Goal: Feedback & Contribution: Leave review/rating

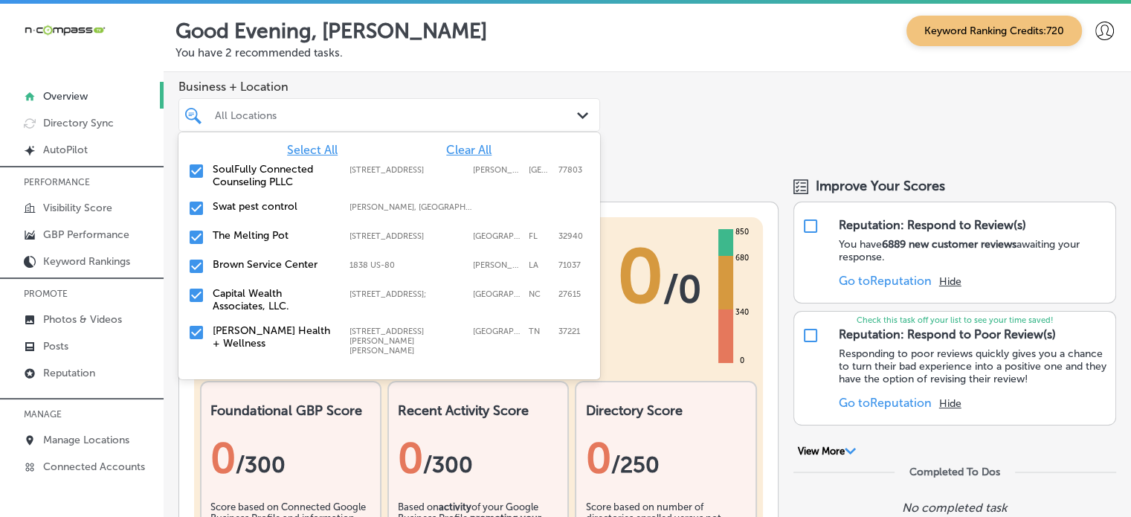
click at [494, 107] on div at bounding box center [372, 115] width 317 height 20
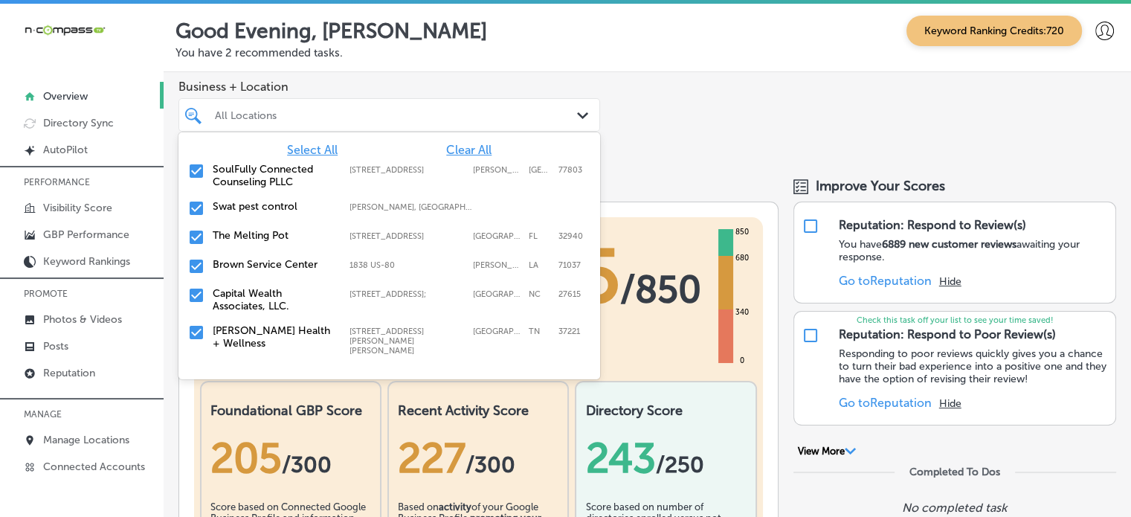
click at [469, 152] on span "Clear All" at bounding box center [468, 150] width 45 height 14
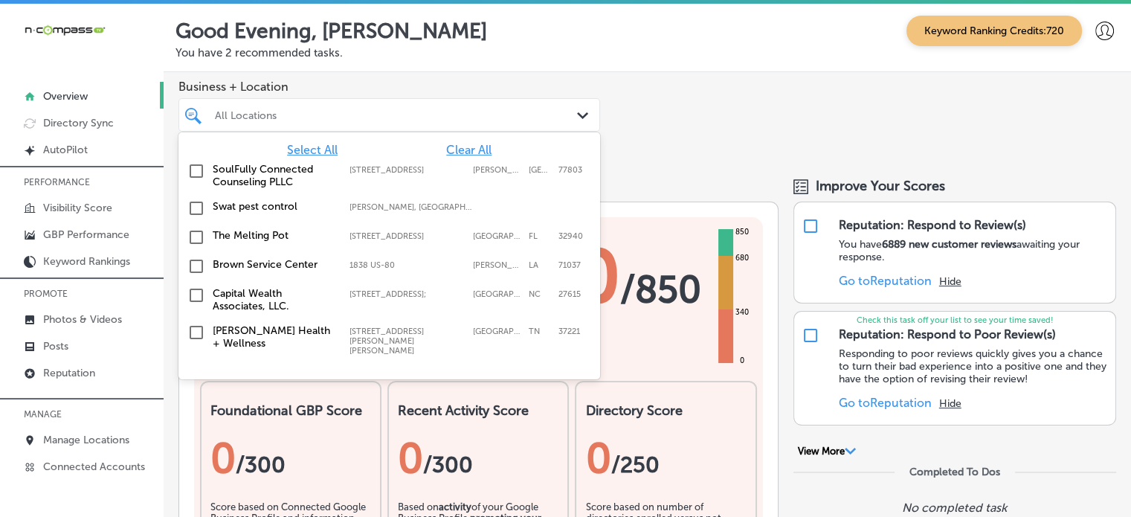
click at [390, 105] on div at bounding box center [372, 115] width 317 height 20
type input "f"
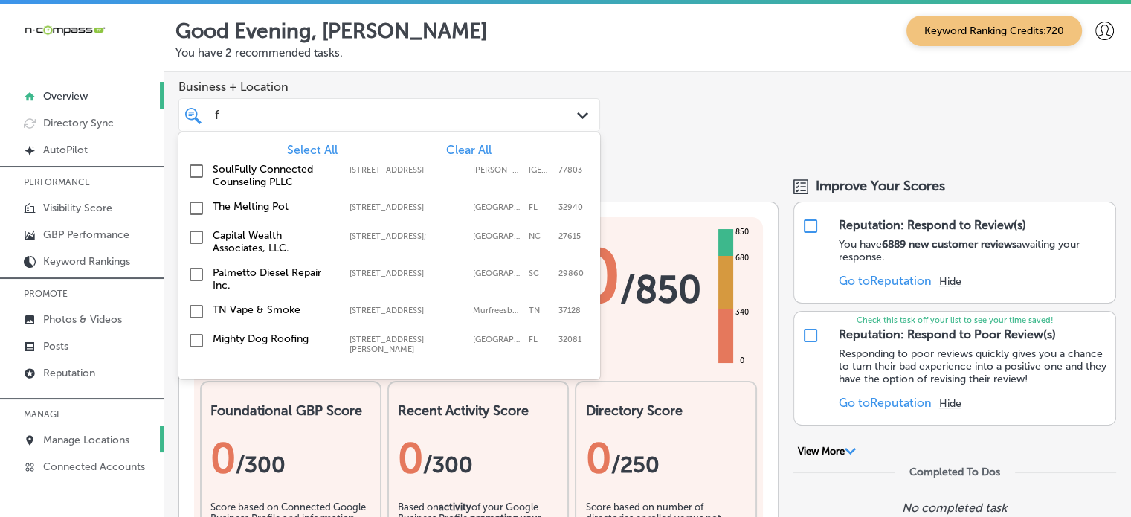
type input "f"
click at [103, 442] on p "Manage Locations" at bounding box center [86, 440] width 86 height 13
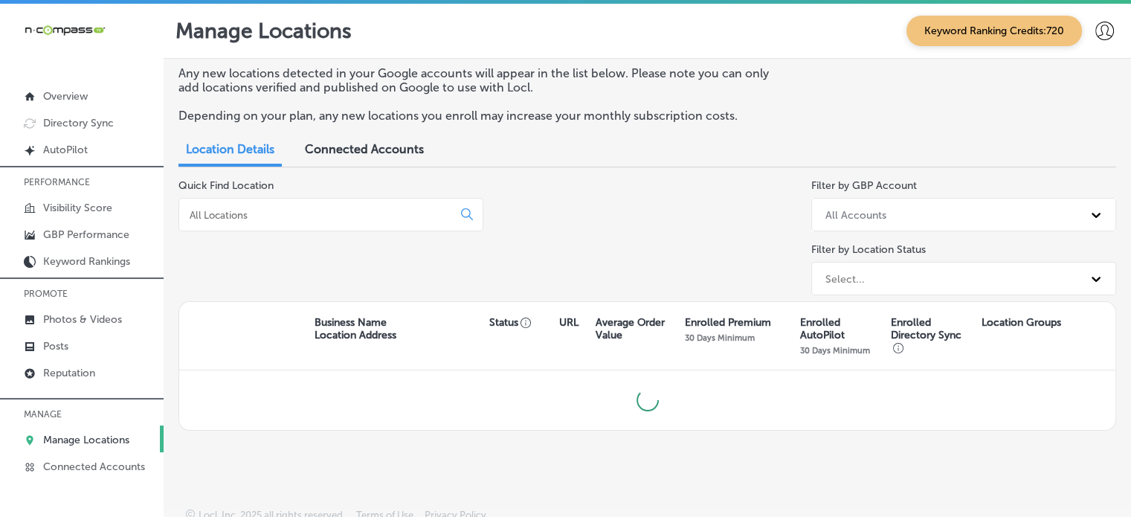
click at [278, 214] on input at bounding box center [318, 214] width 261 height 13
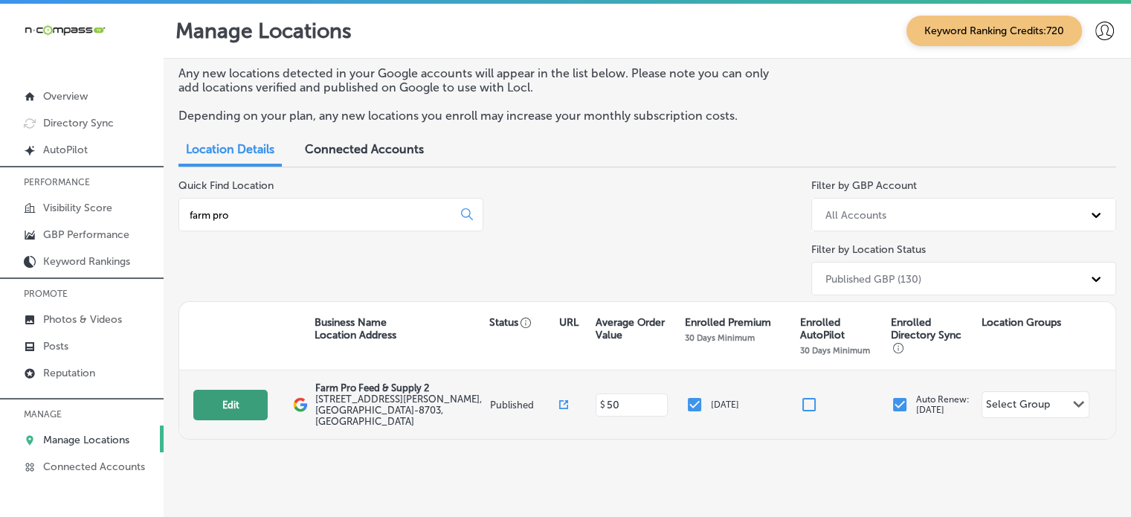
type input "farm pro"
click at [238, 399] on button "Edit" at bounding box center [230, 405] width 74 height 31
select select "US"
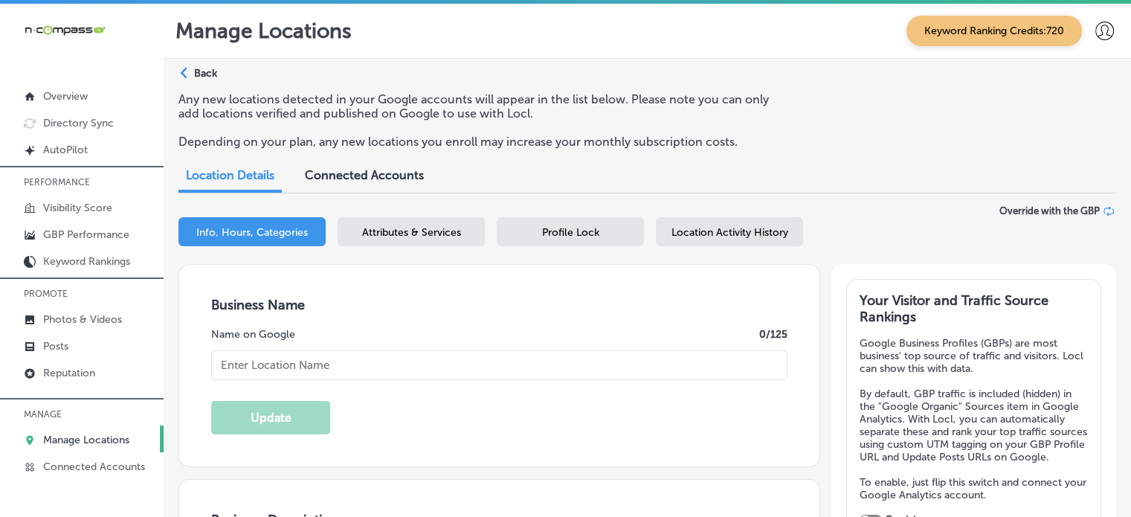
type input "Farm Pro Feed & Supply 2"
type input "[STREET_ADDRESS][PERSON_NAME]"
type input "[GEOGRAPHIC_DATA]"
type input "71112-8703"
type input "US"
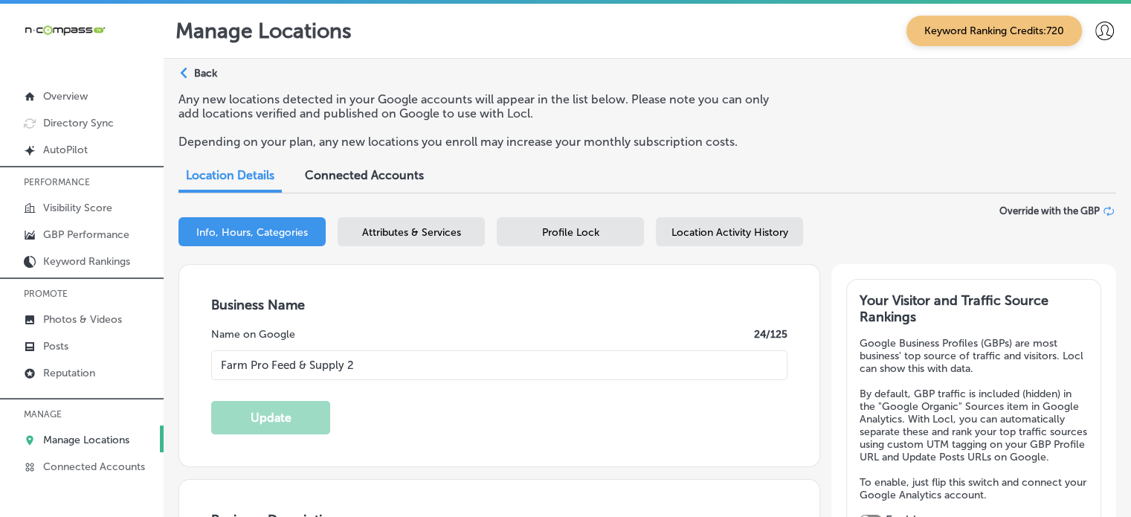
type input "https://farmprosupply.com/"
checkbox input "true"
type textarea "Farm Pro Feed & Supply 2, located in Bossier City, LA, is a family-owned busine…"
type input "+1 318 562 3234"
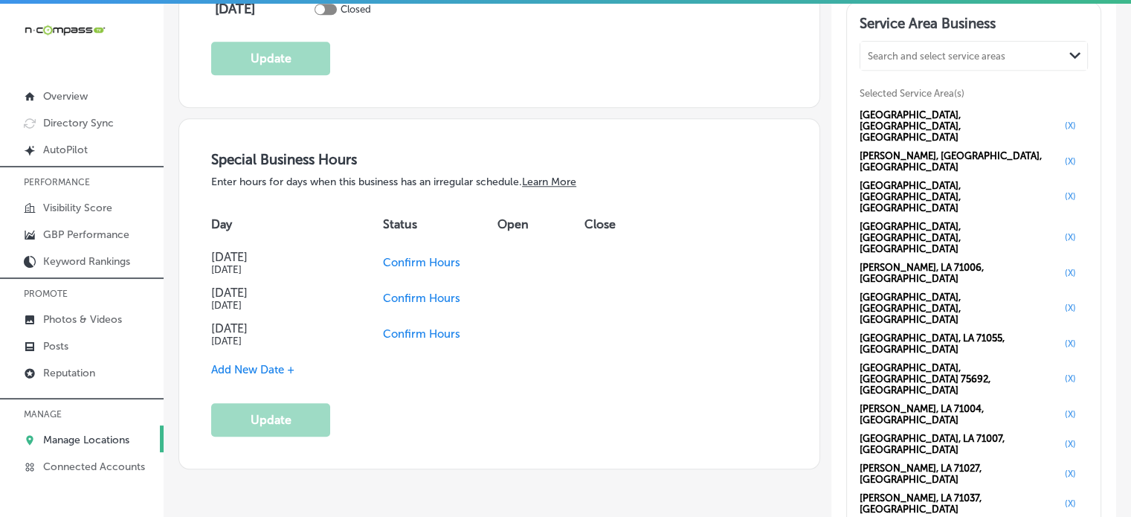
scroll to position [1482, 0]
click at [97, 230] on p "GBP Performance" at bounding box center [86, 234] width 86 height 13
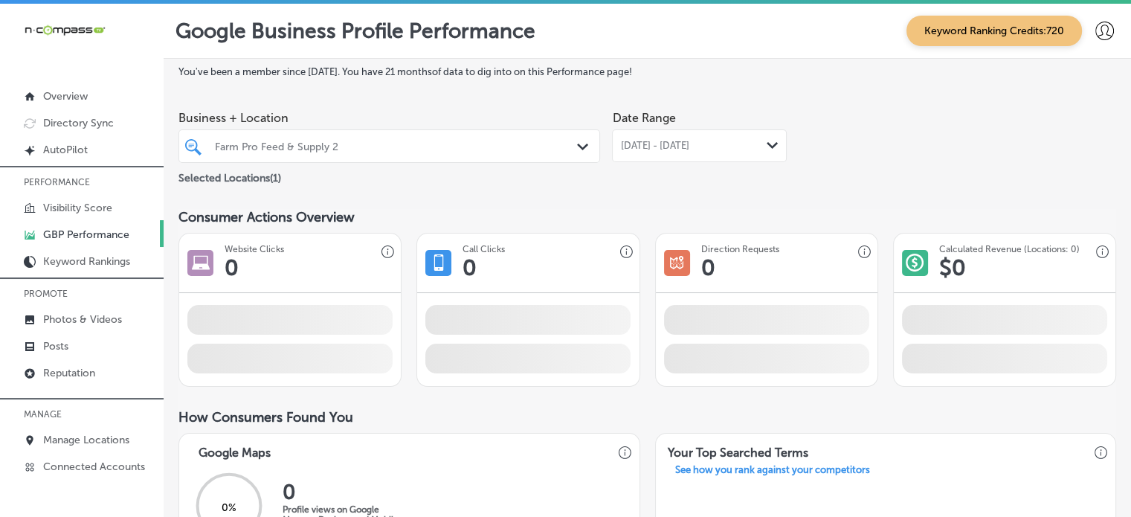
click at [655, 145] on span "Sep 01, 2025 - Sep 30, 2025" at bounding box center [654, 146] width 68 height 12
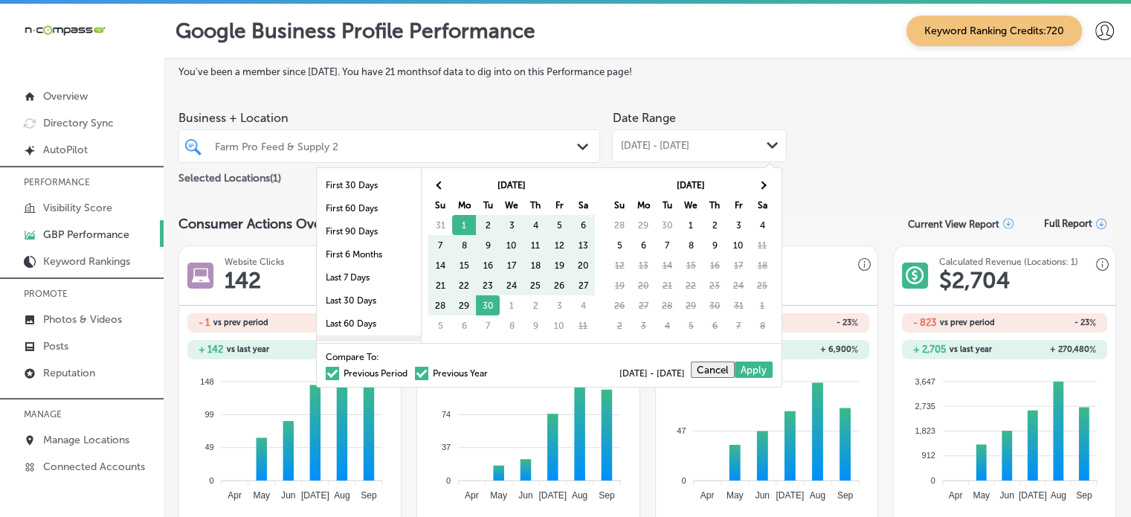
scroll to position [86, 0]
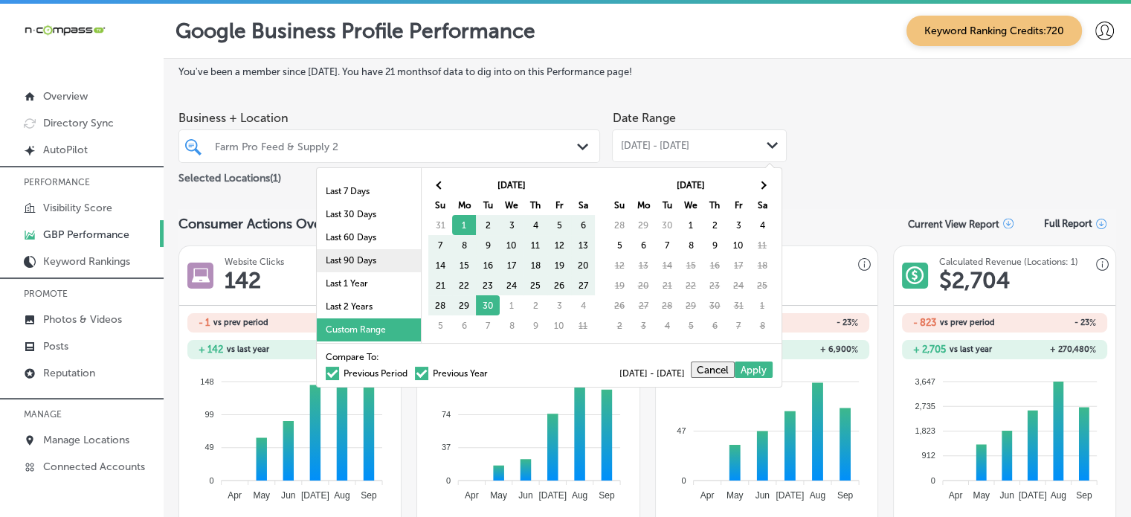
click at [353, 254] on li "Last 90 Days" at bounding box center [369, 260] width 104 height 23
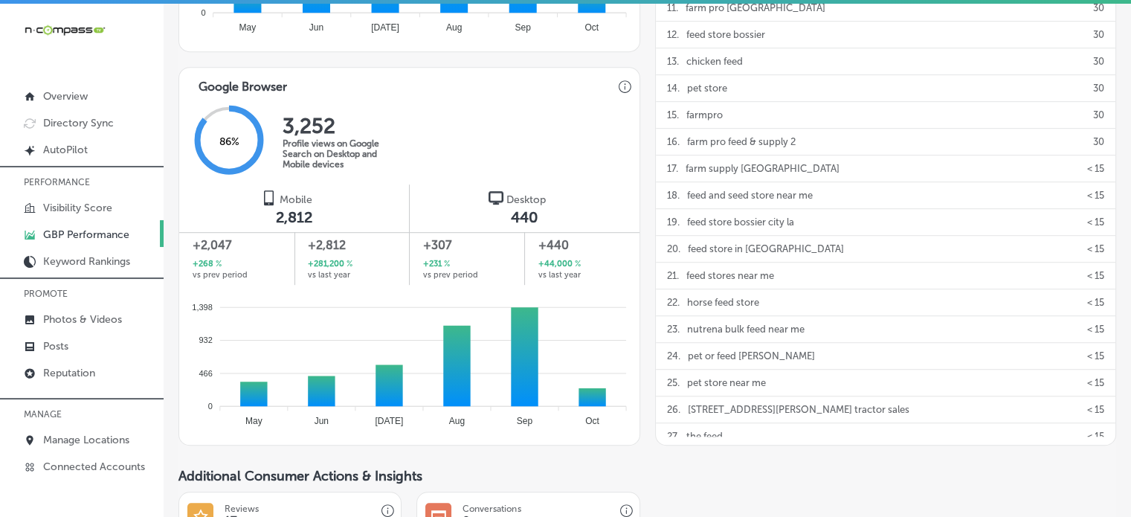
scroll to position [900, 0]
click at [129, 440] on p "Manage Locations" at bounding box center [86, 440] width 86 height 13
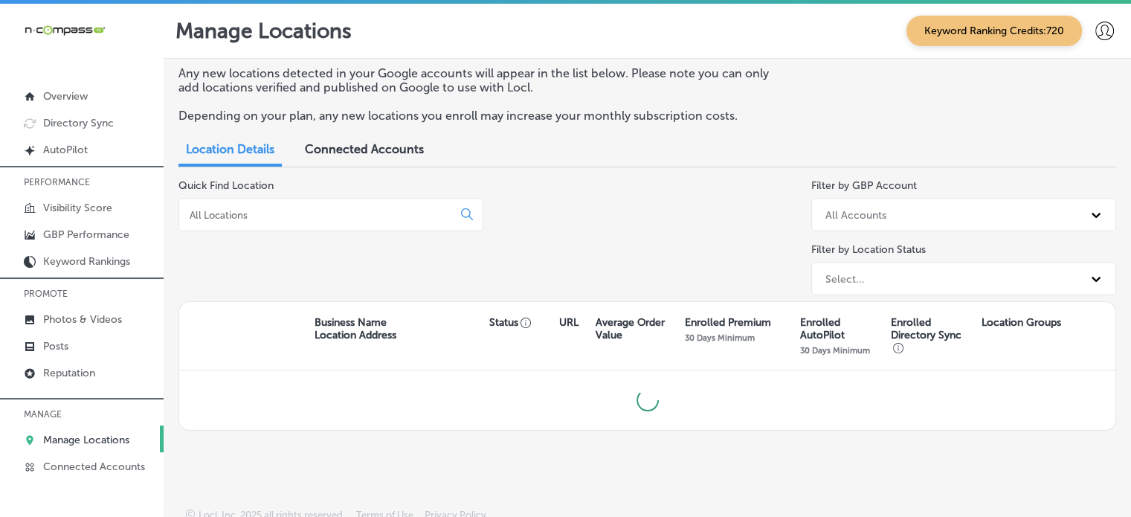
click at [290, 220] on input at bounding box center [318, 214] width 261 height 13
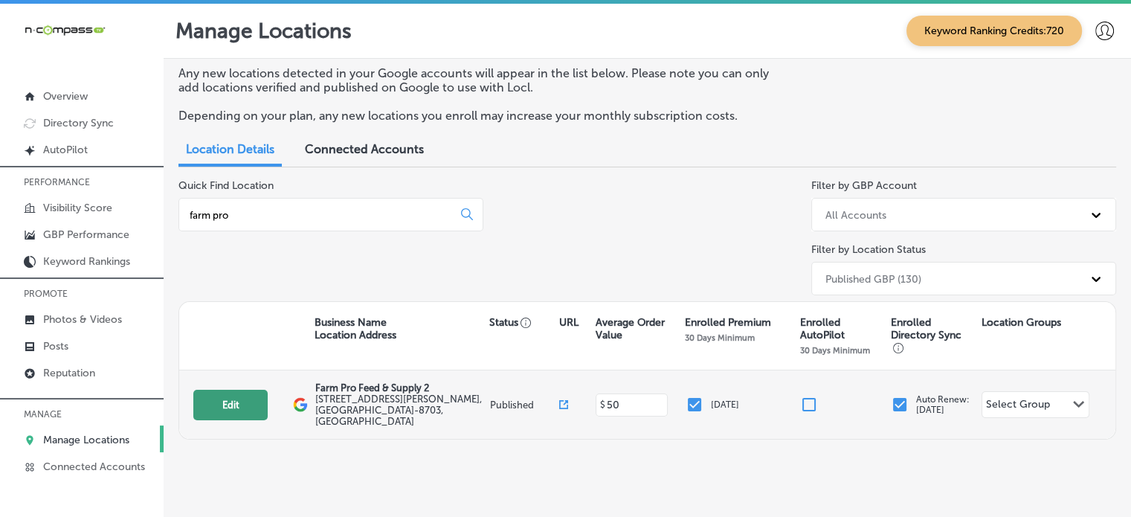
type input "farm pro"
click at [250, 404] on button "Edit" at bounding box center [230, 405] width 74 height 31
select select "US"
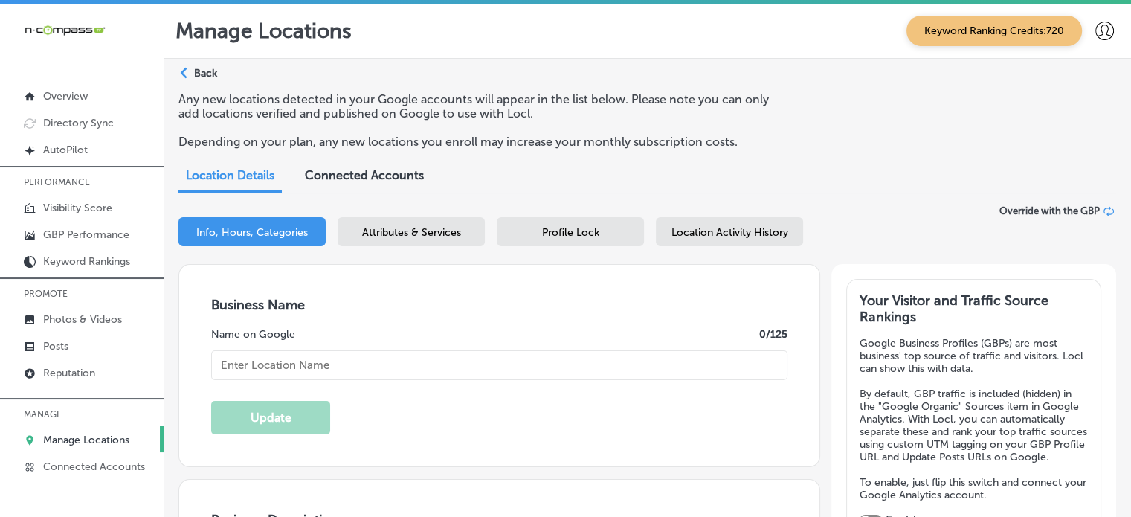
type input "Farm Pro Feed & Supply 2"
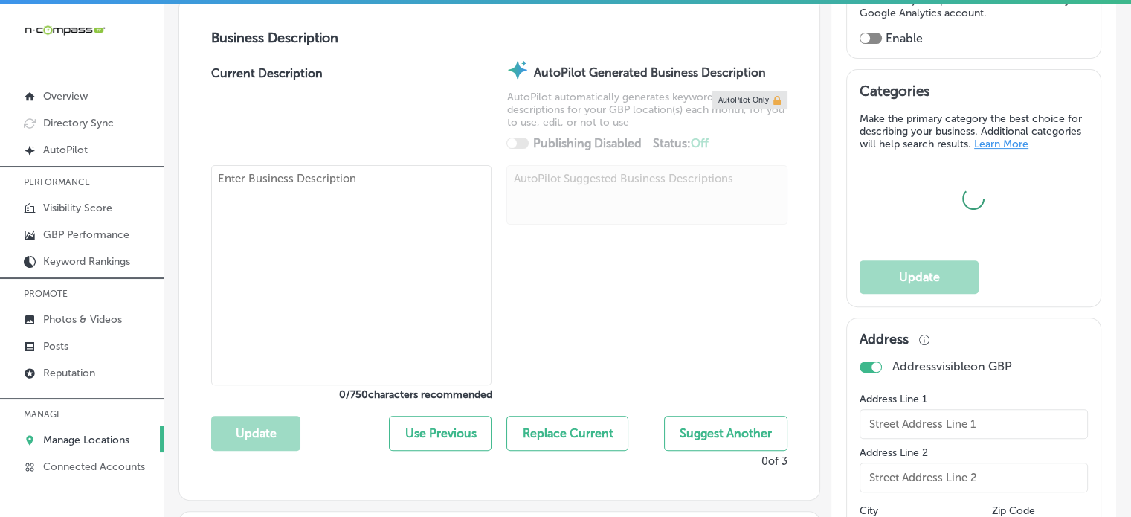
type input "[STREET_ADDRESS][PERSON_NAME]"
type input "[GEOGRAPHIC_DATA]"
type input "71112-8703"
type input "US"
type input "https://farmprosupply.com/"
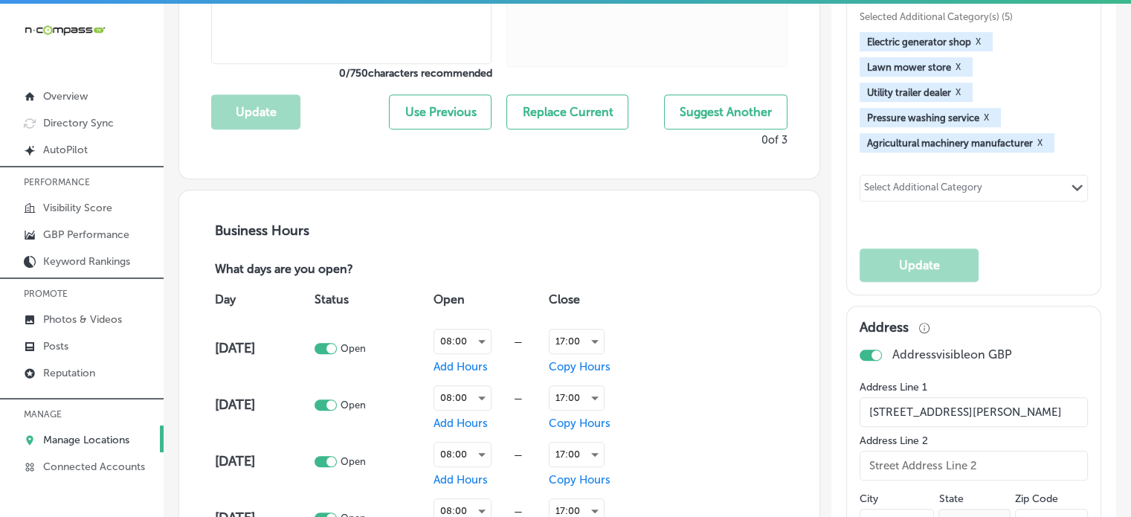
checkbox input "true"
type textarea "Farm Pro Feed & Supply 2, located in Bossier City, LA, is a family-owned busine…"
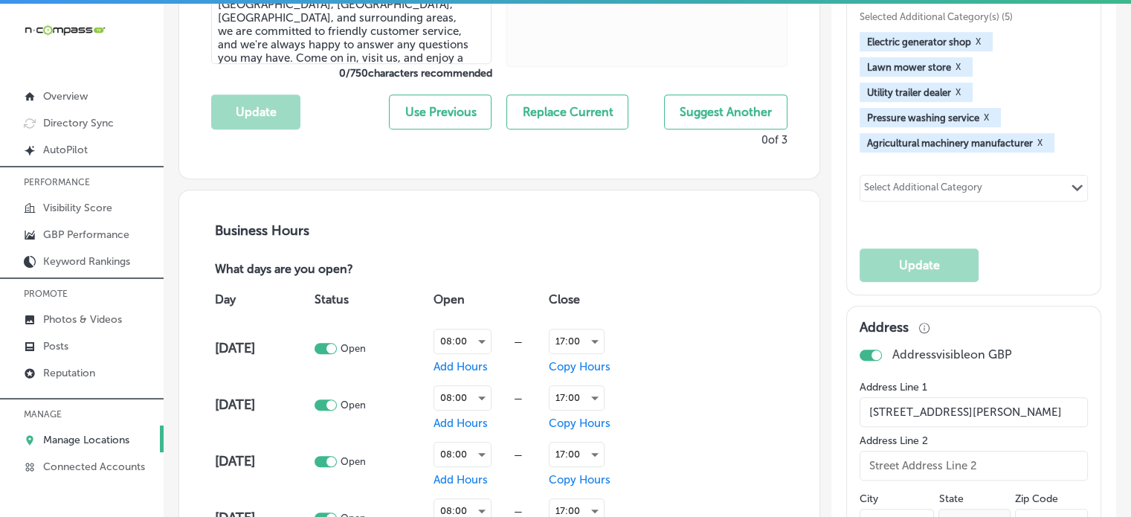
type input "+1 318 562 3234"
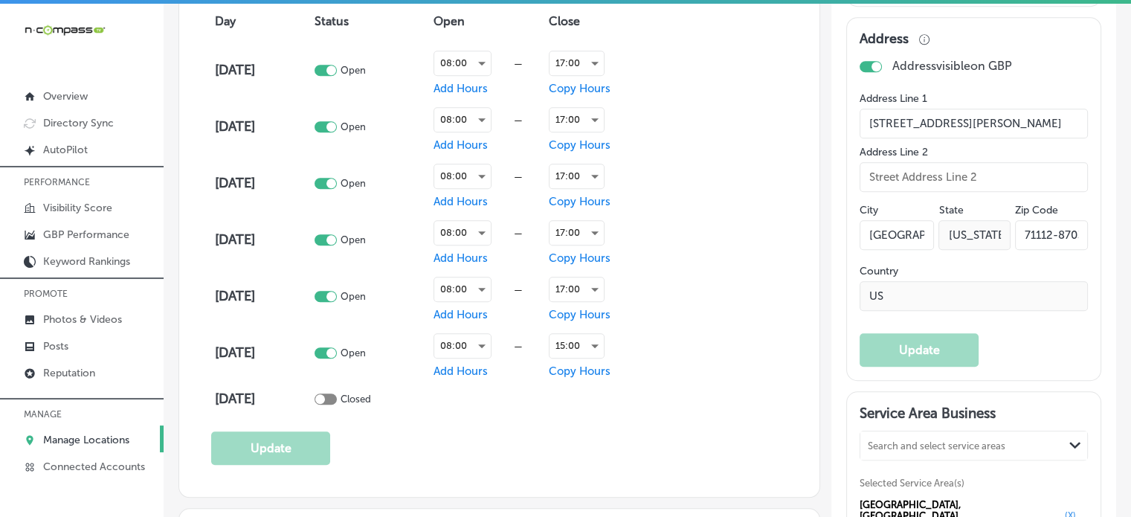
scroll to position [1091, 0]
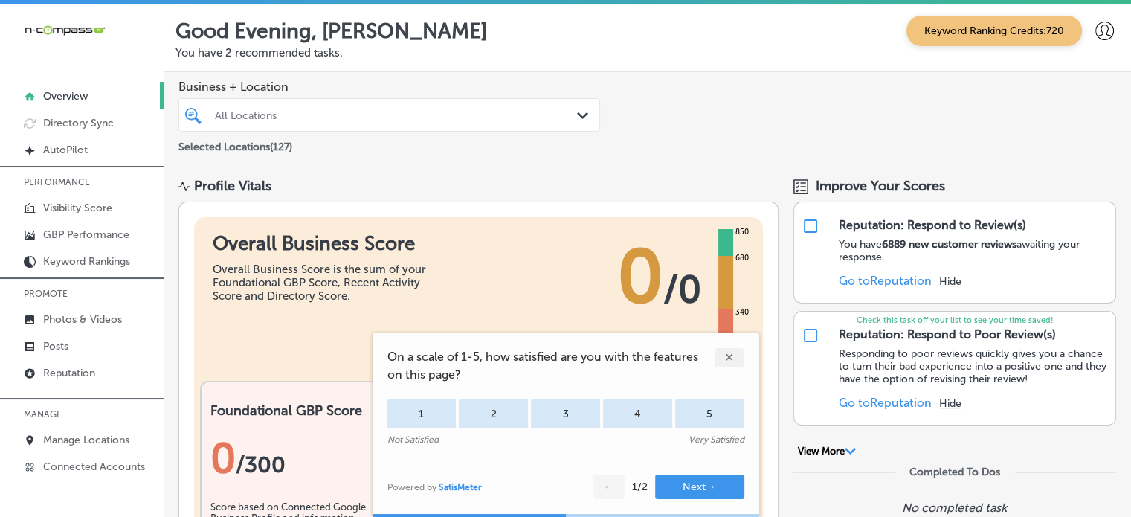
drag, startPoint x: 730, startPoint y: 362, endPoint x: 77, endPoint y: 265, distance: 659.5
click at [730, 362] on div "✕" at bounding box center [730, 357] width 30 height 19
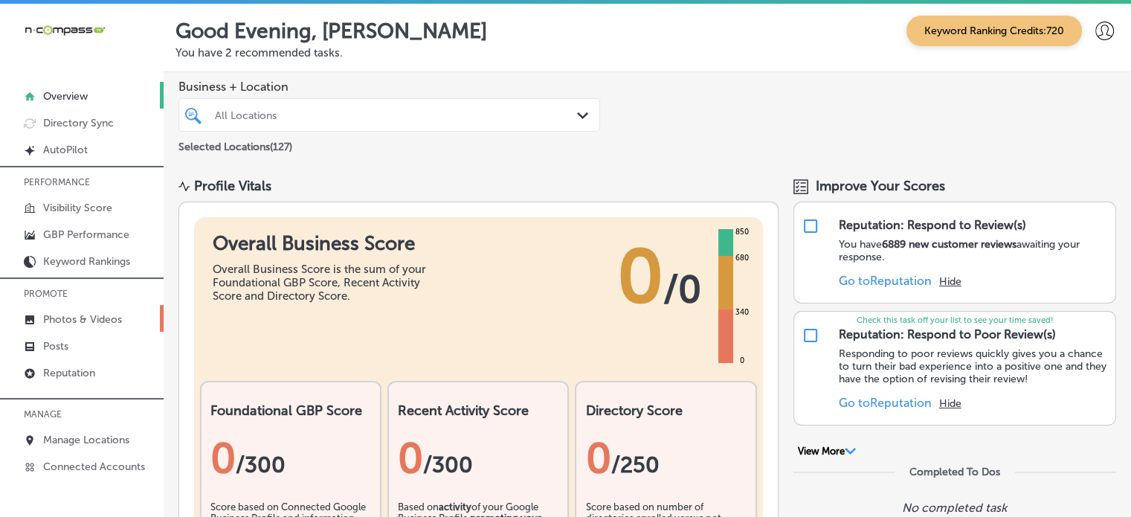
click at [71, 324] on p "Photos & Videos" at bounding box center [82, 319] width 79 height 13
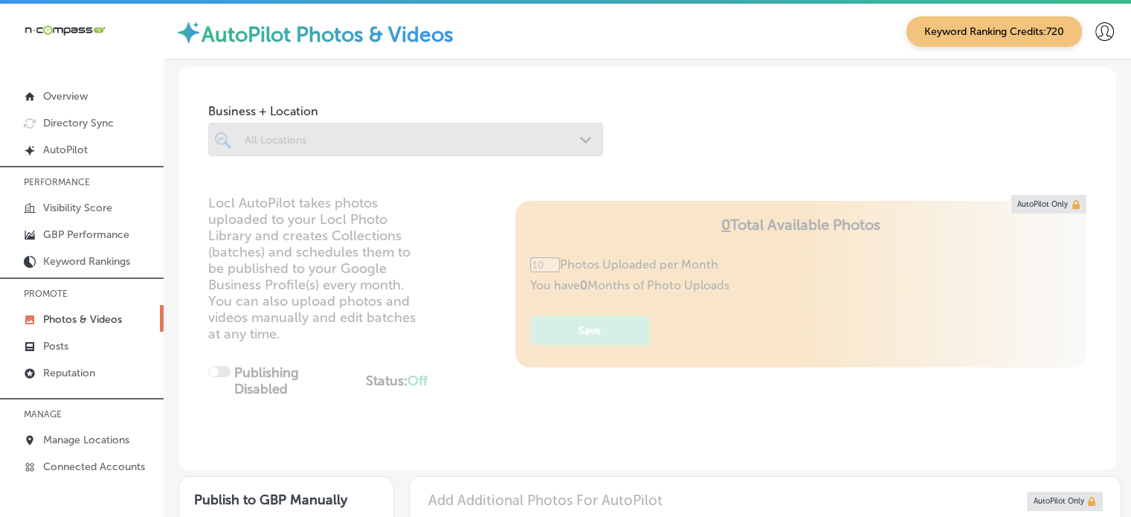
click at [519, 133] on div at bounding box center [405, 139] width 395 height 33
type input "0"
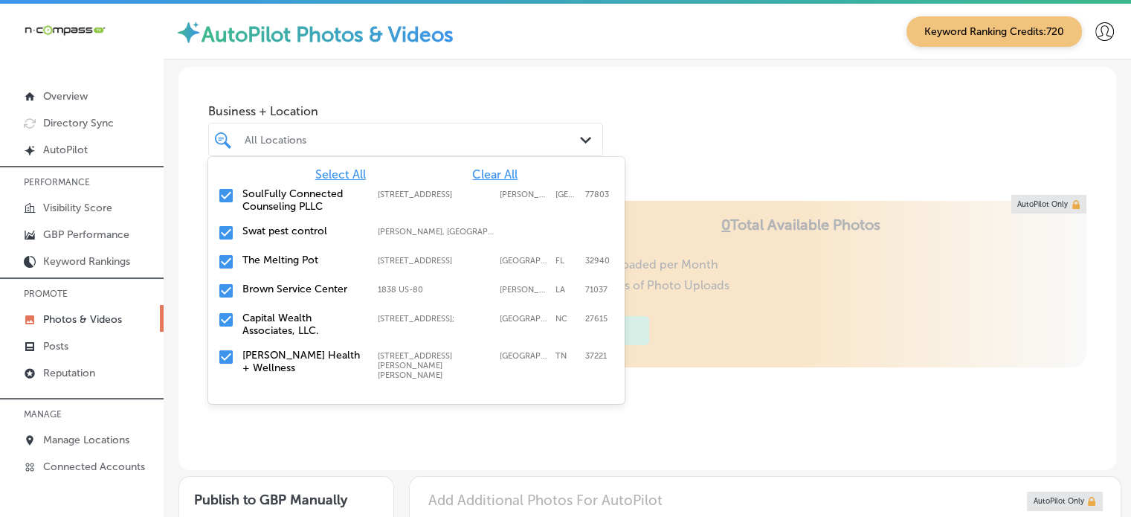
click at [519, 133] on div "All Locations" at bounding box center [413, 139] width 337 height 13
click at [482, 175] on span "Clear All" at bounding box center [494, 174] width 45 height 14
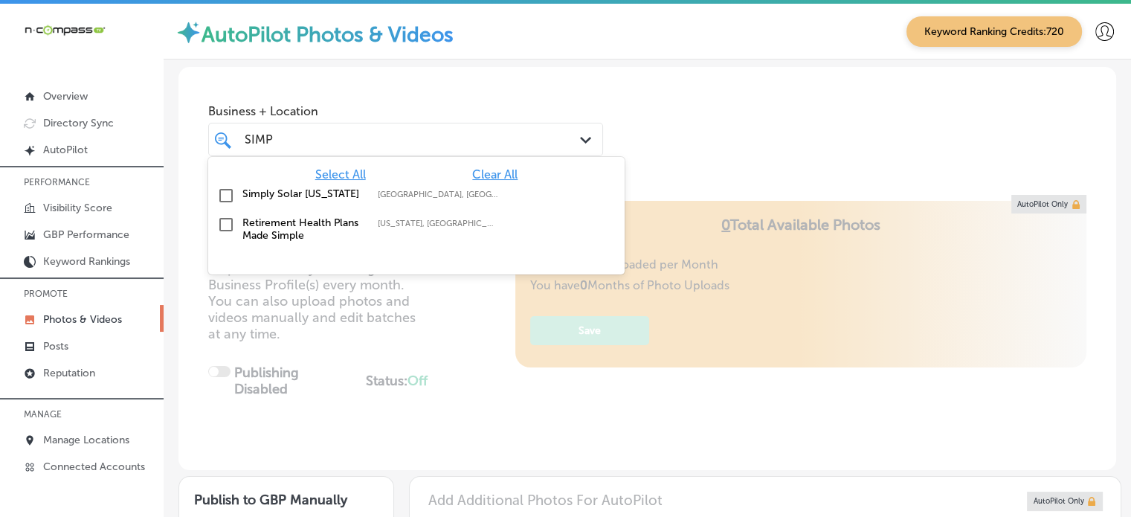
click at [398, 184] on div "Simply Solar [US_STATE] [GEOGRAPHIC_DATA], [GEOGRAPHIC_DATA], [GEOGRAPHIC_DATA]" at bounding box center [416, 195] width 405 height 23
type input "SIMP"
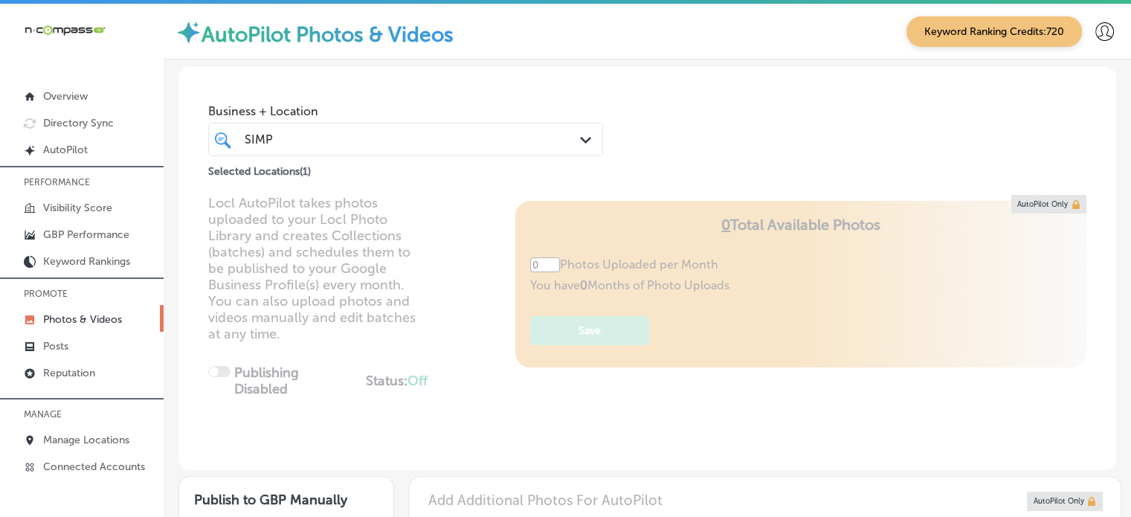
click at [730, 131] on div "Business + Location SIMP SIMP Path Created with Sketch. Selected Locations ( 1 )" at bounding box center [648, 123] width 938 height 113
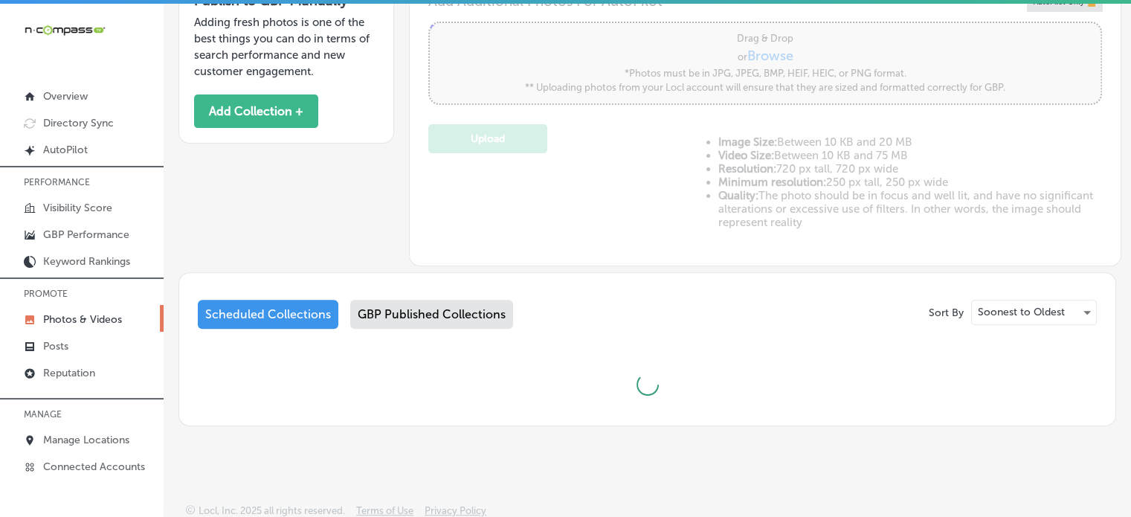
scroll to position [499, 0]
type input "5"
click at [426, 306] on div "GBP Published Collections" at bounding box center [431, 314] width 163 height 29
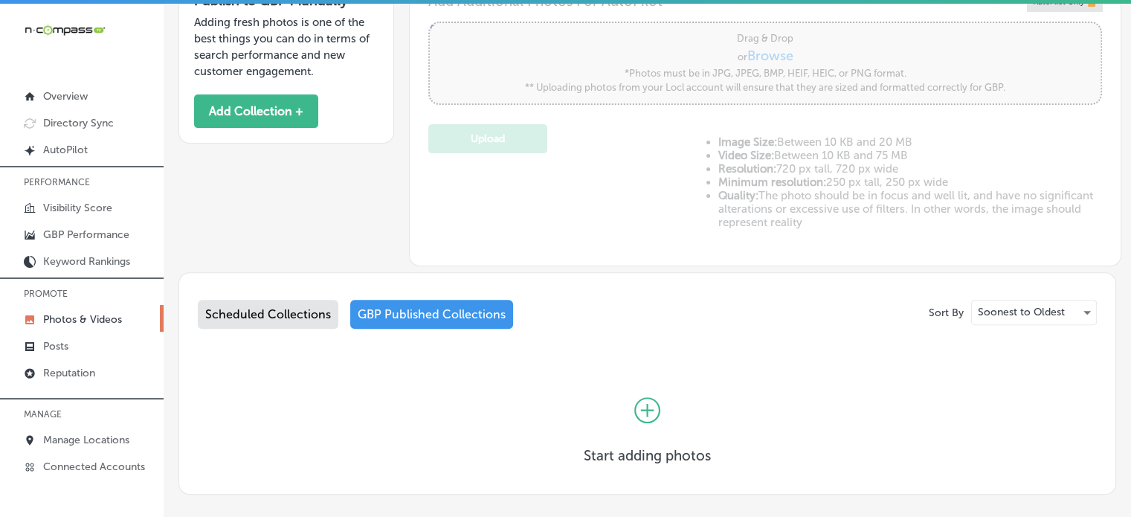
click at [258, 312] on div "Scheduled Collections" at bounding box center [268, 314] width 141 height 29
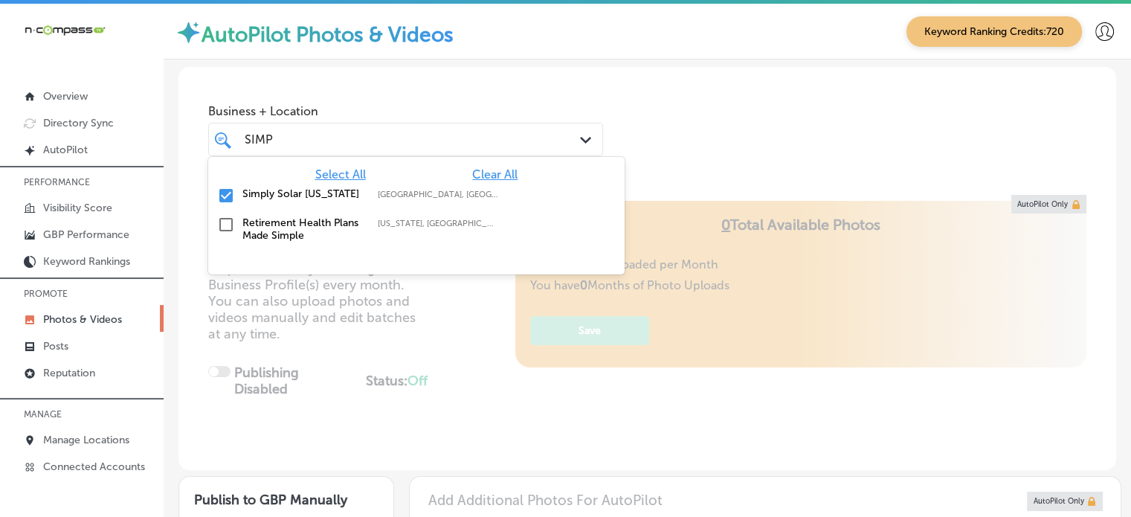
click at [468, 140] on div "SIMP SIMP" at bounding box center [389, 139] width 293 height 20
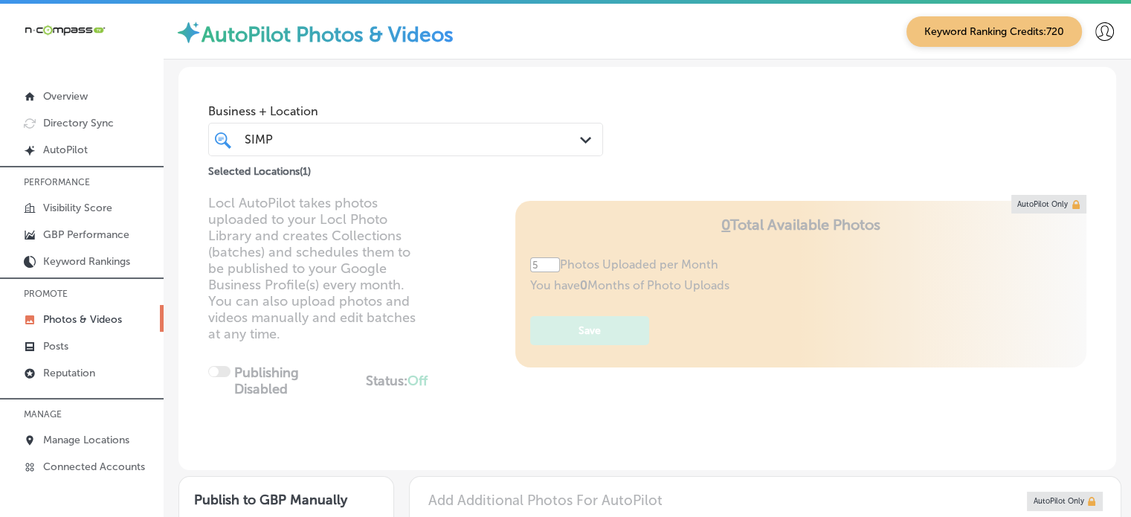
click at [468, 140] on div "SIMP SIMP" at bounding box center [389, 139] width 293 height 20
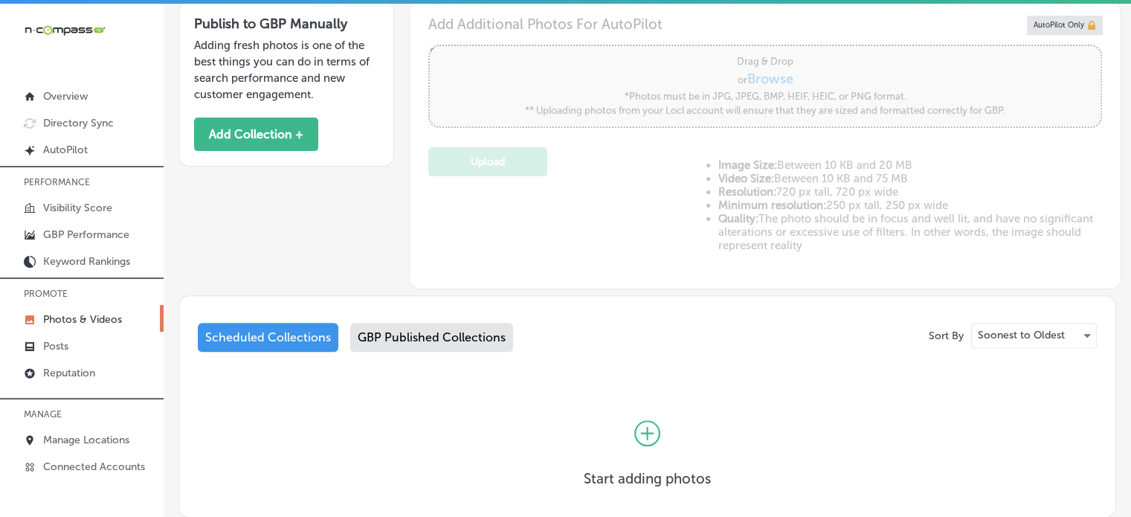
scroll to position [479, 0]
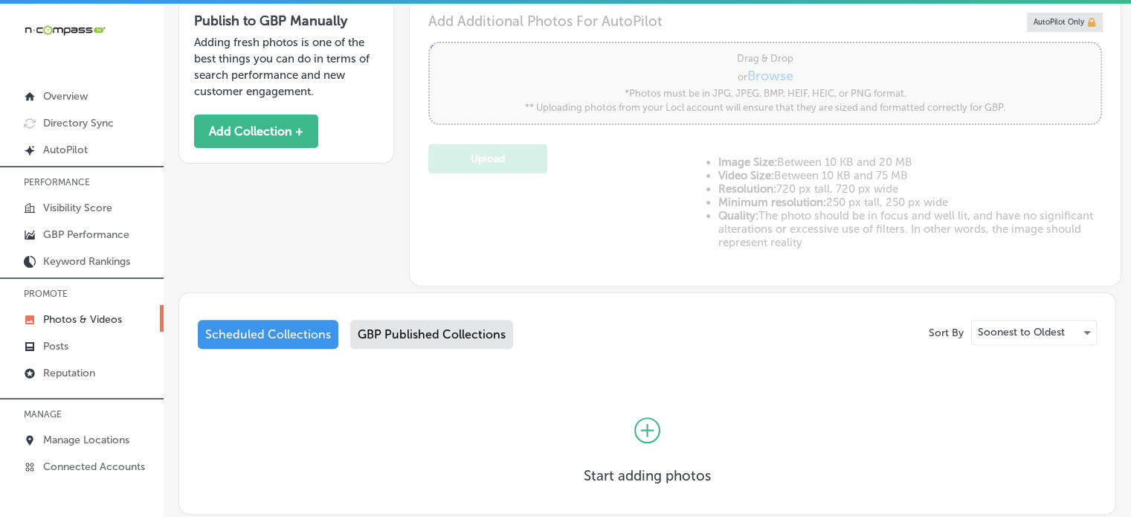
click at [649, 431] on icon at bounding box center [648, 430] width 26 height 26
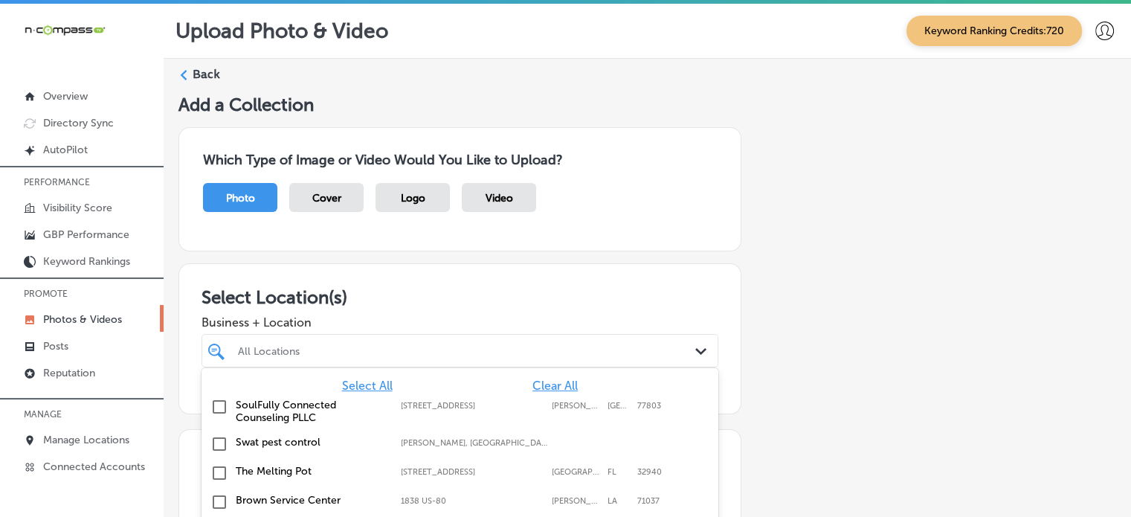
click at [485, 352] on div "option focused, 1 of 128. 128 results available. Use Up and Down to choose opti…" at bounding box center [460, 350] width 517 height 33
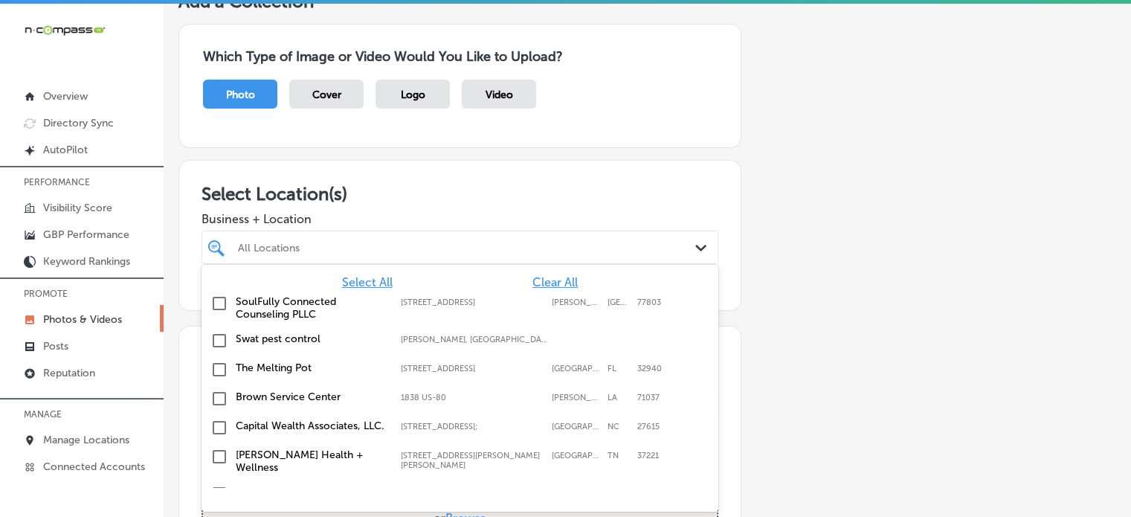
scroll to position [103, 0]
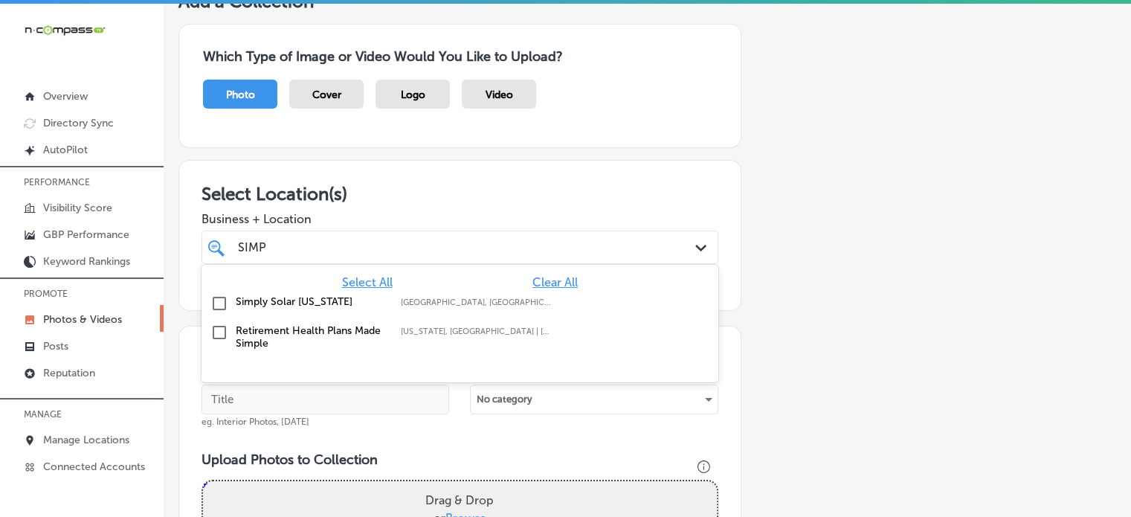
click at [289, 301] on label "Simply Solar [US_STATE]" at bounding box center [311, 301] width 150 height 13
type input "SIMP"
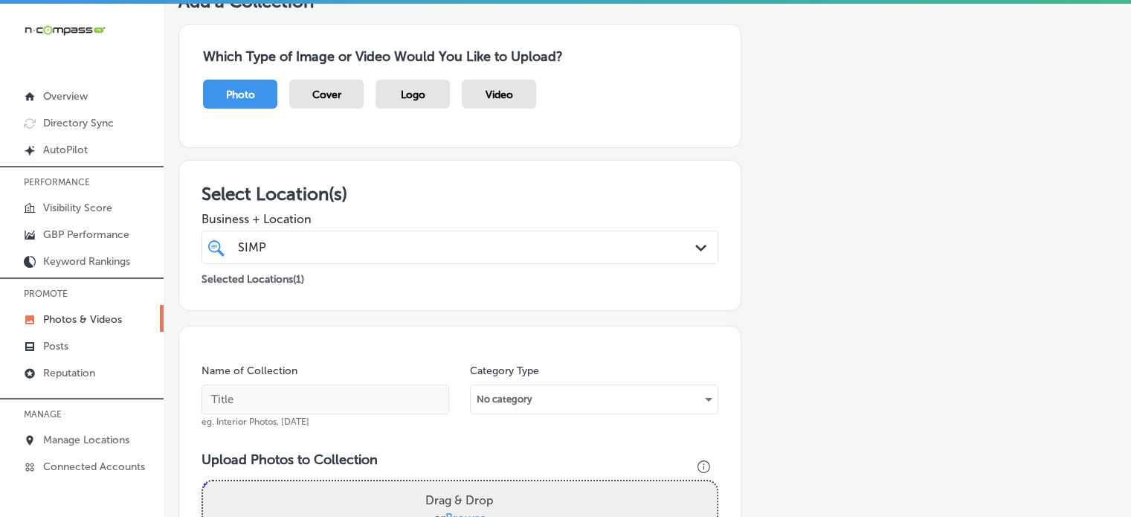
click at [578, 452] on h3 "Upload Photos to Collection" at bounding box center [460, 460] width 517 height 16
click at [342, 402] on input "text" at bounding box center [326, 400] width 248 height 30
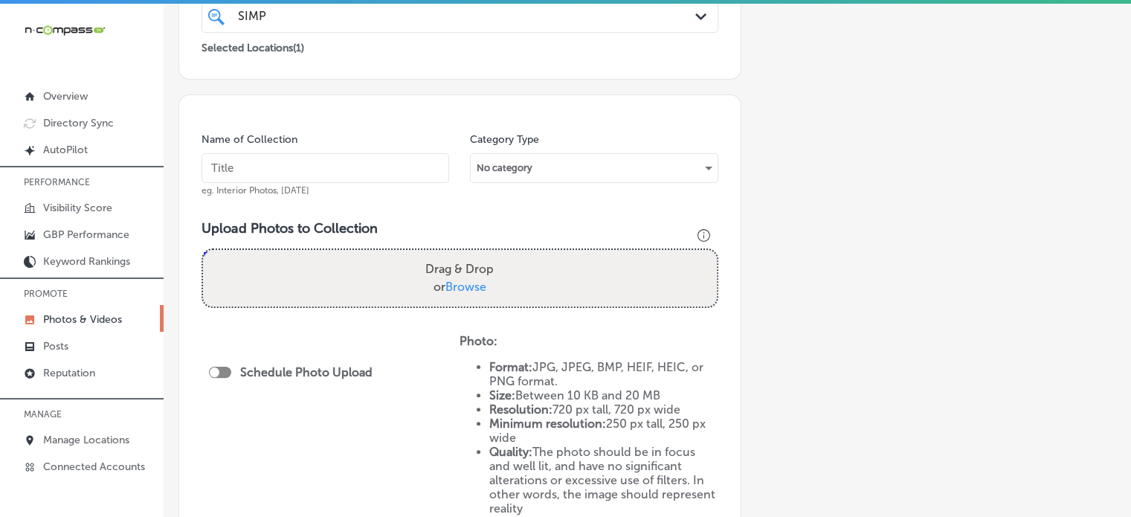
scroll to position [336, 0]
click at [268, 164] on input "text" at bounding box center [326, 168] width 248 height 30
paste input "Residential Solar Solutions"
type input "Residential Solar Solutions"
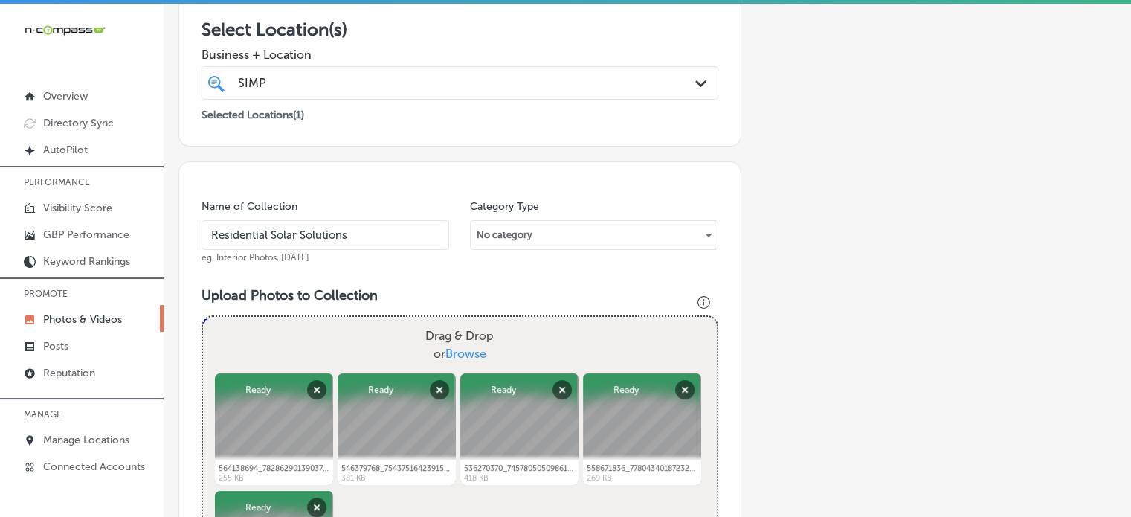
scroll to position [268, 0]
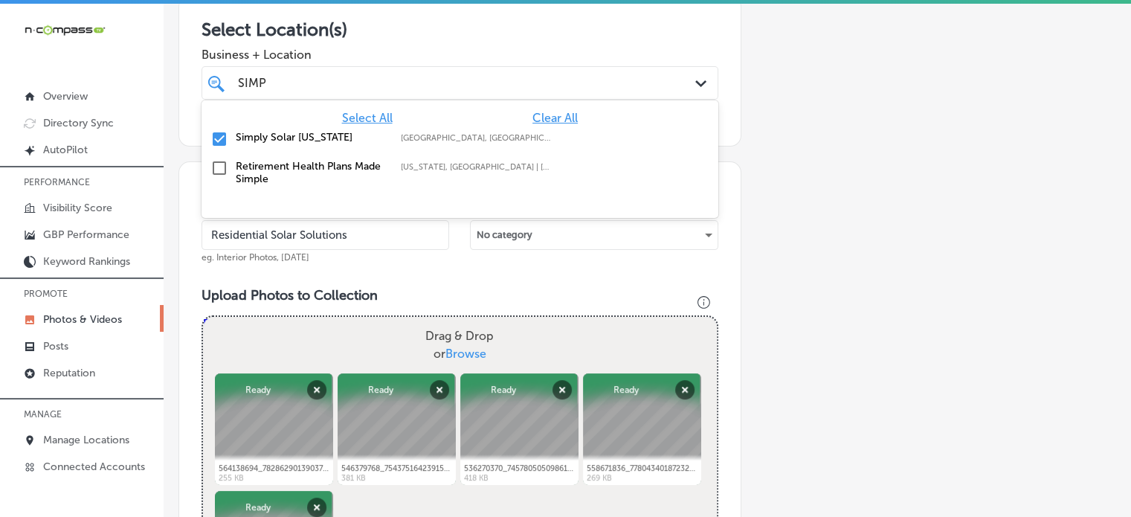
click at [388, 89] on div "SIMP SIMP" at bounding box center [438, 83] width 402 height 20
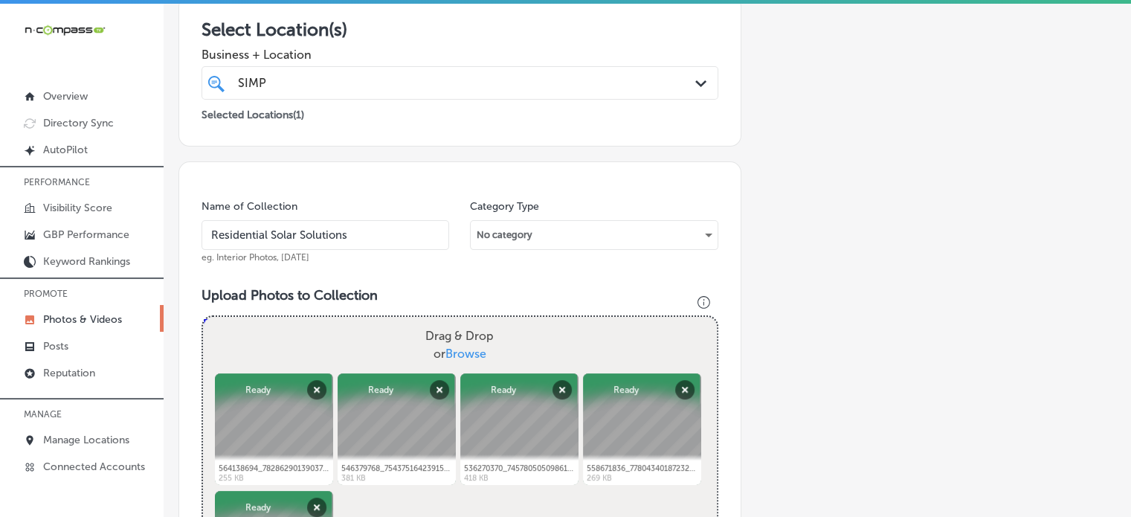
click at [388, 89] on div "SIMP SIMP" at bounding box center [438, 83] width 402 height 20
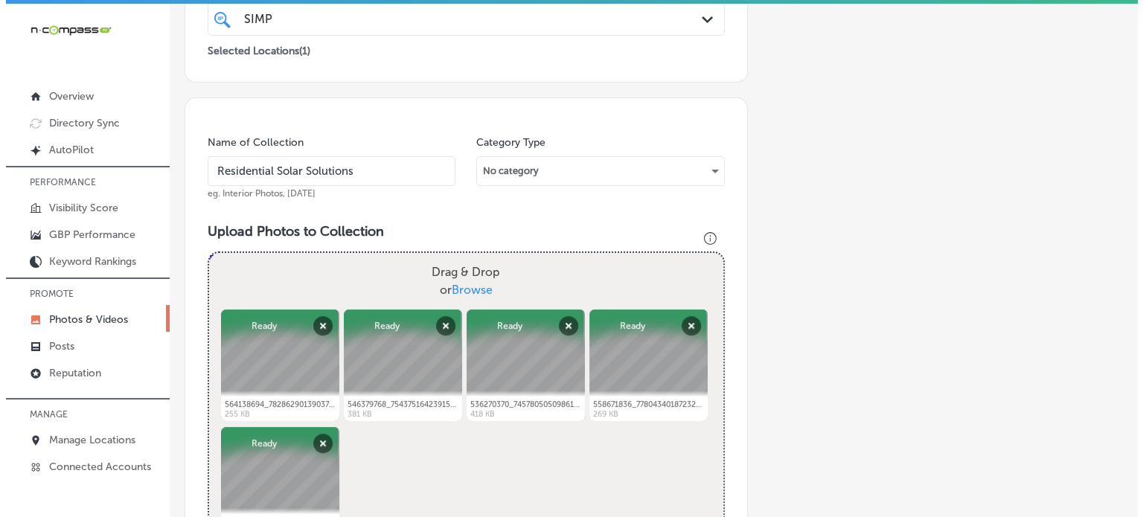
scroll to position [836, 0]
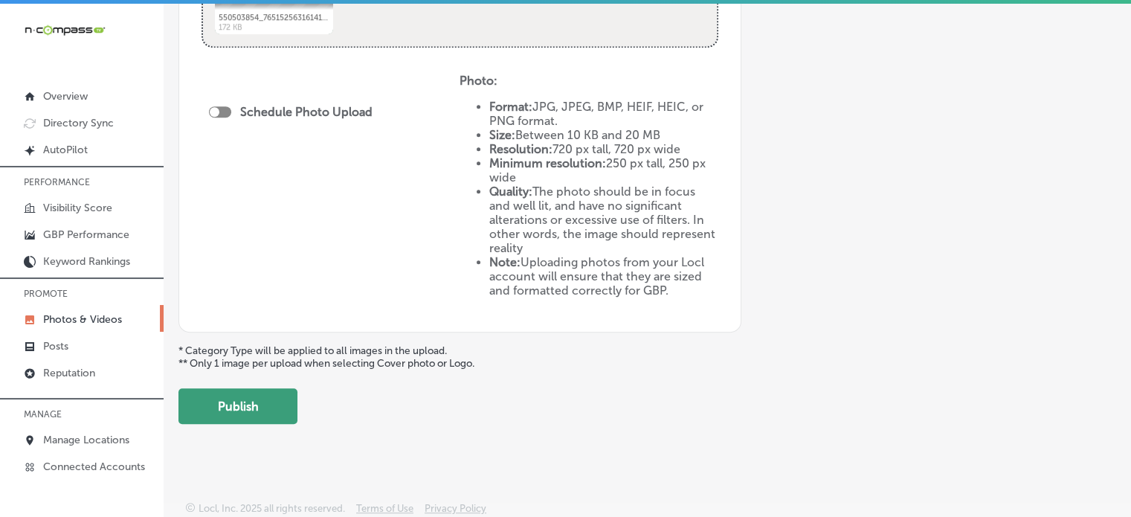
click at [205, 407] on button "Publish" at bounding box center [238, 406] width 119 height 36
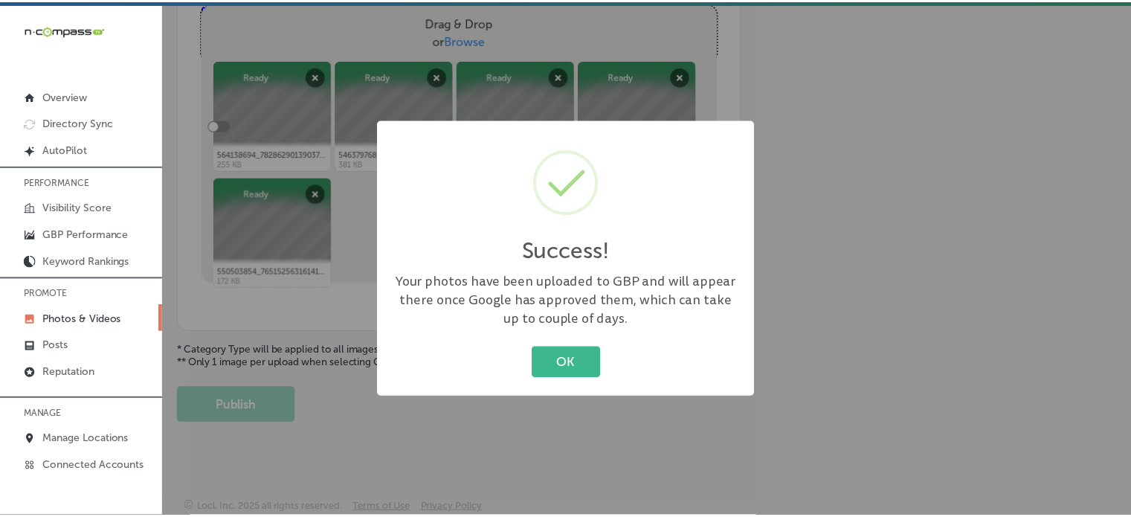
scroll to position [595, 0]
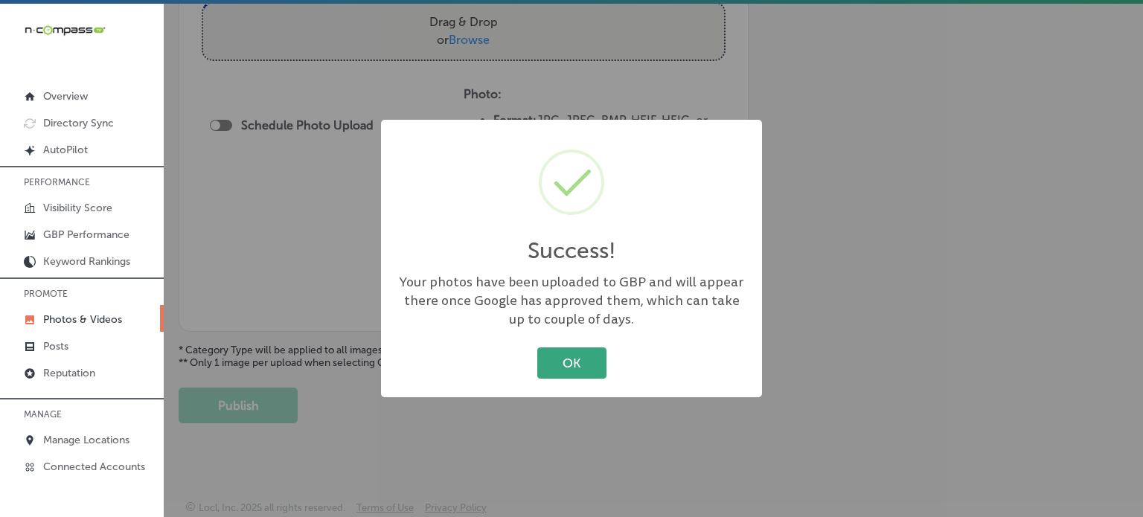
click at [568, 374] on button "OK" at bounding box center [571, 362] width 69 height 31
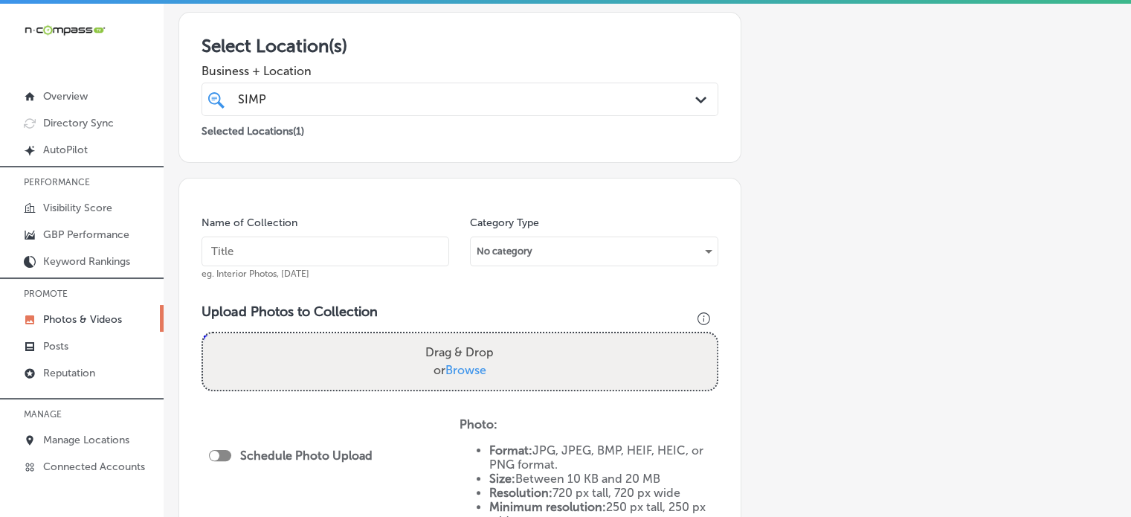
scroll to position [252, 0]
click at [274, 245] on input "text" at bounding box center [326, 251] width 248 height 30
click at [341, 252] on input "text" at bounding box center [326, 251] width 248 height 30
paste input "Commercial Solar Installations"
type input "Commercial Solar Installations"
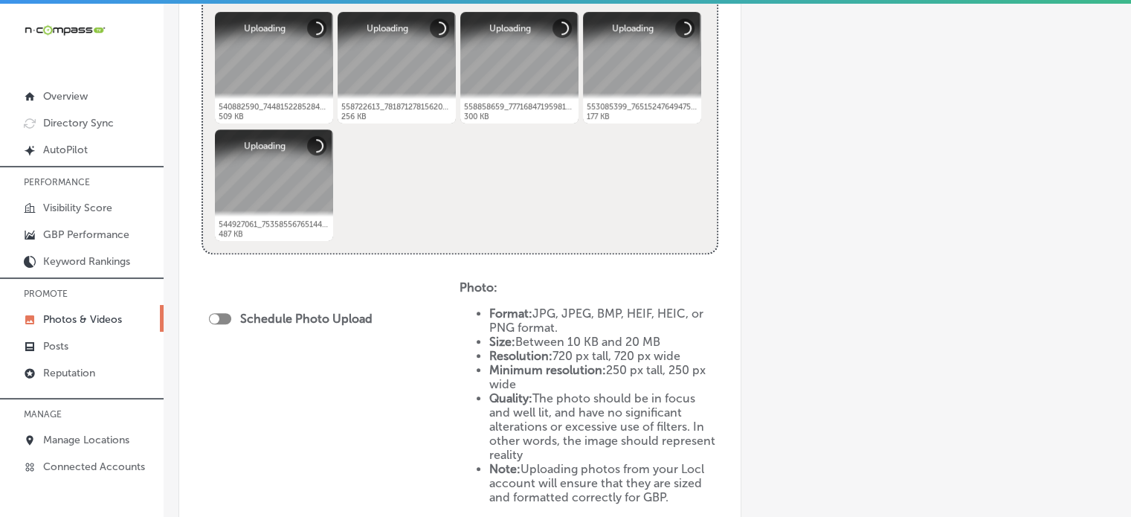
scroll to position [636, 0]
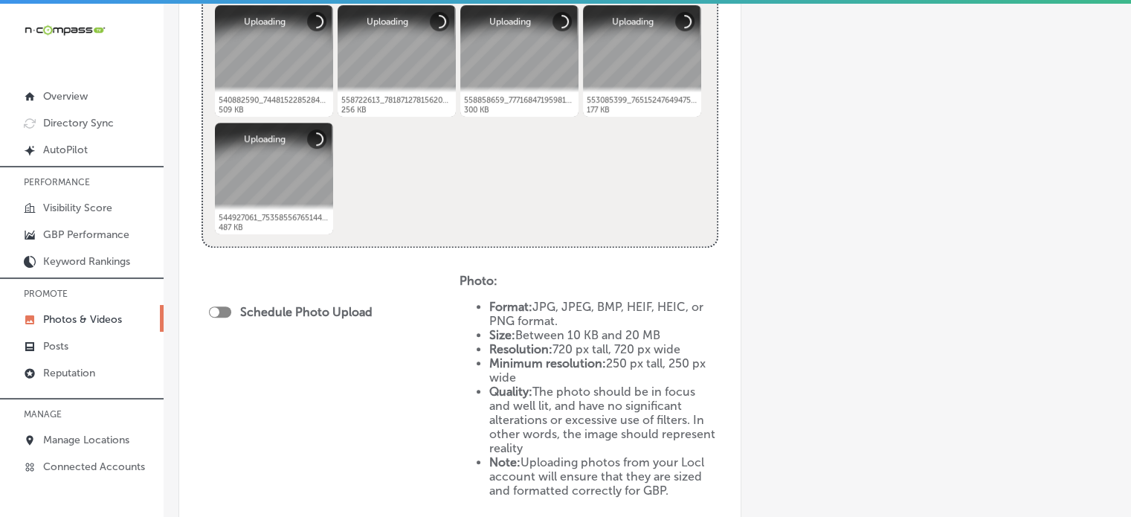
click at [220, 312] on div at bounding box center [220, 311] width 22 height 11
checkbox input "true"
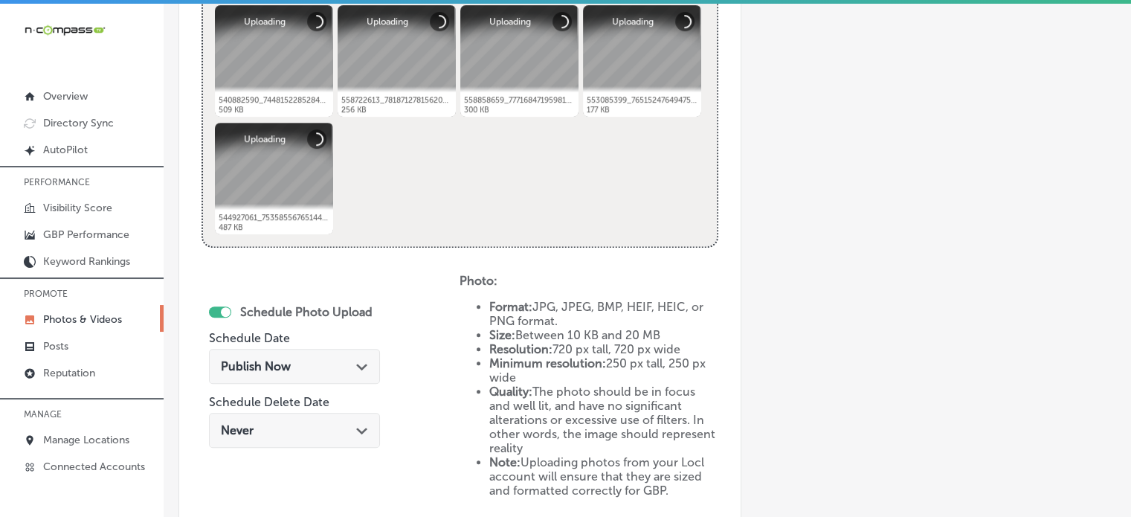
click at [309, 379] on div "Publish Now Path Created with Sketch." at bounding box center [294, 366] width 171 height 35
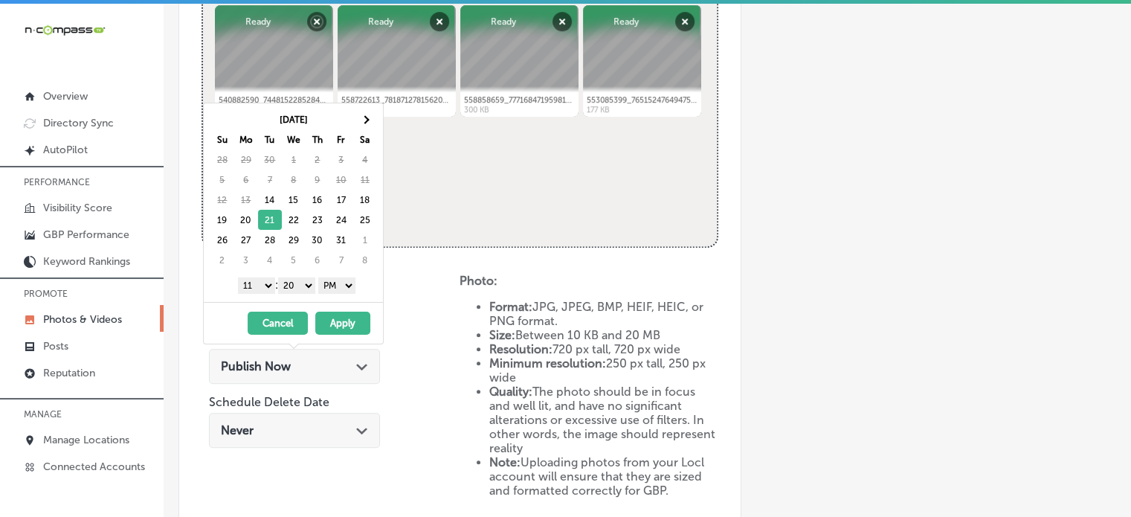
click at [265, 283] on select "1 2 3 4 5 6 7 8 9 10 11 12" at bounding box center [256, 285] width 37 height 16
drag, startPoint x: 291, startPoint y: 284, endPoint x: 298, endPoint y: 308, distance: 24.7
click at [298, 308] on div "[DATE] Su Mo Tu We Th Fr Sa 28 29 30 1 2 3 4 5 6 7 8 9 10 11 12 13 14 15 16 17 …" at bounding box center [293, 224] width 181 height 242
drag, startPoint x: 266, startPoint y: 228, endPoint x: 268, endPoint y: 215, distance: 13.6
drag, startPoint x: 265, startPoint y: 285, endPoint x: 243, endPoint y: 444, distance: 160.8
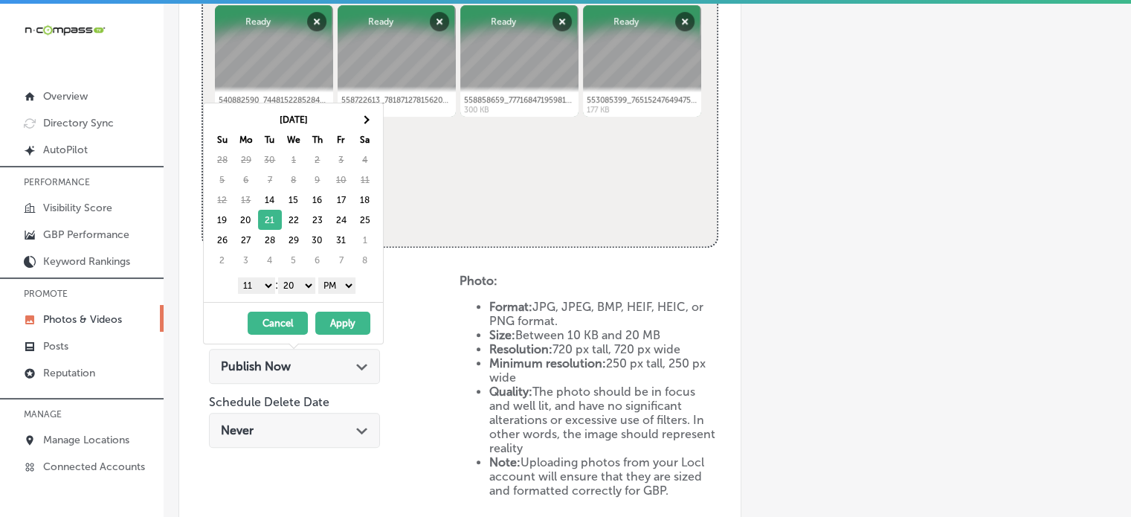
click at [243, 444] on body "iconmonstr-menu-thin copy Created with Sketch. Overview Directory Sync Created …" at bounding box center [565, 260] width 1131 height 521
drag, startPoint x: 299, startPoint y: 285, endPoint x: 298, endPoint y: 306, distance: 21.6
click at [298, 306] on div "[DATE] Su Mo Tu We Th Fr Sa 28 29 30 1 2 3 4 5 6 7 8 9 10 11 12 13 14 15 16 17 …" at bounding box center [293, 224] width 181 height 242
click at [337, 325] on button "Apply" at bounding box center [342, 323] width 55 height 23
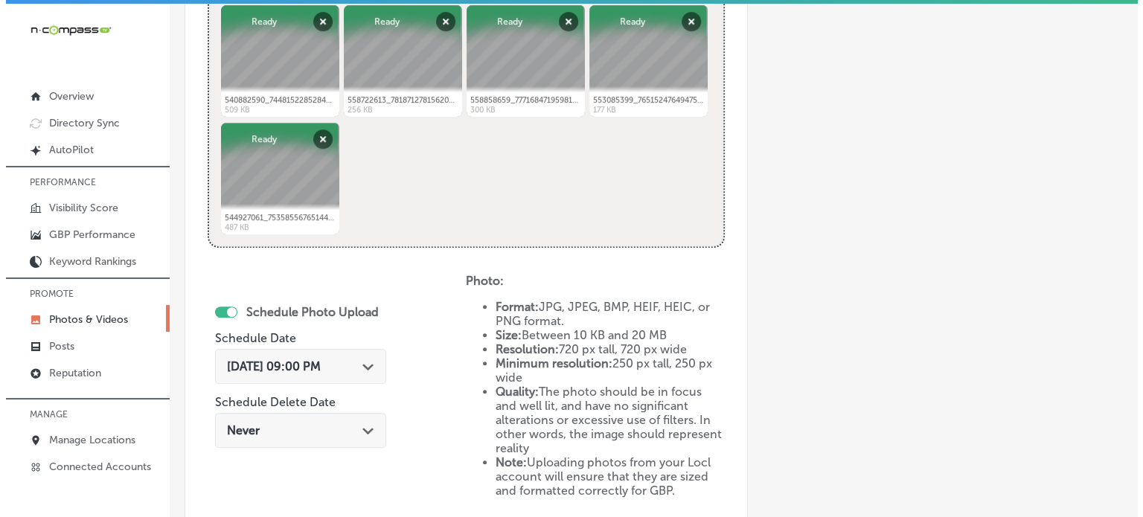
scroll to position [843, 0]
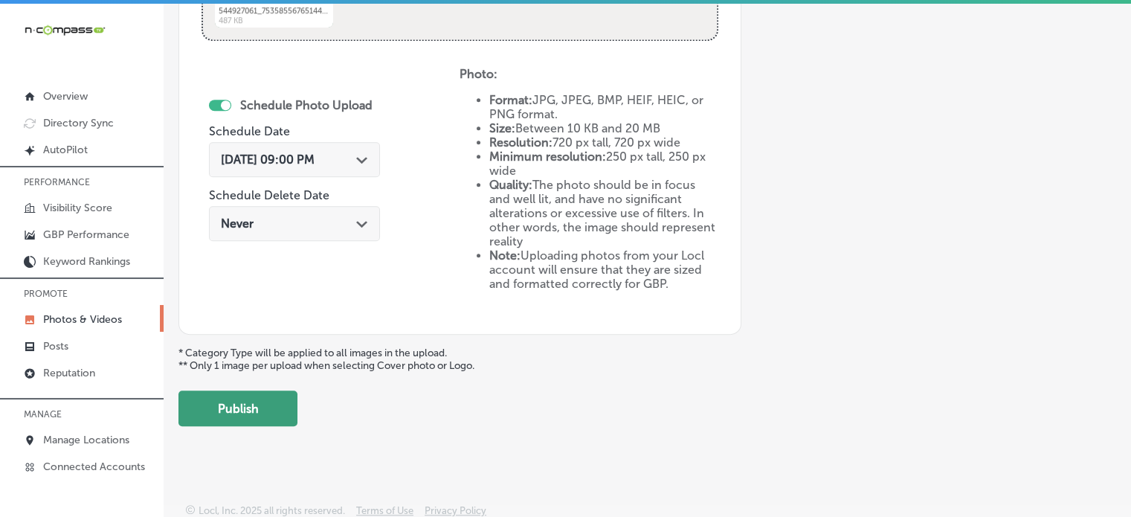
click at [208, 407] on button "Publish" at bounding box center [238, 409] width 119 height 36
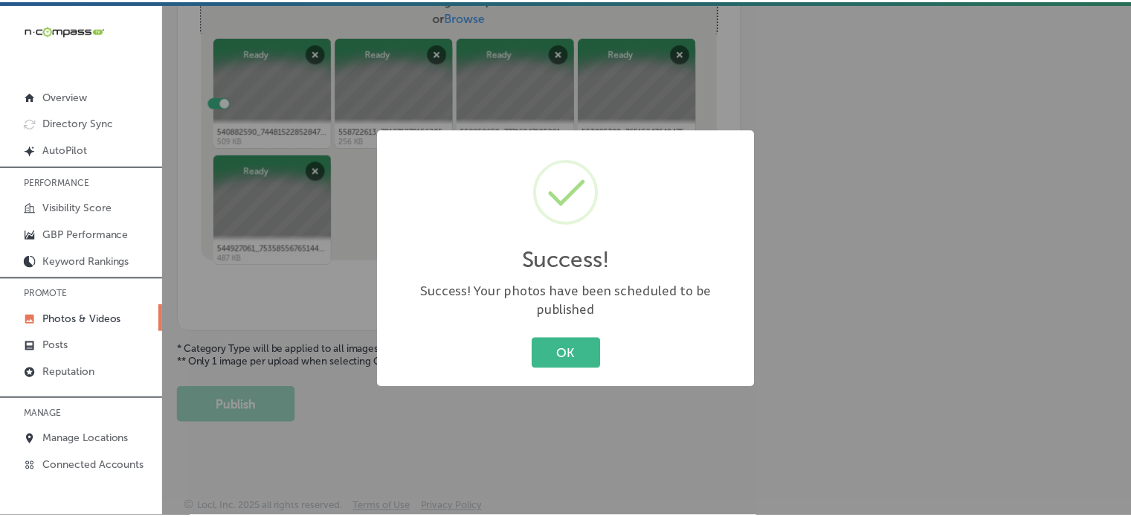
scroll to position [602, 0]
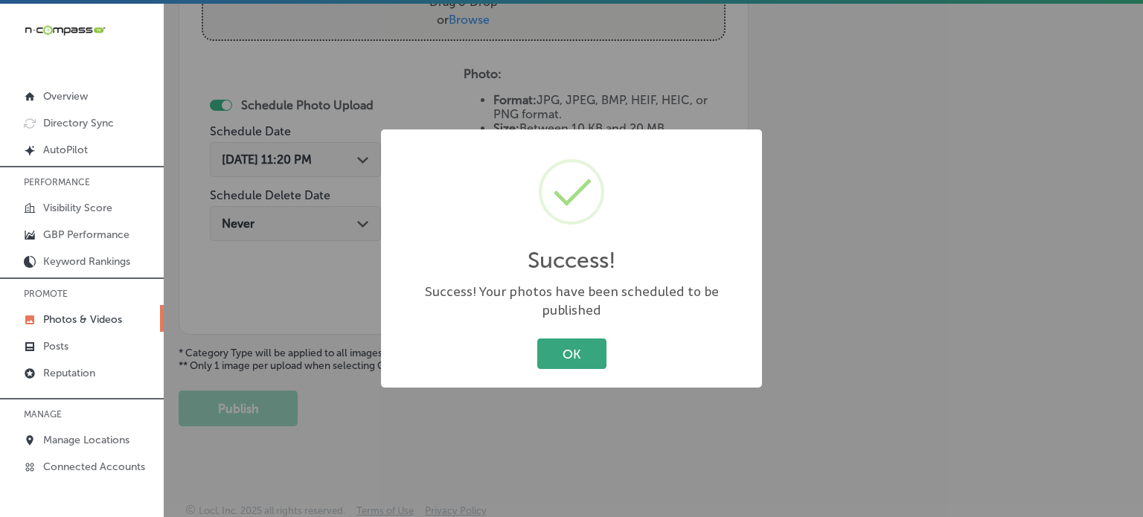
click at [562, 353] on button "OK" at bounding box center [571, 353] width 69 height 31
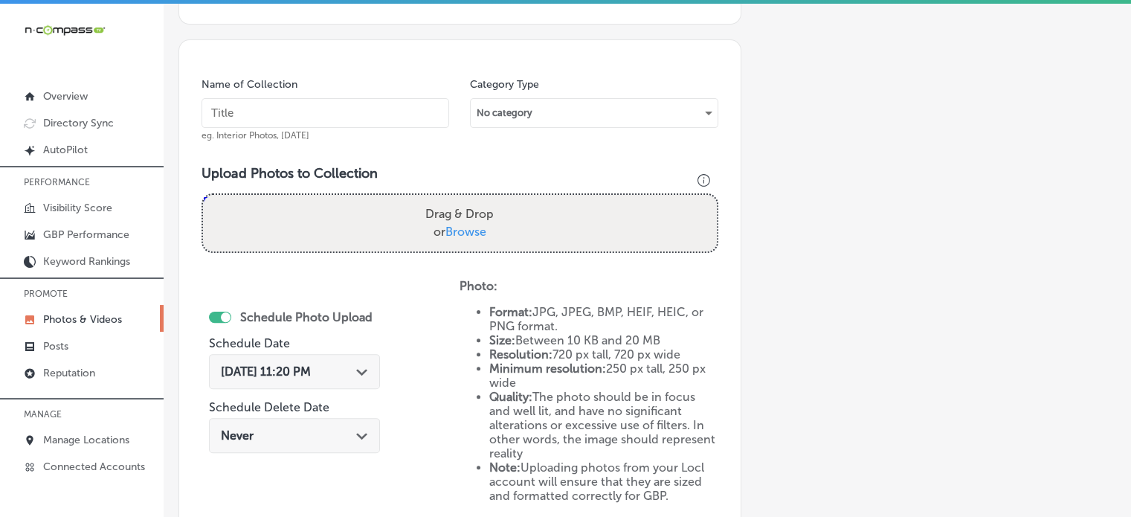
scroll to position [387, 0]
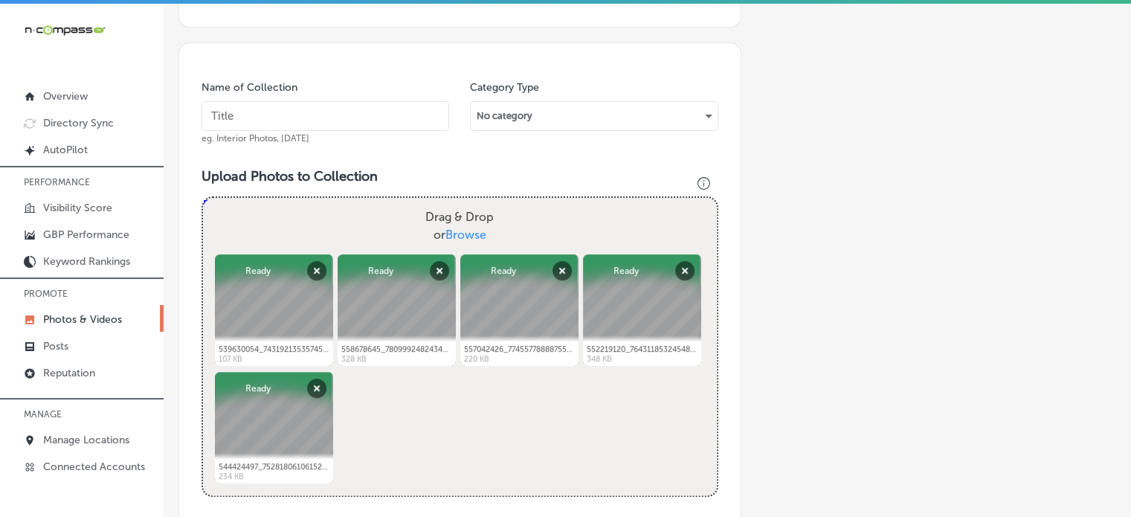
click at [279, 118] on input "text" at bounding box center [326, 116] width 248 height 30
paste input "Agricultural Solar Solutions"
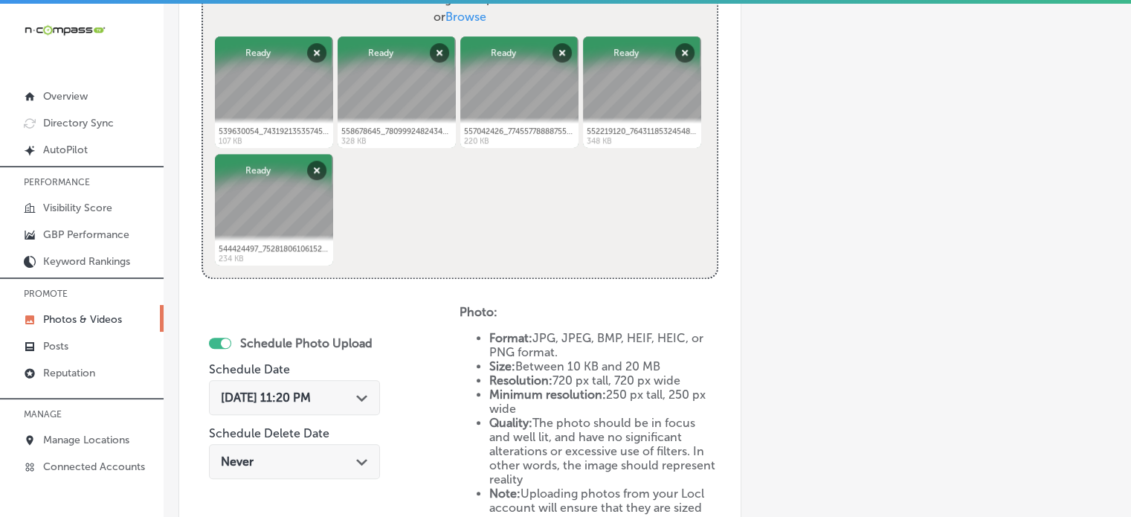
scroll to position [641, 0]
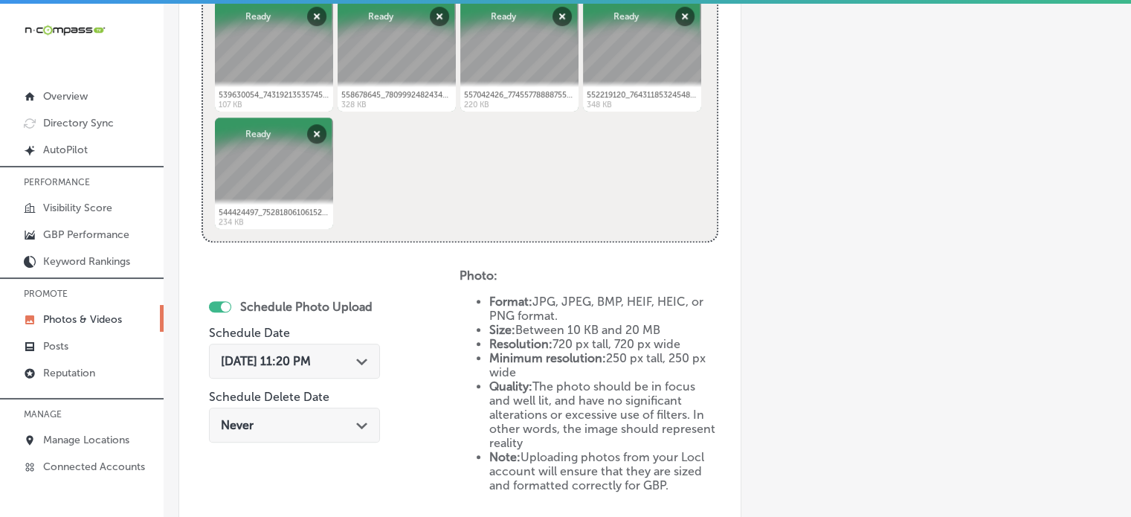
type input "Agricultural Solar Solutions"
click at [298, 354] on span "[DATE] 11:20 PM" at bounding box center [266, 361] width 90 height 14
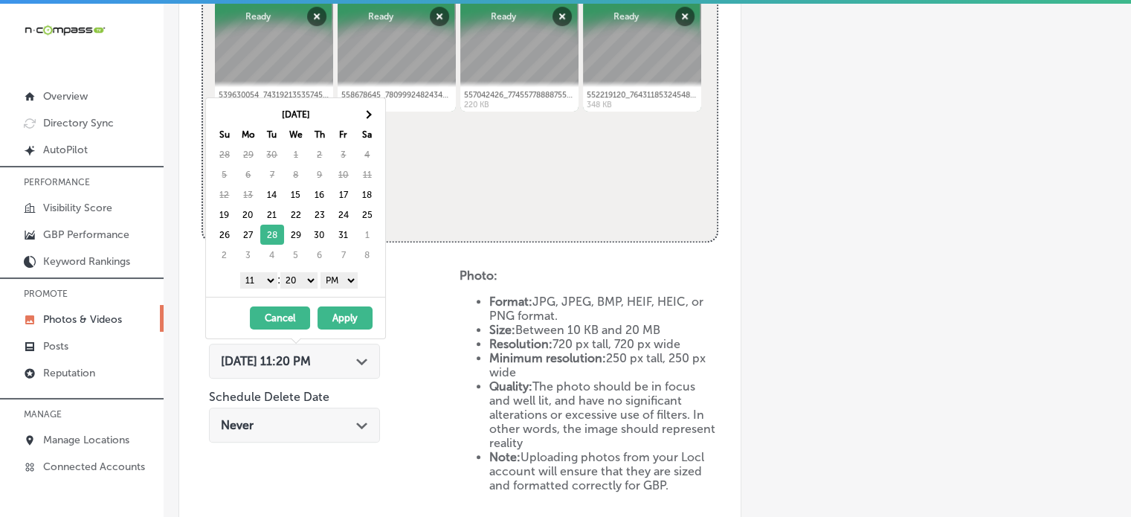
click at [265, 276] on select "1 2 3 4 5 6 7 8 9 10 11 12" at bounding box center [258, 280] width 37 height 16
click at [301, 281] on select "00 10 20 30 40 50" at bounding box center [298, 280] width 37 height 16
click at [337, 312] on button "Apply" at bounding box center [345, 317] width 55 height 23
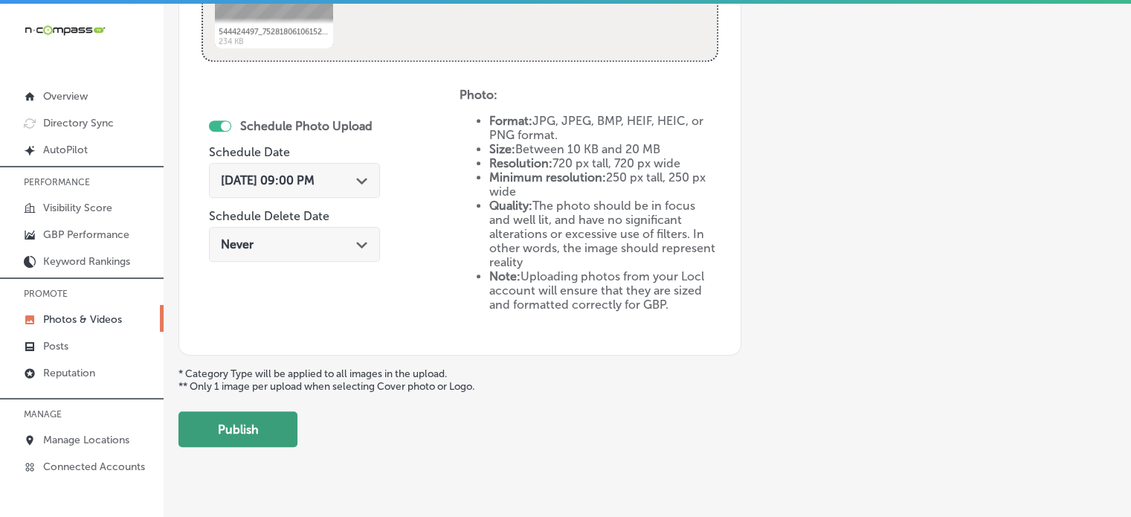
scroll to position [823, 0]
click at [199, 428] on button "Publish" at bounding box center [238, 429] width 119 height 36
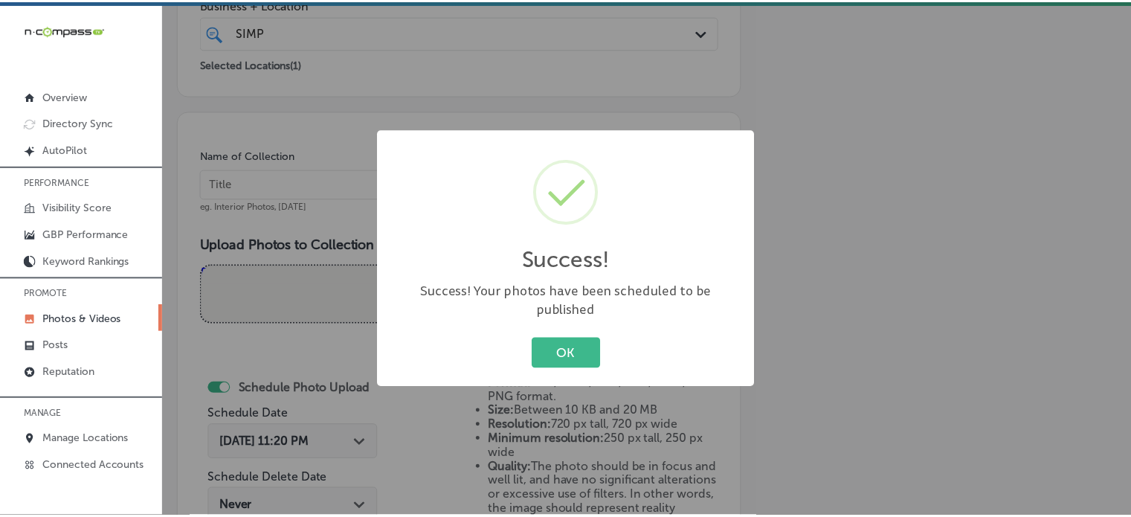
scroll to position [318, 0]
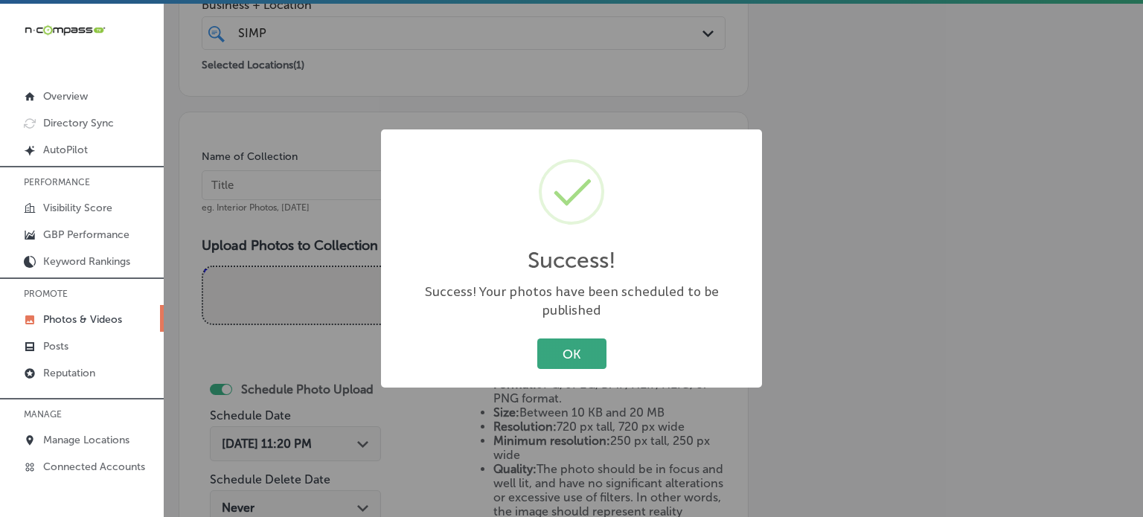
click at [566, 345] on button "OK" at bounding box center [571, 353] width 69 height 31
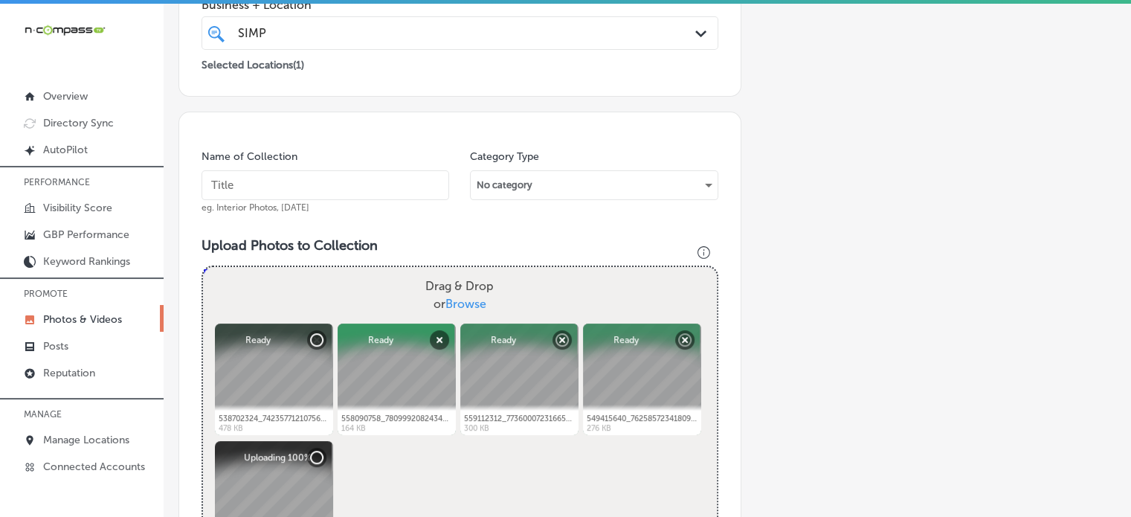
click at [302, 190] on input "text" at bounding box center [326, 185] width 248 height 30
paste input "Solar Energy"
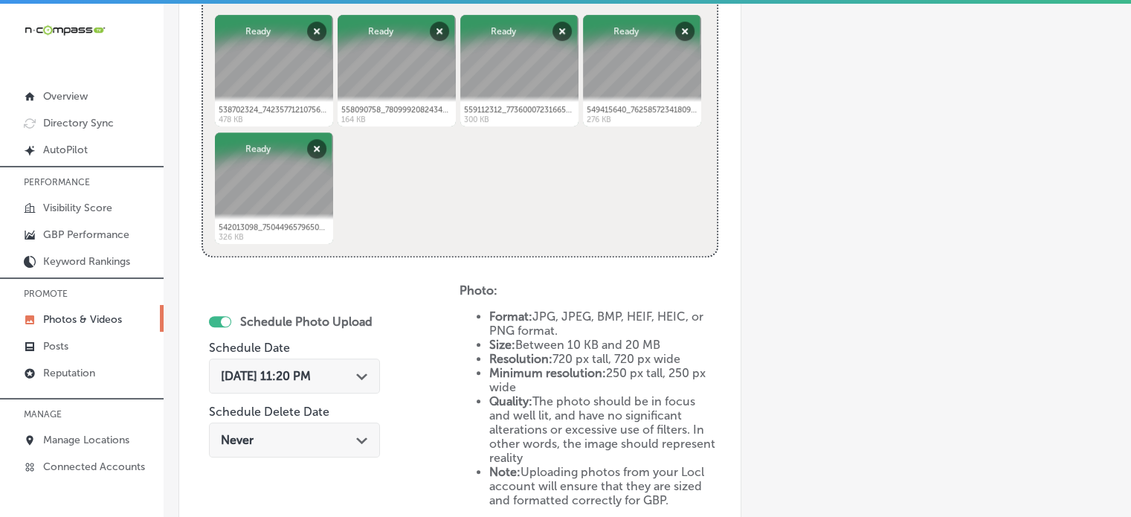
scroll to position [627, 0]
type input "Solar Energy"
click at [311, 380] on span "[DATE] 11:20 PM" at bounding box center [266, 375] width 90 height 14
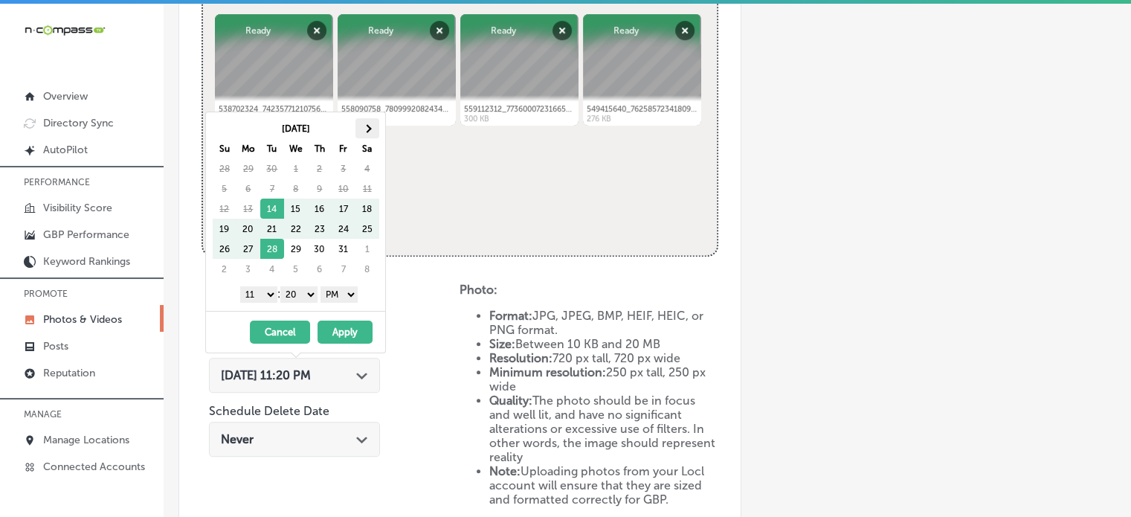
click at [369, 129] on span at bounding box center [367, 128] width 8 height 8
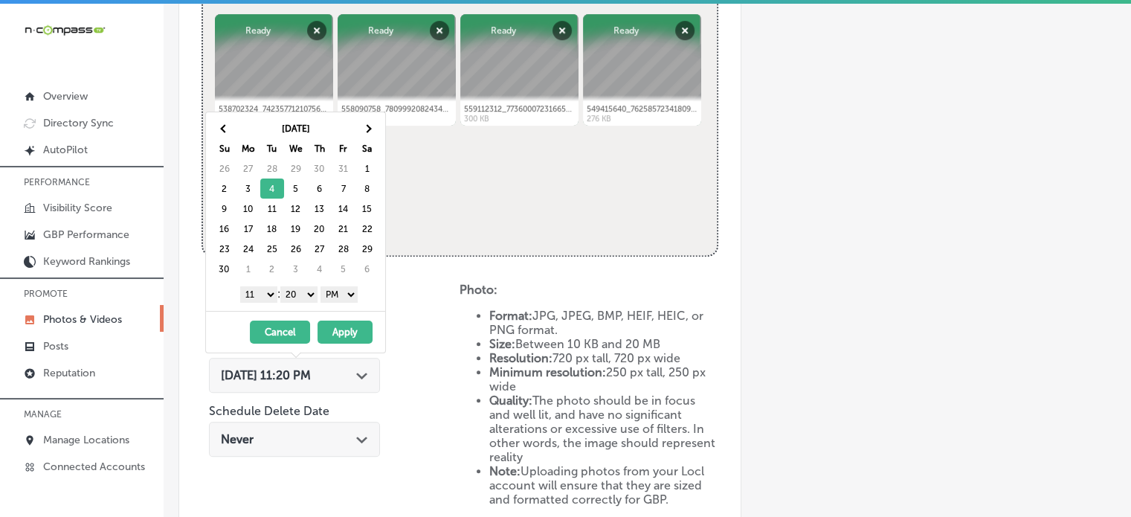
click at [261, 292] on select "1 2 3 4 5 6 7 8 9 10 11 12" at bounding box center [258, 294] width 37 height 16
drag, startPoint x: 297, startPoint y: 289, endPoint x: 297, endPoint y: 309, distance: 20.1
click at [297, 309] on div "[DATE] Su Mo Tu We Th Fr Sa 26 27 28 29 30 31 1 2 3 4 5 6 7 8 9 10 11 12 13 14 …" at bounding box center [295, 233] width 181 height 242
click at [345, 331] on button "Apply" at bounding box center [345, 332] width 55 height 23
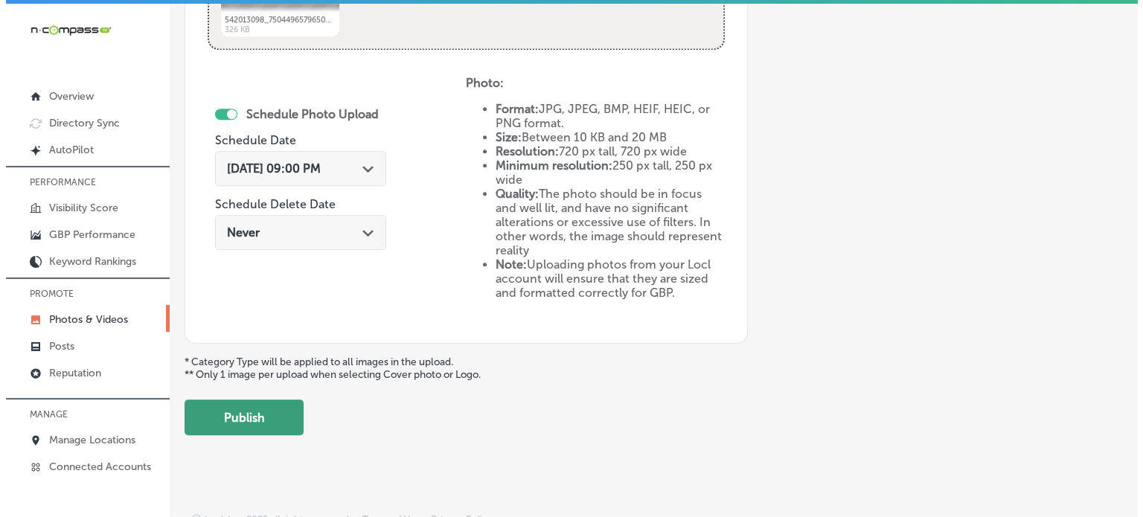
scroll to position [842, 0]
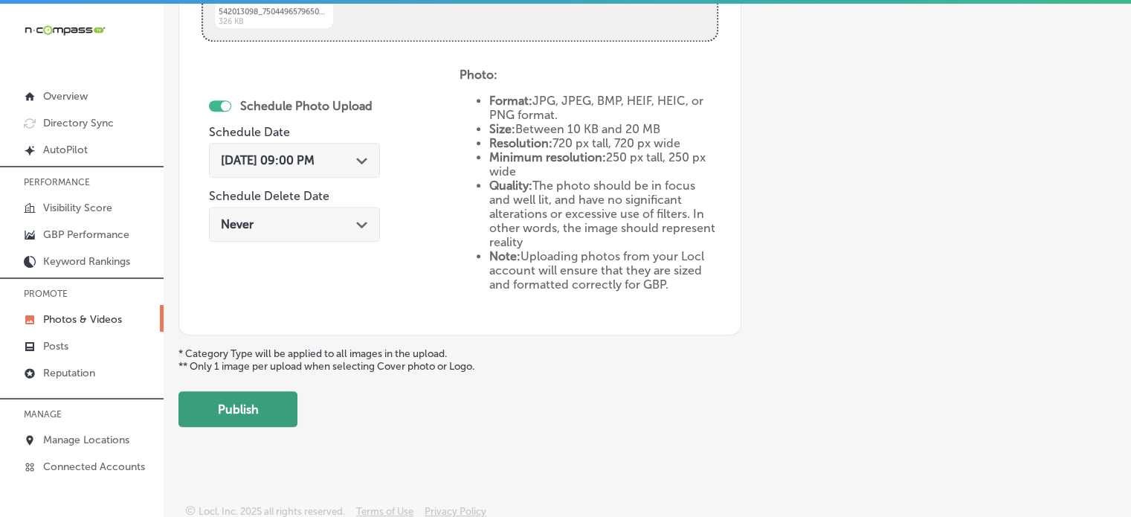
click at [187, 404] on button "Publish" at bounding box center [238, 409] width 119 height 36
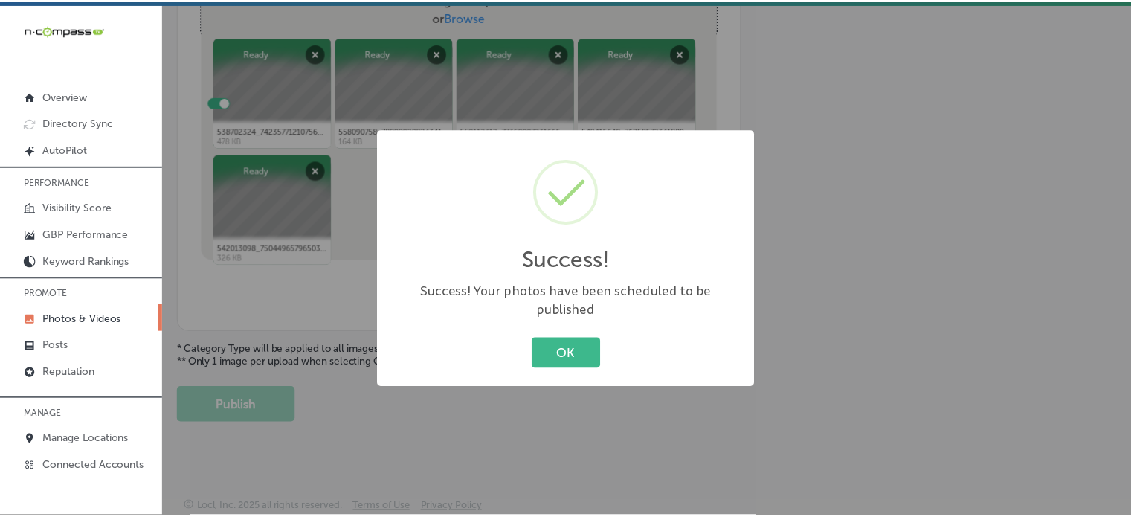
scroll to position [602, 0]
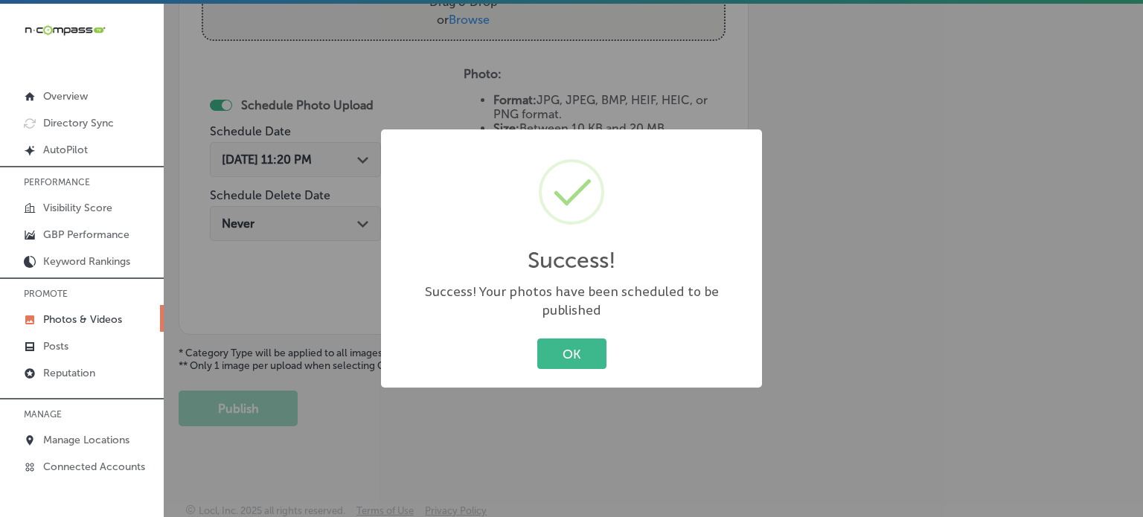
click at [196, 422] on div "Success! × Success! Your photos have been scheduled to be published OK Cancel" at bounding box center [571, 258] width 1143 height 517
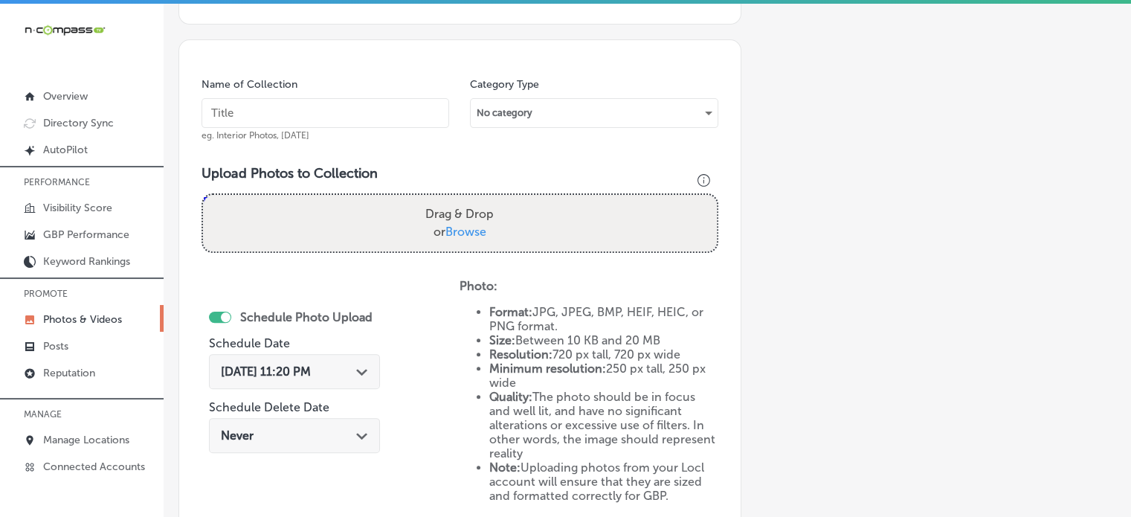
scroll to position [384, 0]
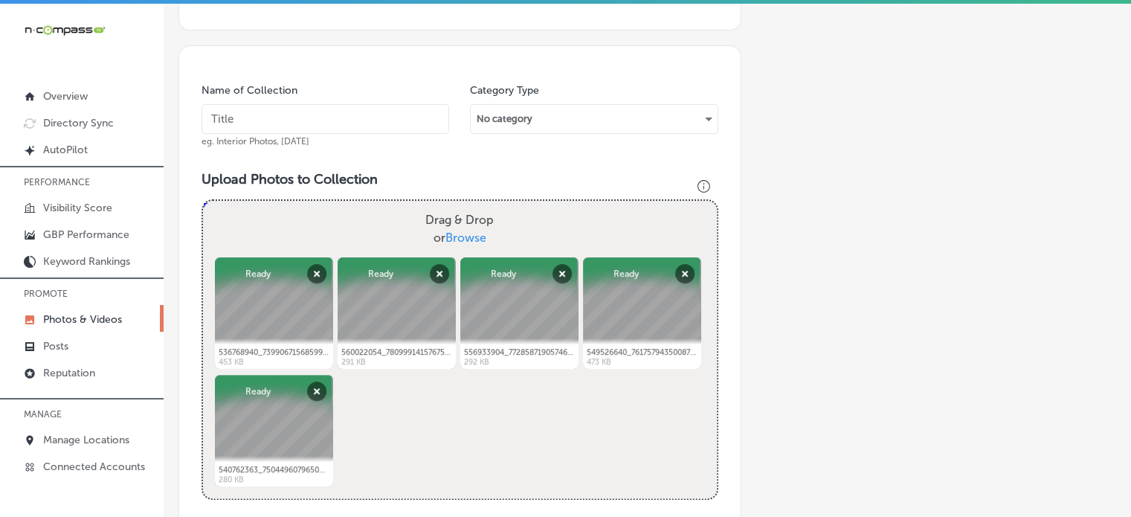
click at [295, 108] on input "text" at bounding box center [326, 119] width 248 height 30
paste input "Solar Panel Installation"
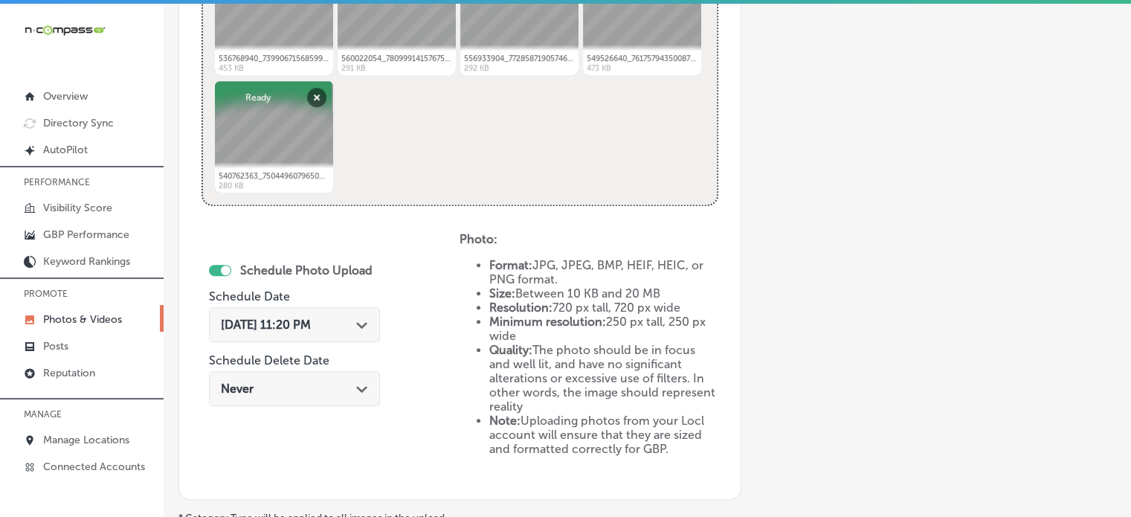
scroll to position [688, 0]
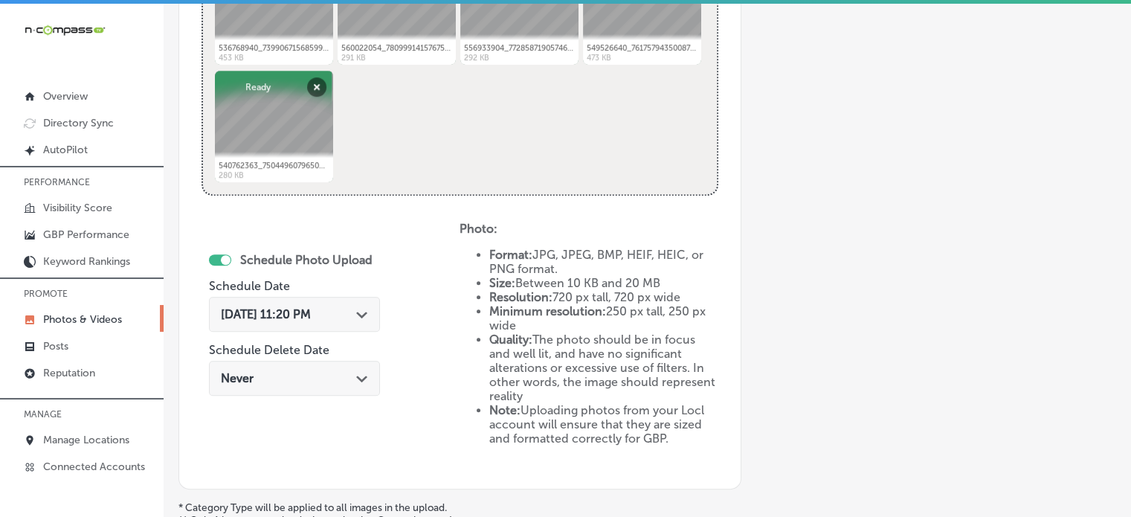
type input "Solar Panel Installation"
click at [324, 323] on div "[DATE] 11:20 PM Path Created with Sketch." at bounding box center [294, 314] width 171 height 35
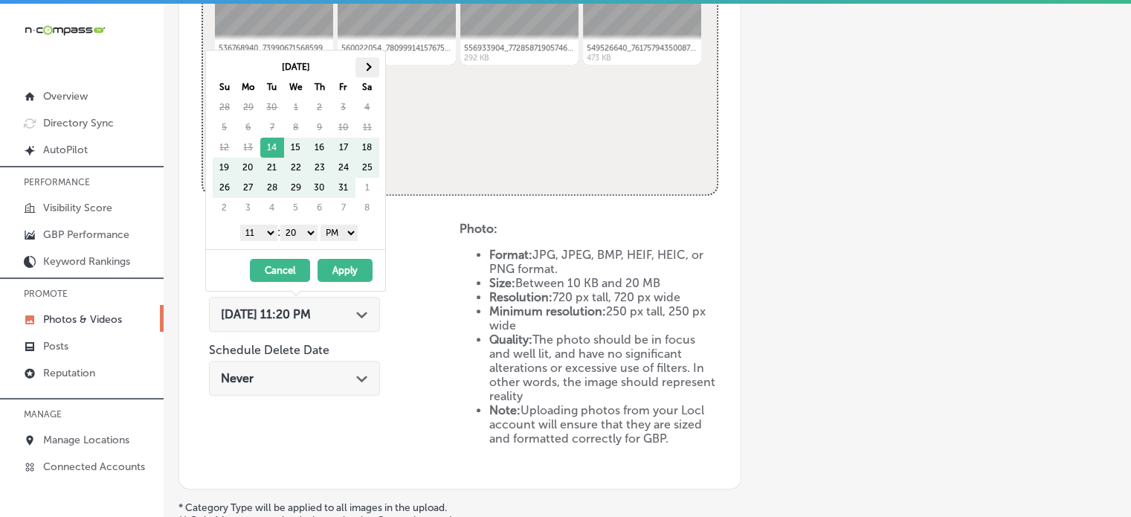
click at [372, 62] on th at bounding box center [368, 67] width 24 height 20
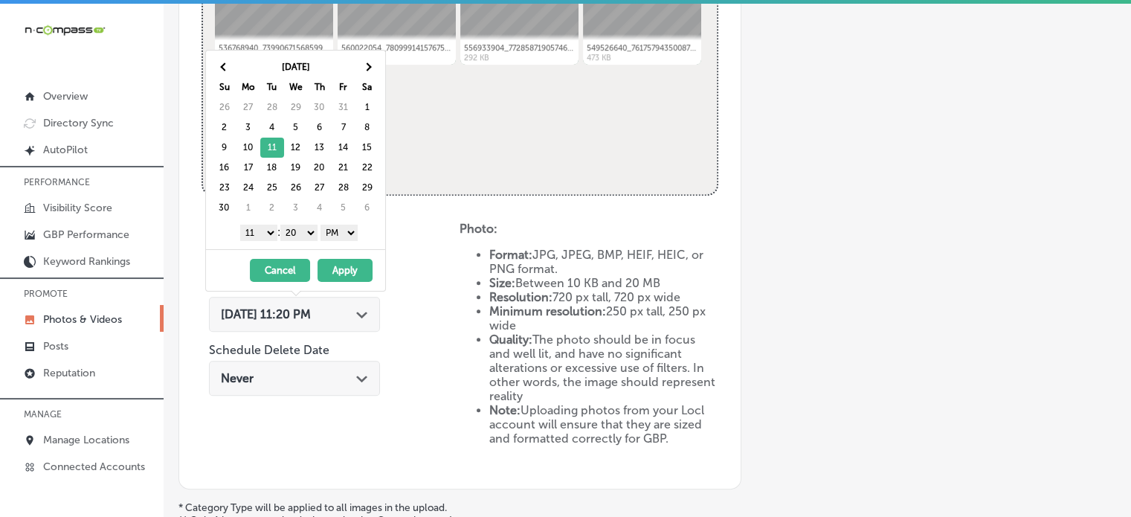
click at [262, 231] on select "1 2 3 4 5 6 7 8 9 10 11 12" at bounding box center [258, 233] width 37 height 16
click at [306, 234] on select "00 10 20 30 40 50" at bounding box center [298, 233] width 37 height 16
click at [351, 264] on button "Apply" at bounding box center [345, 270] width 55 height 23
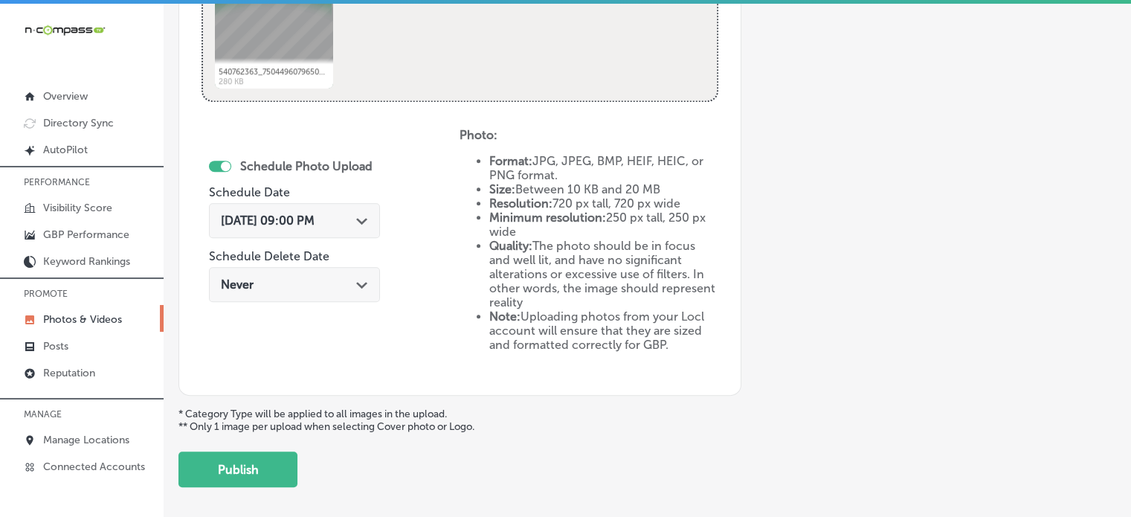
scroll to position [806, 0]
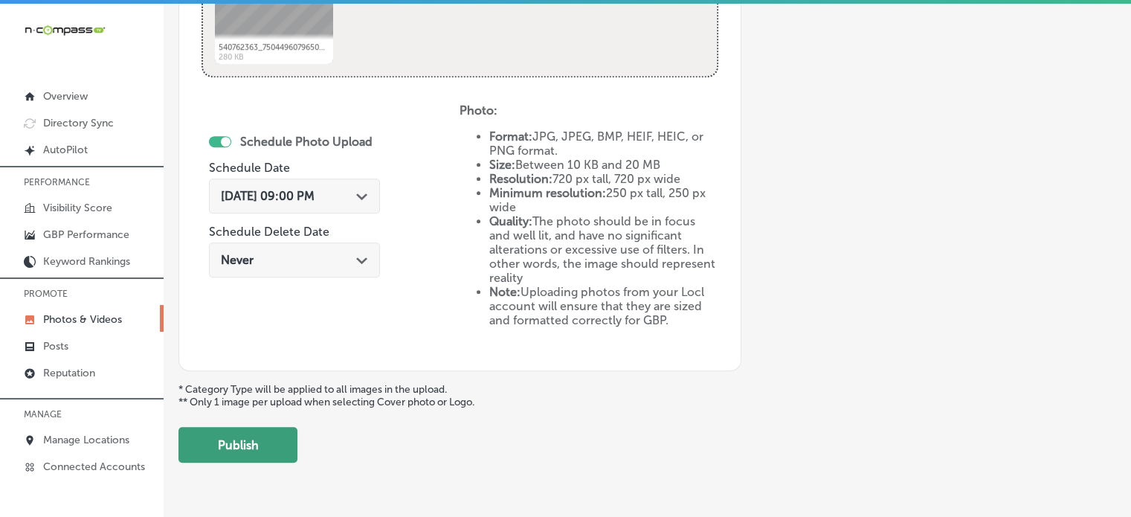
click at [217, 446] on button "Publish" at bounding box center [238, 445] width 119 height 36
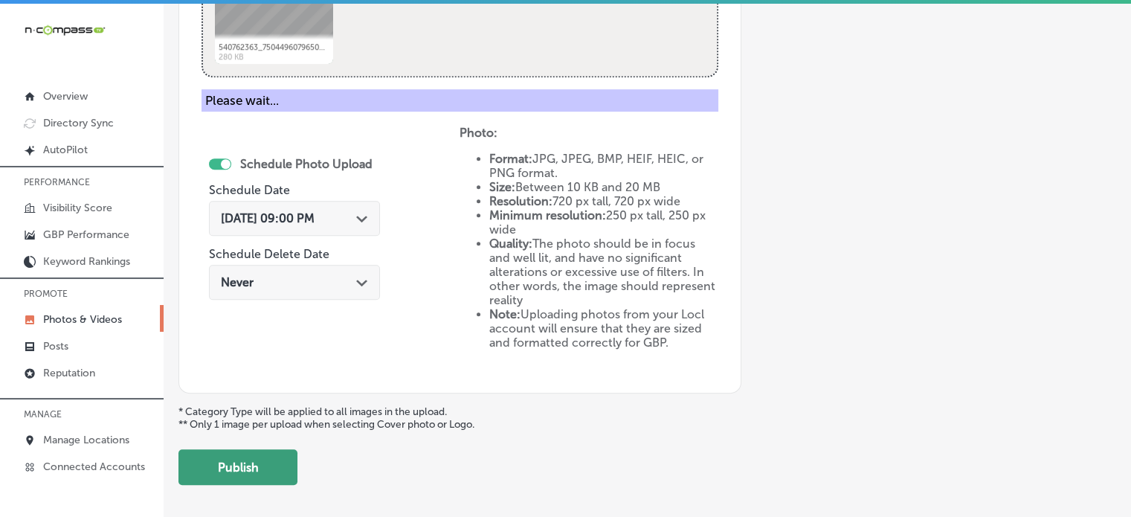
scroll to position [602, 0]
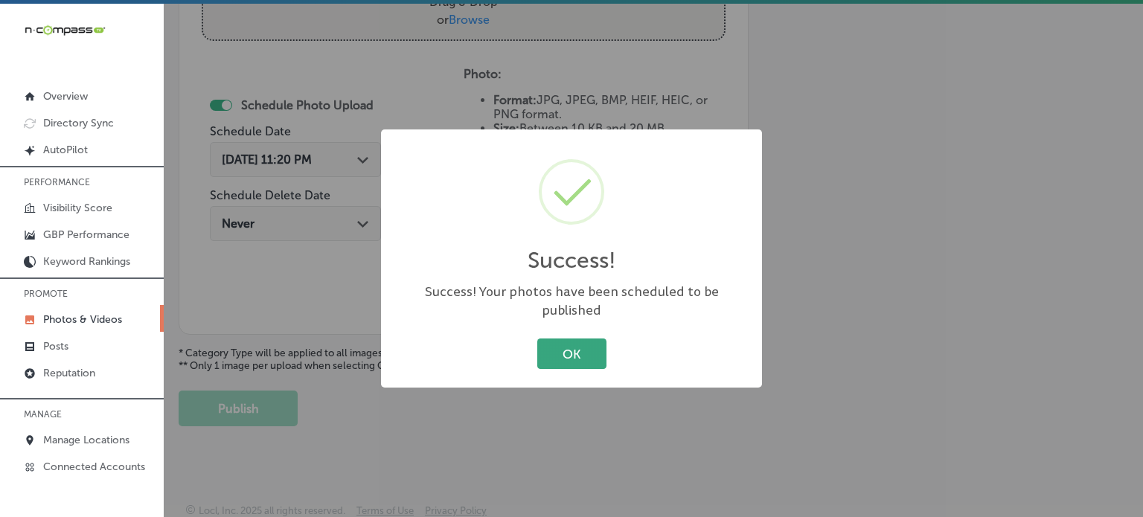
click at [577, 341] on button "OK" at bounding box center [571, 353] width 69 height 31
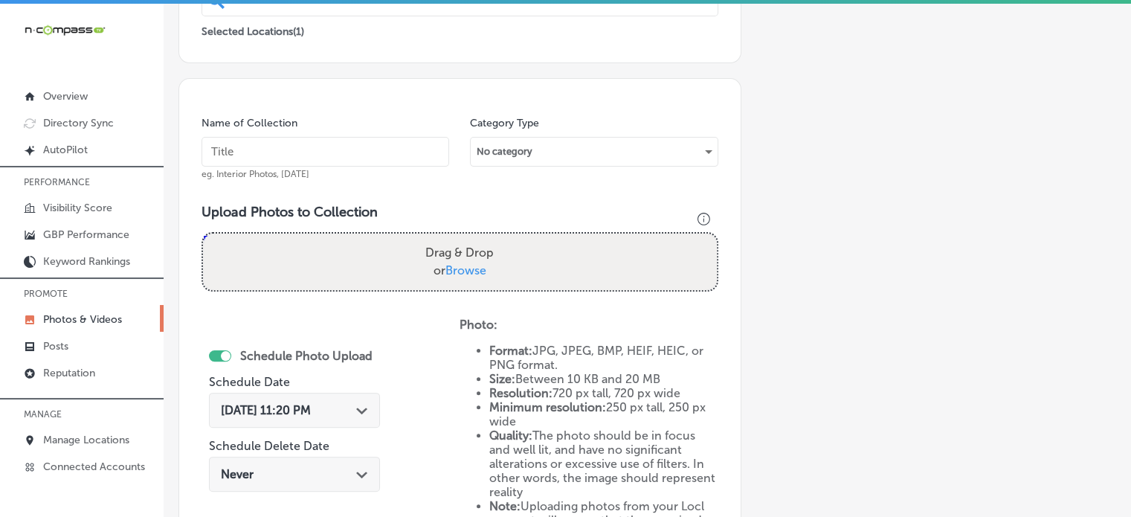
scroll to position [350, 0]
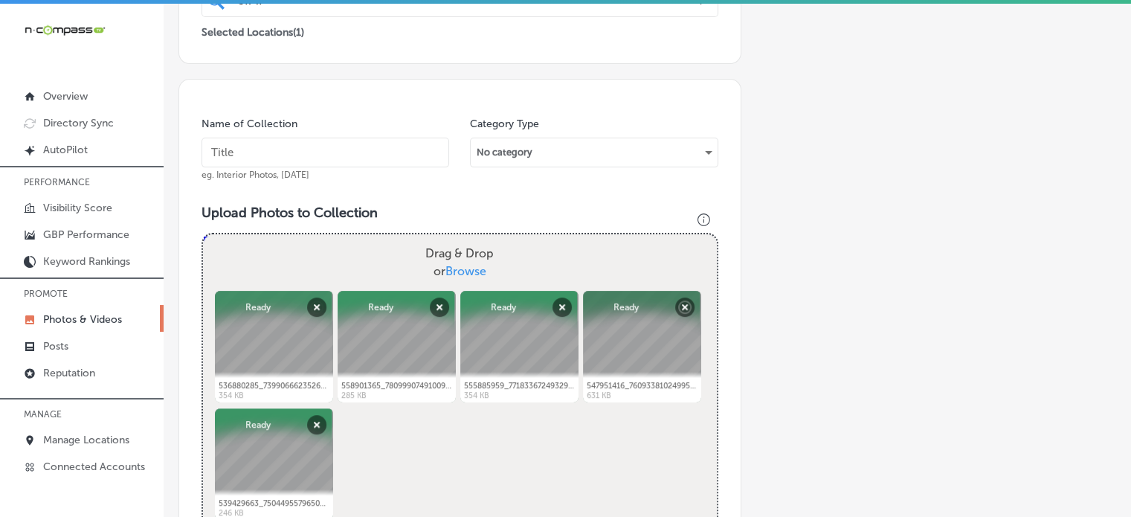
click at [330, 151] on input "text" at bounding box center [326, 153] width 248 height 30
paste input "[US_STATE] Solar Program"
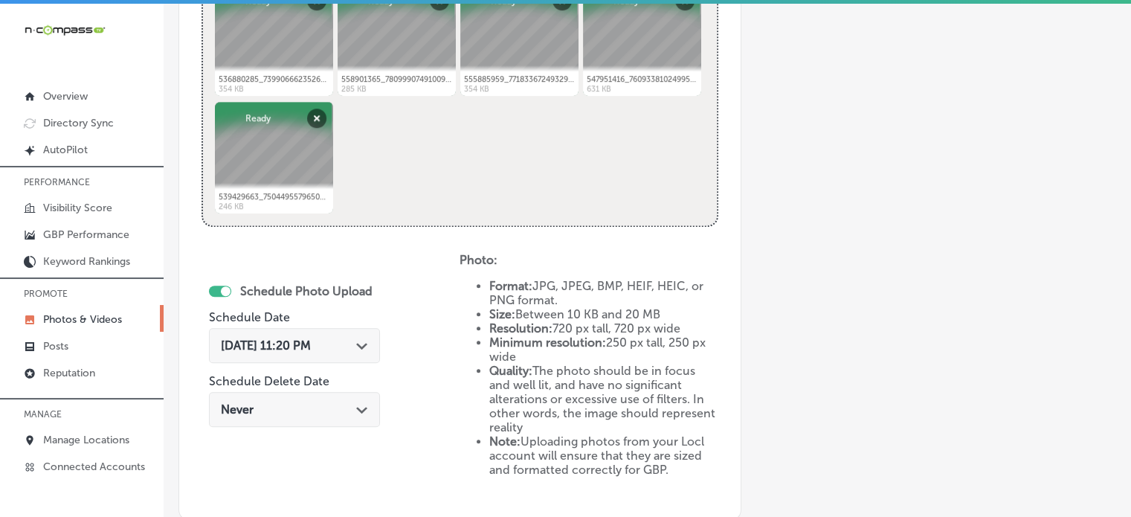
scroll to position [663, 0]
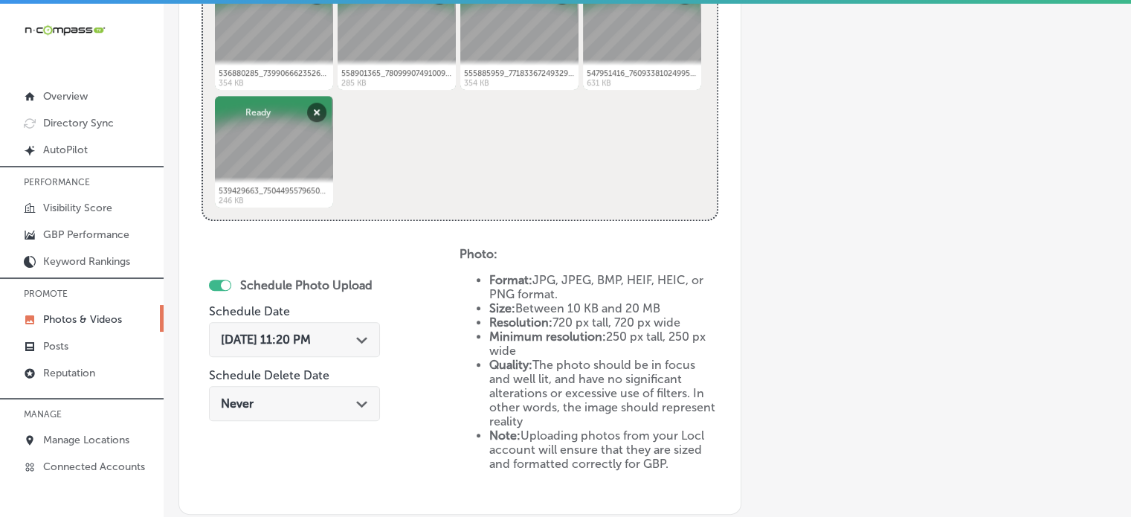
type input "[US_STATE] Solar Program"
click at [330, 347] on div "[DATE] 11:20 PM Path Created with Sketch." at bounding box center [294, 339] width 171 height 35
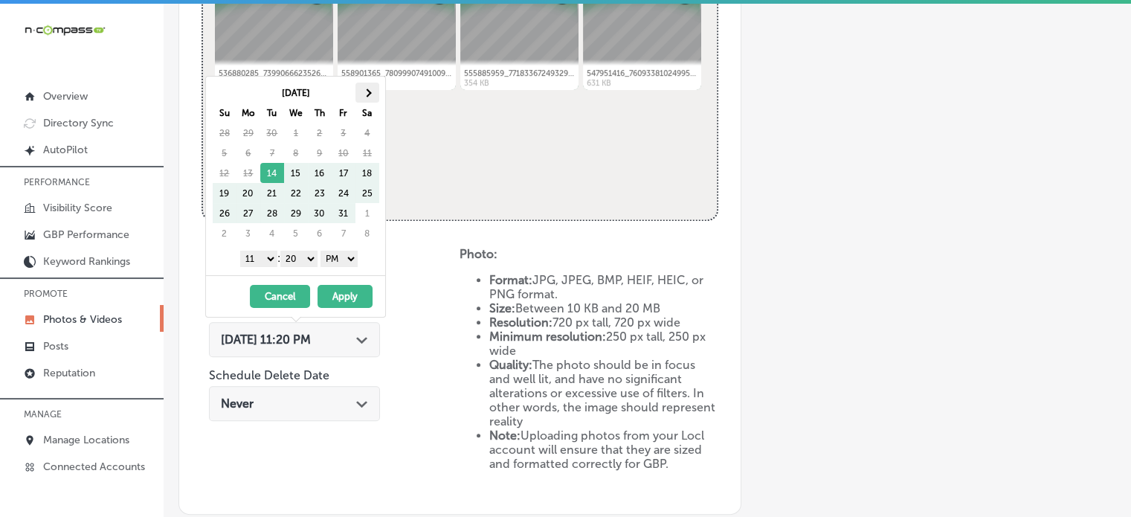
click at [367, 93] on span at bounding box center [367, 93] width 8 height 8
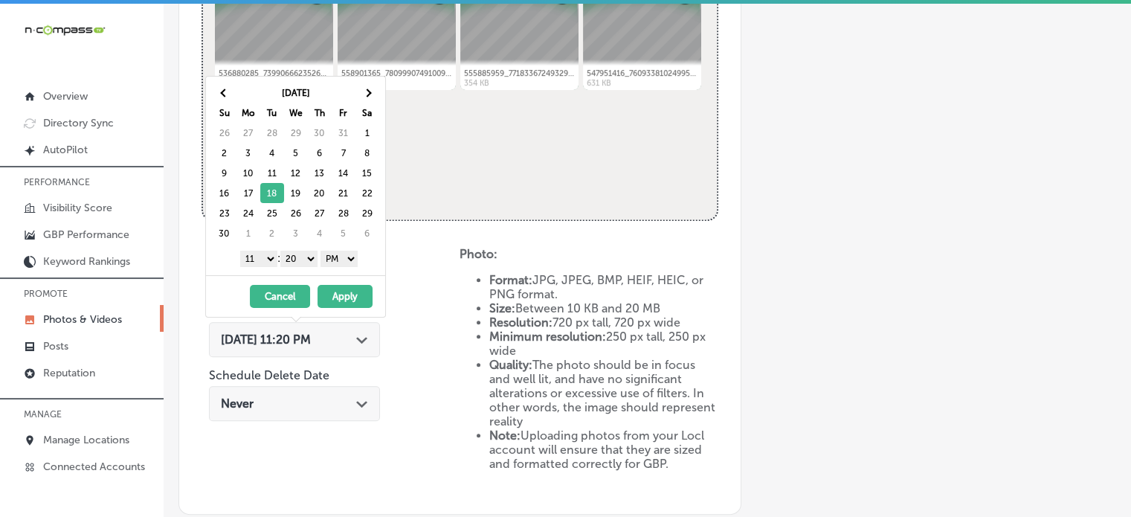
click at [265, 257] on select "1 2 3 4 5 6 7 8 9 10 11 12" at bounding box center [258, 259] width 37 height 16
click at [309, 251] on select "00 10 20 30 40 50" at bounding box center [298, 259] width 37 height 16
click at [345, 301] on button "Apply" at bounding box center [345, 296] width 55 height 23
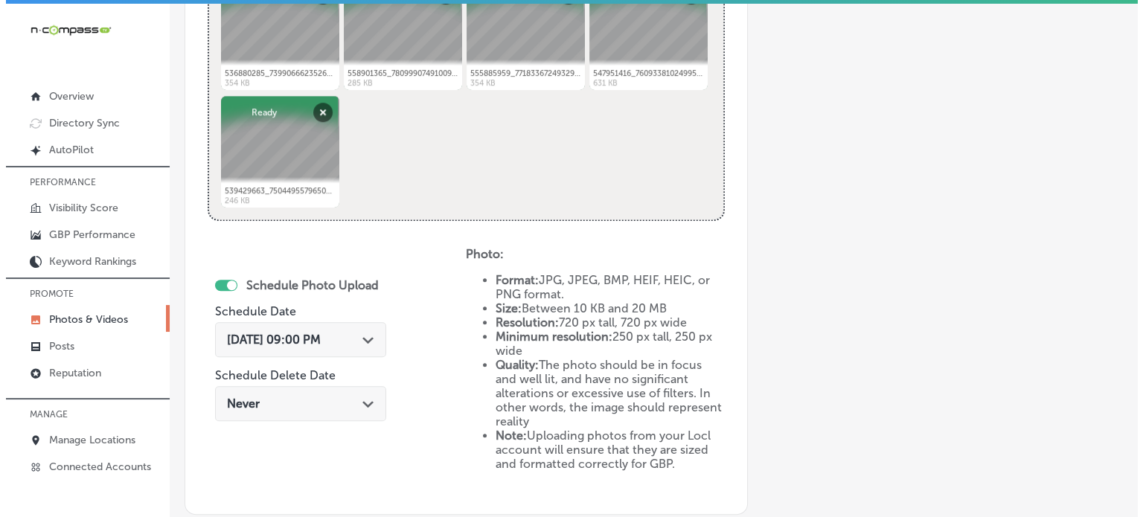
scroll to position [843, 0]
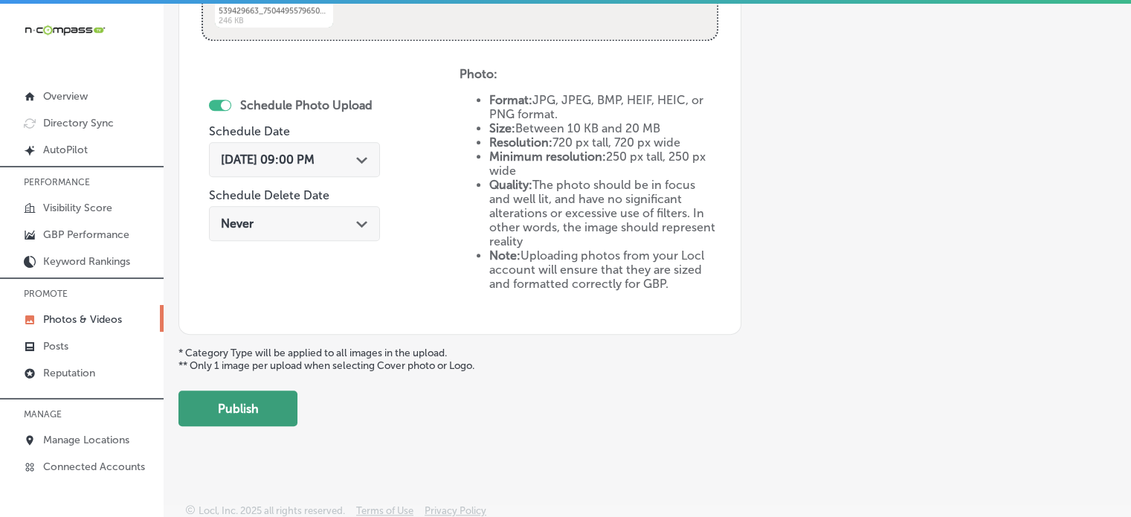
click at [210, 401] on button "Publish" at bounding box center [238, 409] width 119 height 36
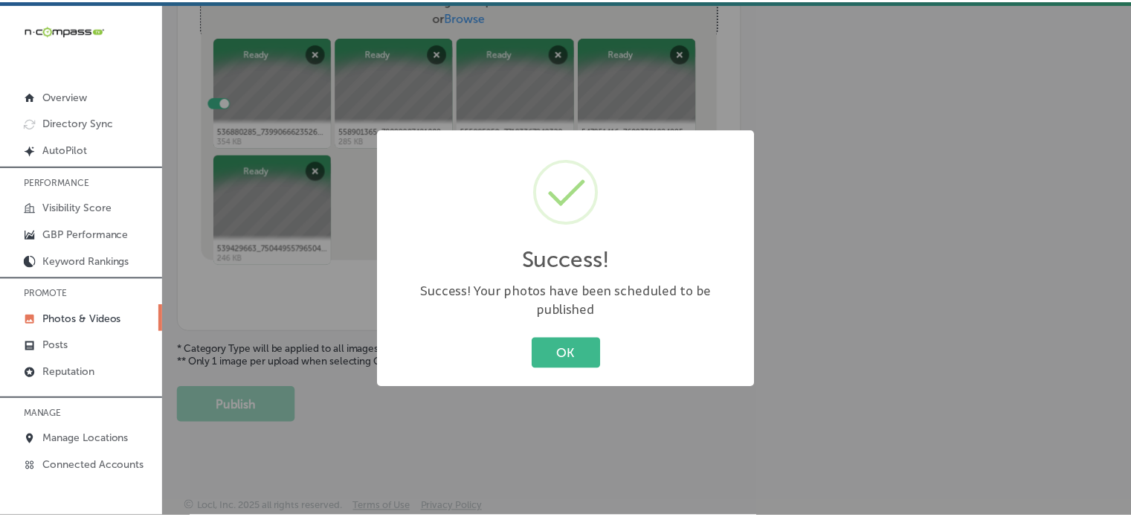
scroll to position [602, 0]
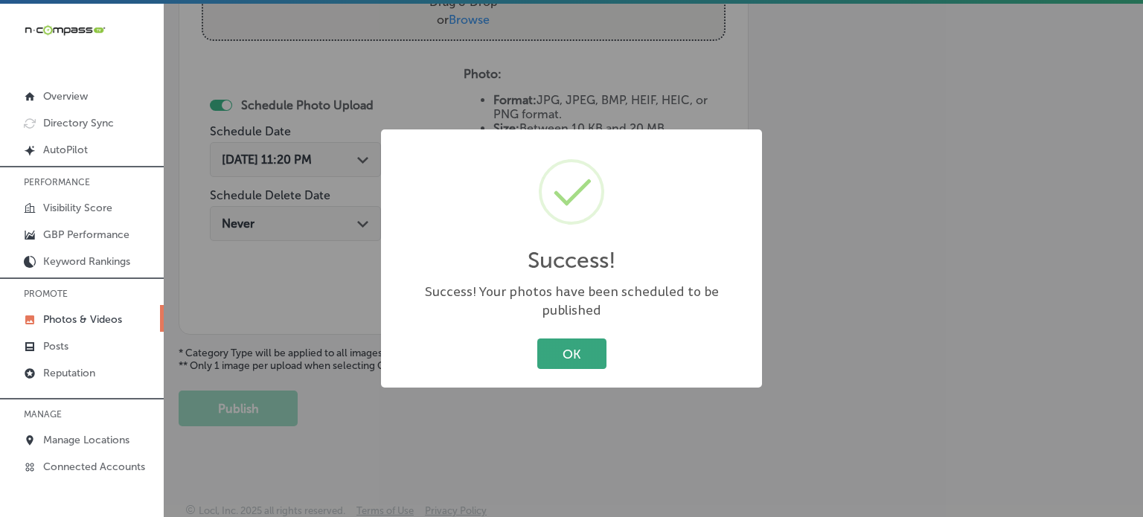
click at [559, 343] on button "OK" at bounding box center [571, 353] width 69 height 31
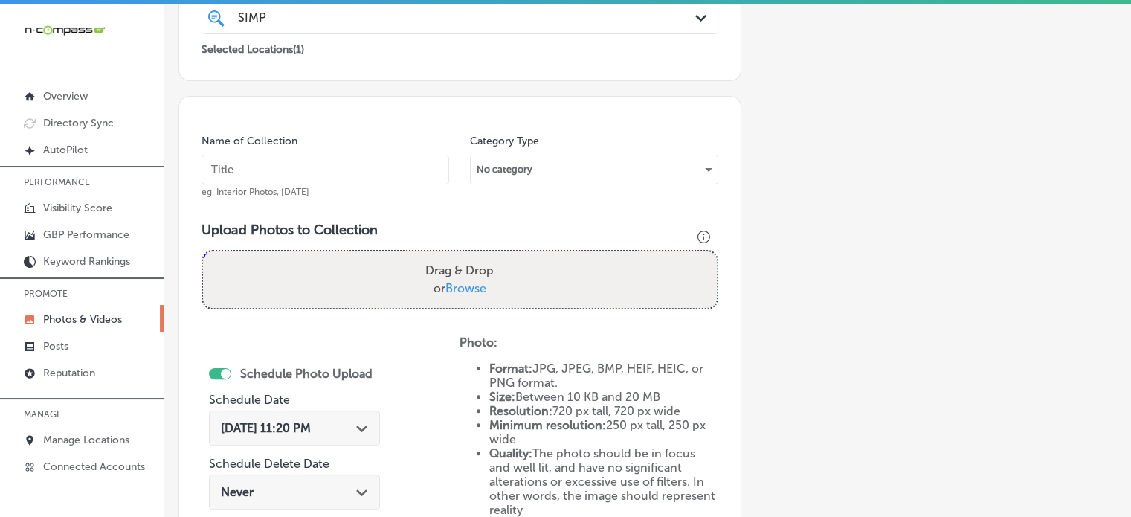
scroll to position [330, 0]
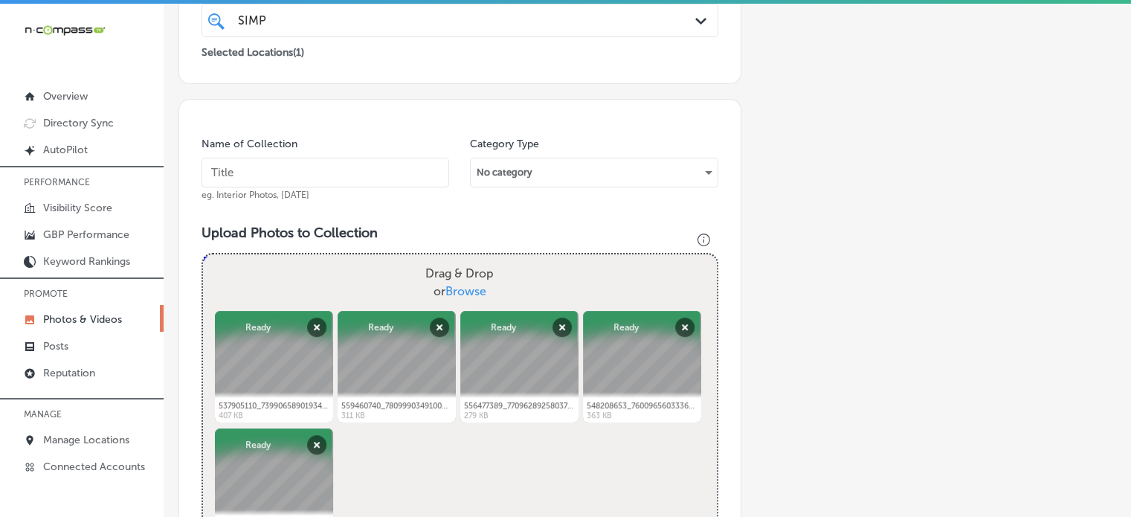
click at [312, 164] on input "text" at bounding box center [326, 173] width 248 height 30
paste input "Solar Power Systems"
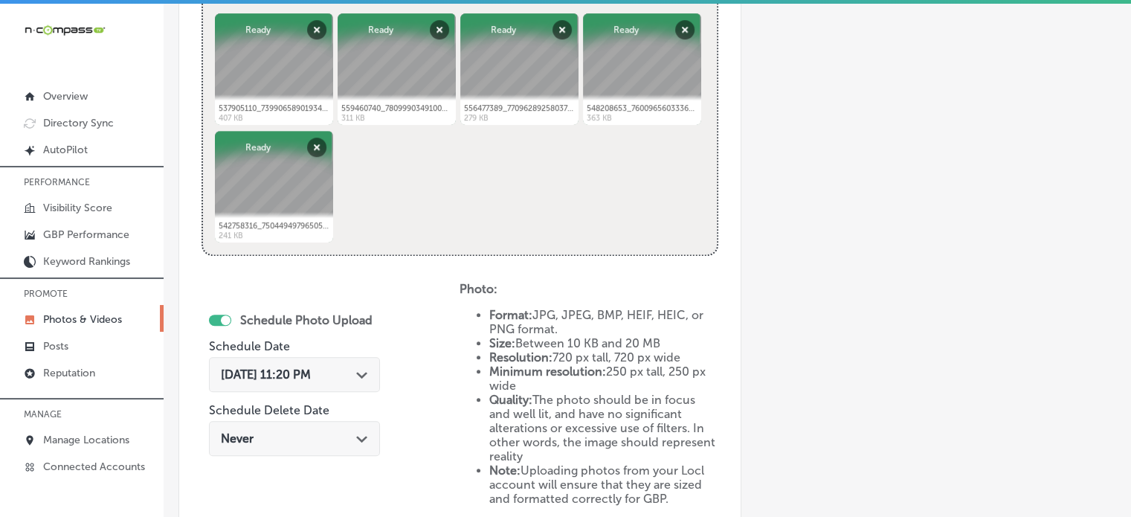
scroll to position [649, 0]
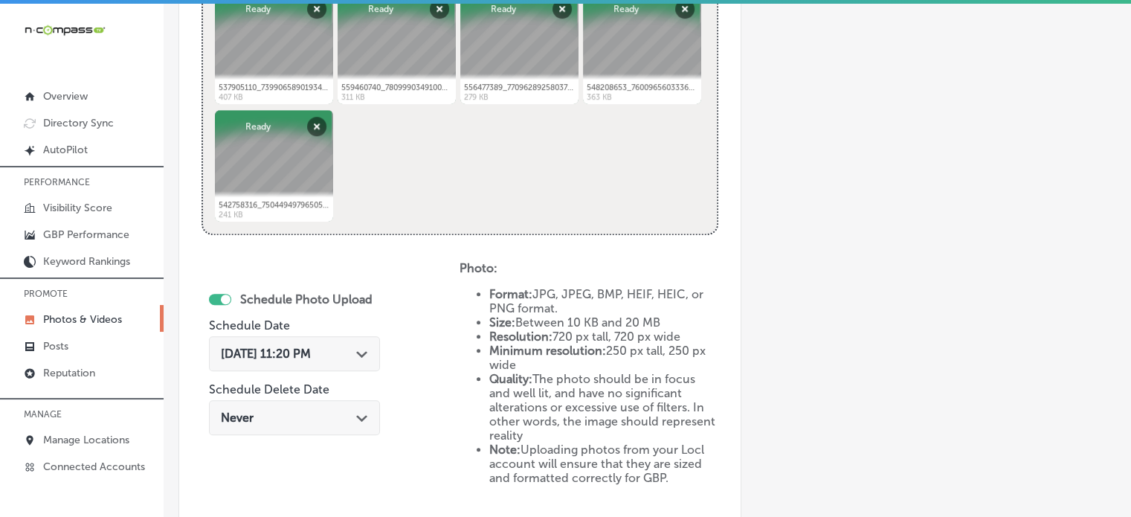
type input "Solar Power Systems"
click at [351, 347] on div "[DATE] 11:20 PM Path Created with Sketch." at bounding box center [294, 354] width 147 height 14
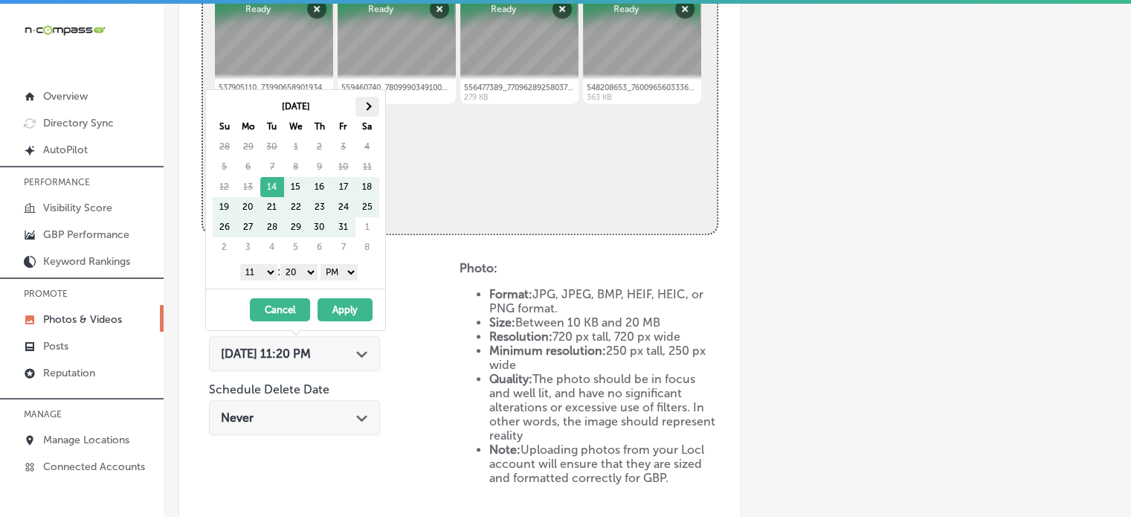
click at [370, 104] on th at bounding box center [368, 107] width 24 height 20
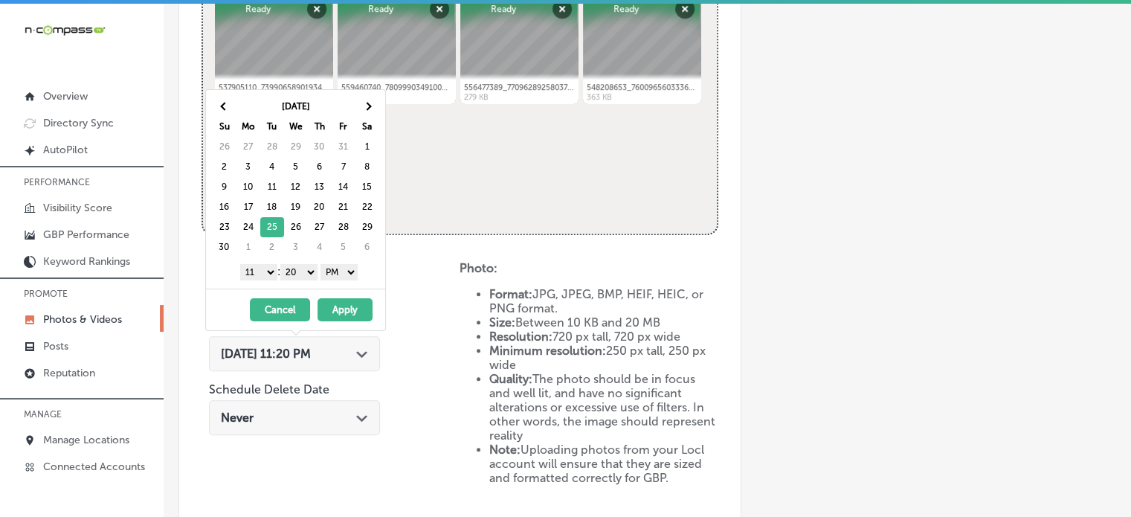
click at [262, 275] on select "1 2 3 4 5 6 7 8 9 10 11 12" at bounding box center [258, 272] width 37 height 16
click at [304, 266] on select "00 10 20 30 40 50" at bounding box center [298, 272] width 37 height 16
click at [347, 309] on button "Apply" at bounding box center [345, 309] width 55 height 23
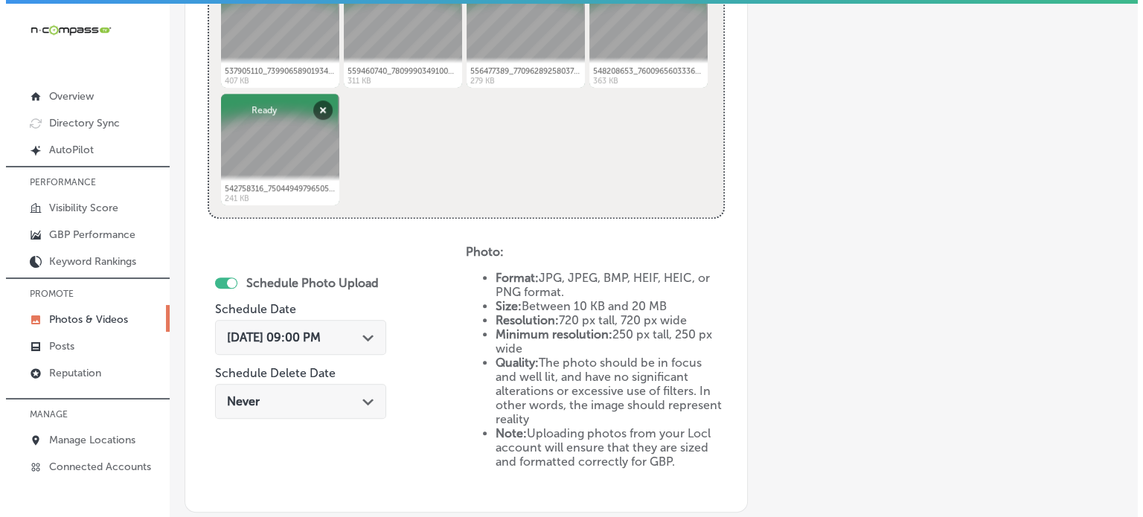
scroll to position [843, 0]
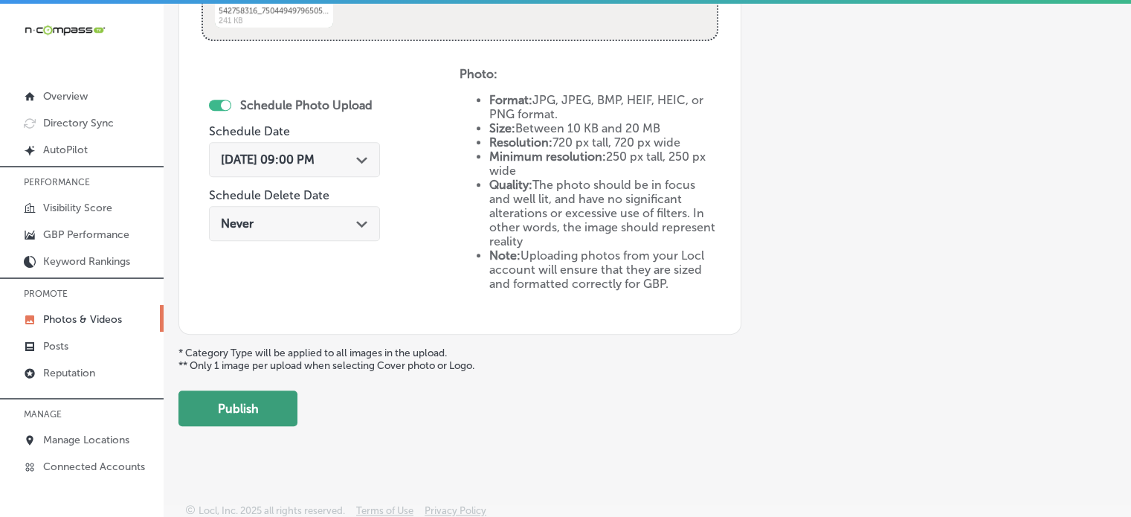
click at [199, 408] on button "Publish" at bounding box center [238, 409] width 119 height 36
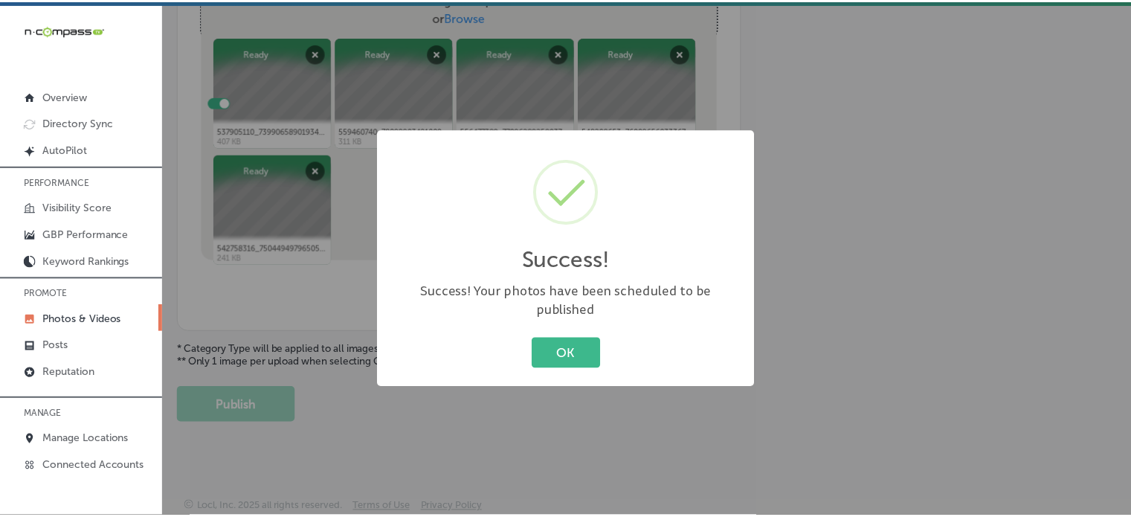
scroll to position [602, 0]
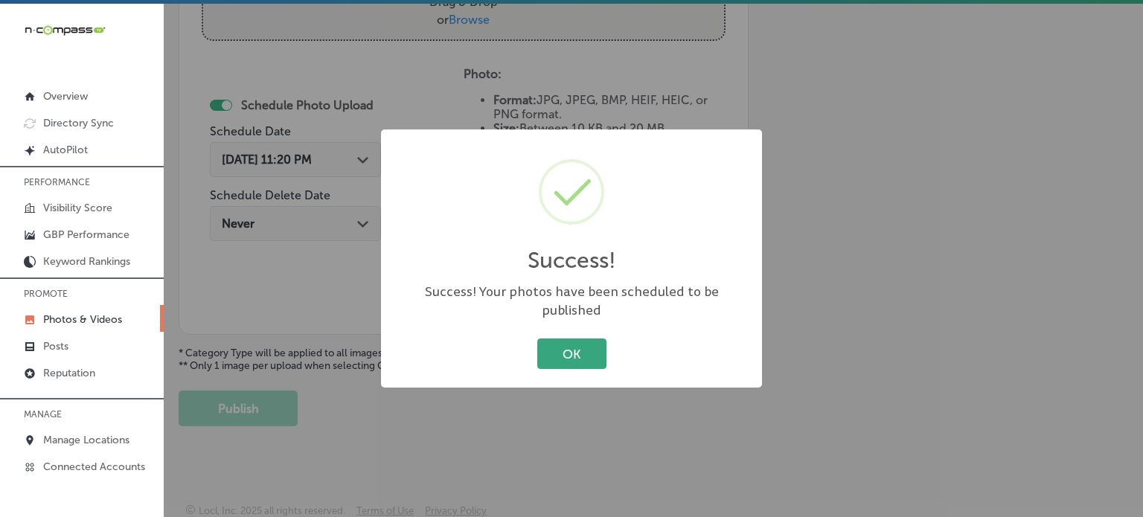
click at [556, 346] on button "OK" at bounding box center [571, 353] width 69 height 31
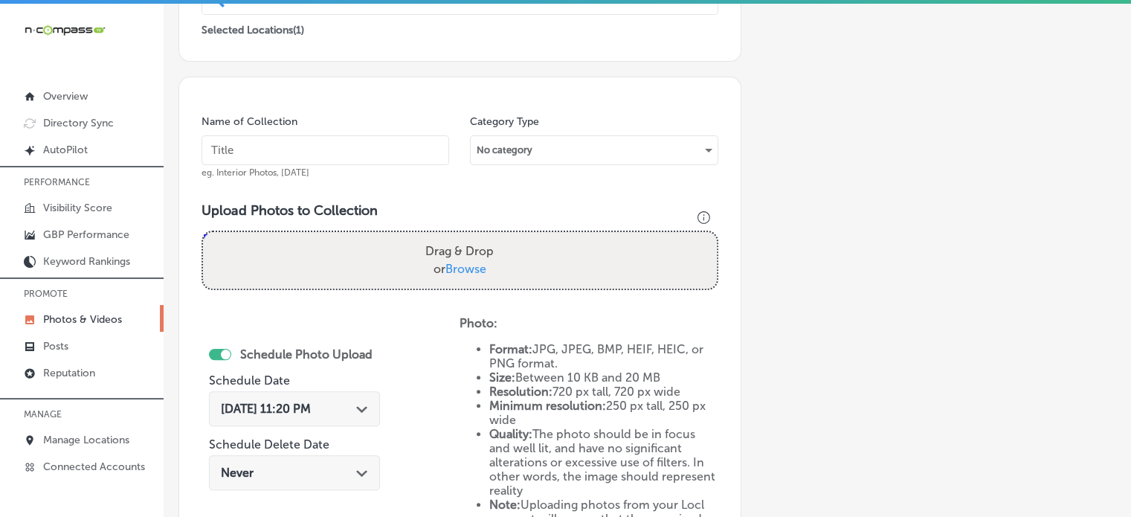
scroll to position [352, 0]
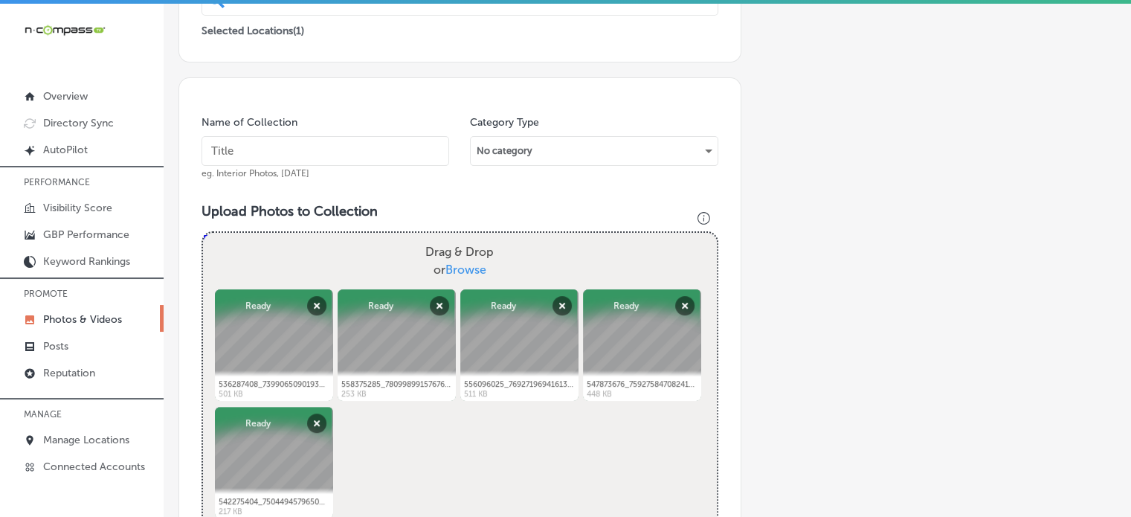
click at [360, 136] on input "text" at bounding box center [326, 151] width 248 height 30
paste input "Solar Energy Provider"
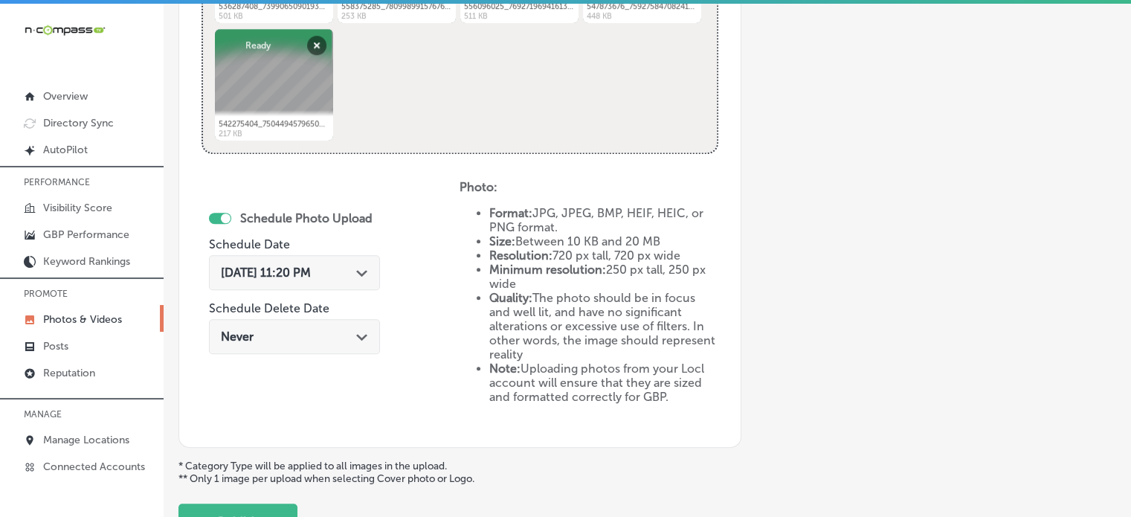
scroll to position [731, 0]
type input "Solar Energy Provider"
click at [366, 276] on div "[DATE] 11:20 PM Path Created with Sketch." at bounding box center [294, 272] width 147 height 14
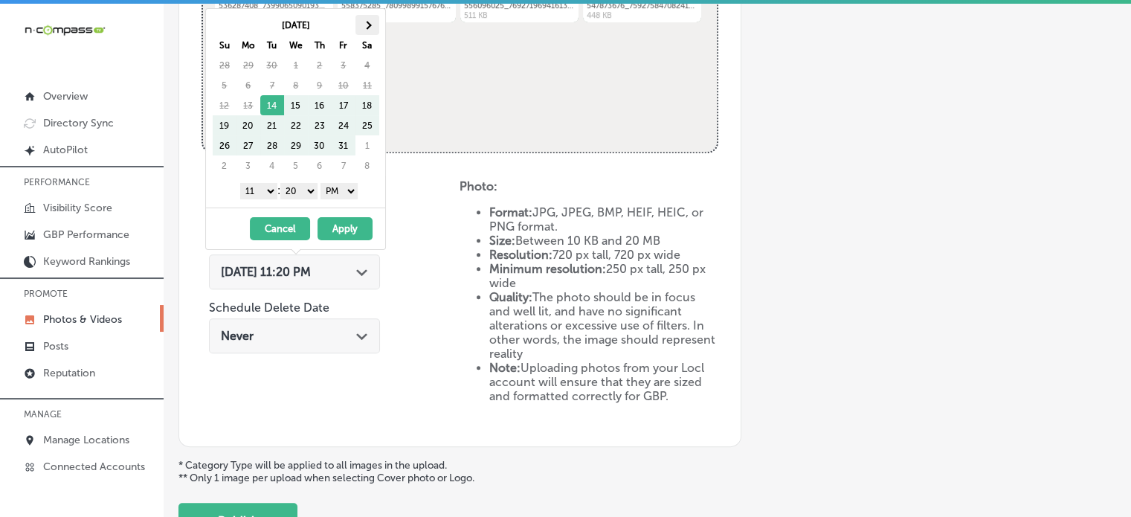
click at [367, 16] on th at bounding box center [368, 25] width 24 height 20
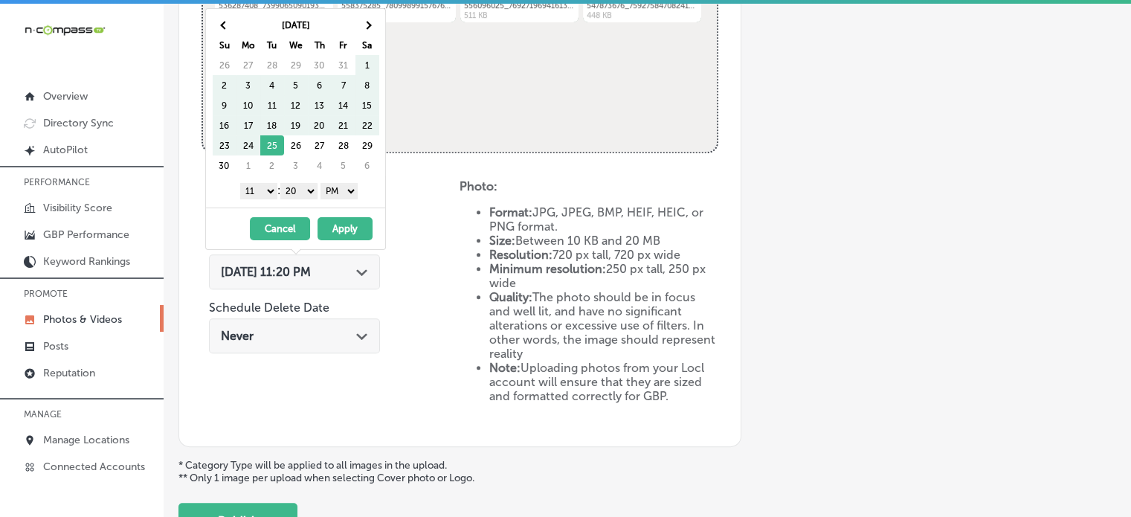
click at [367, 16] on th at bounding box center [368, 25] width 24 height 20
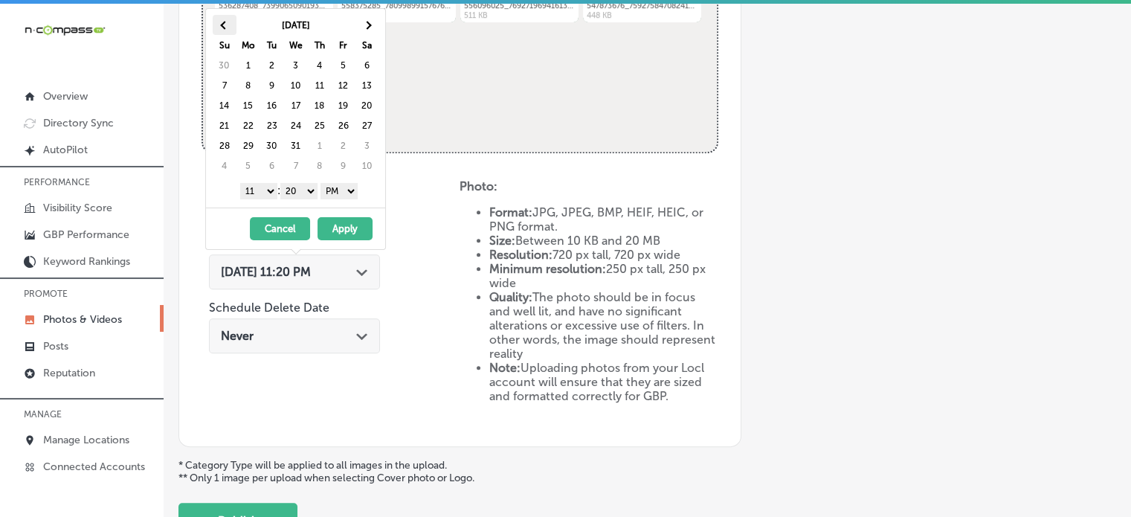
click at [222, 24] on span at bounding box center [224, 25] width 8 height 8
click at [268, 193] on select "1 2 3 4 5 6 7 8 9 10 11 12" at bounding box center [258, 191] width 37 height 16
click at [298, 187] on select "00 10 20 30 40 50" at bounding box center [298, 191] width 37 height 16
click at [351, 237] on button "Apply" at bounding box center [345, 228] width 55 height 23
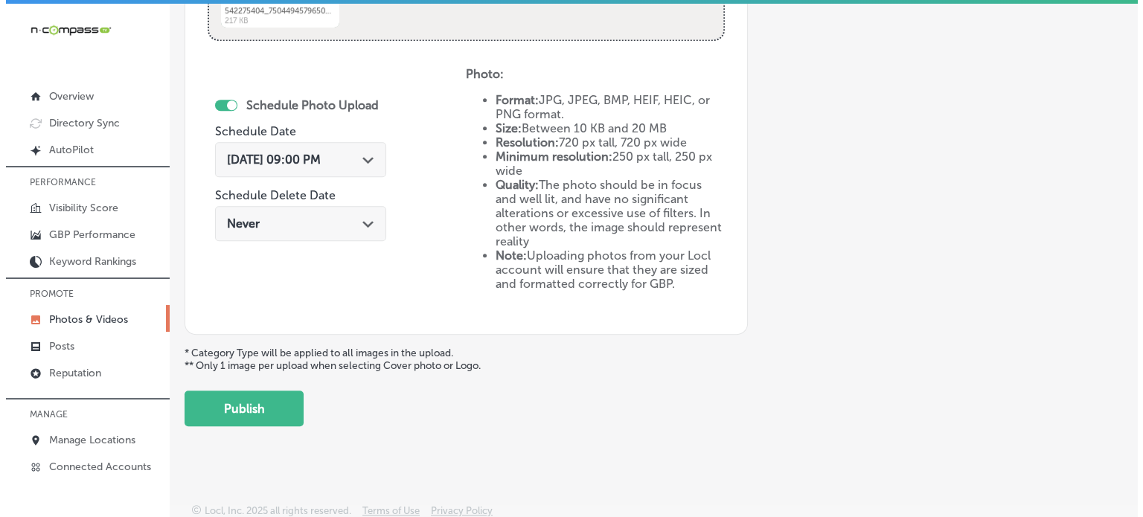
scroll to position [3, 0]
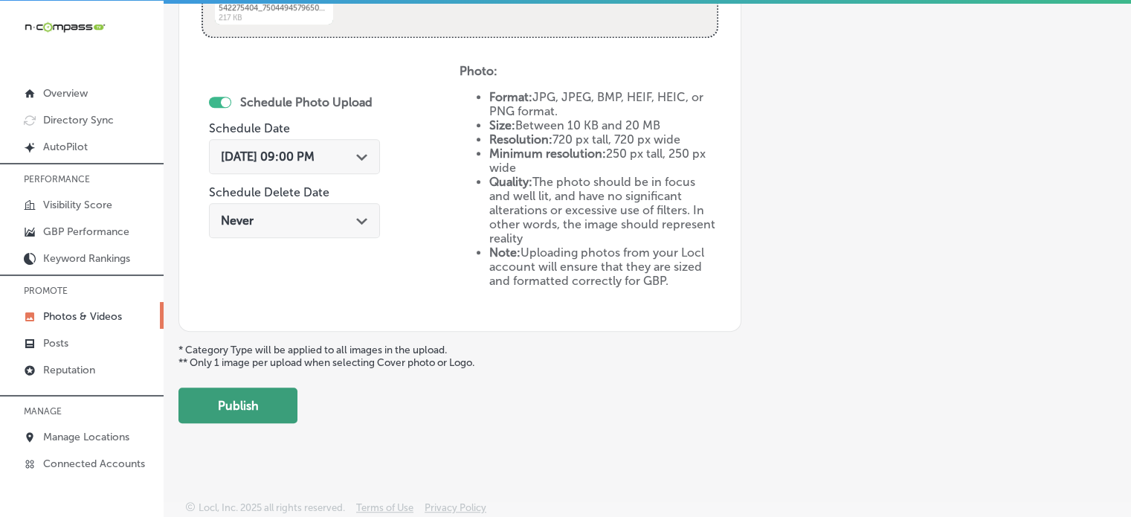
click at [210, 411] on button "Publish" at bounding box center [238, 406] width 119 height 36
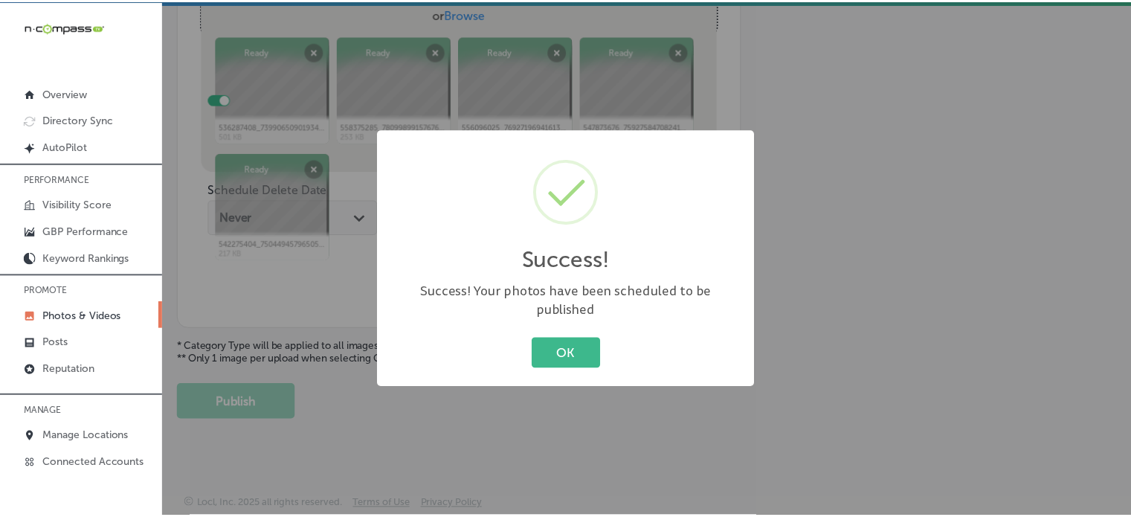
scroll to position [602, 0]
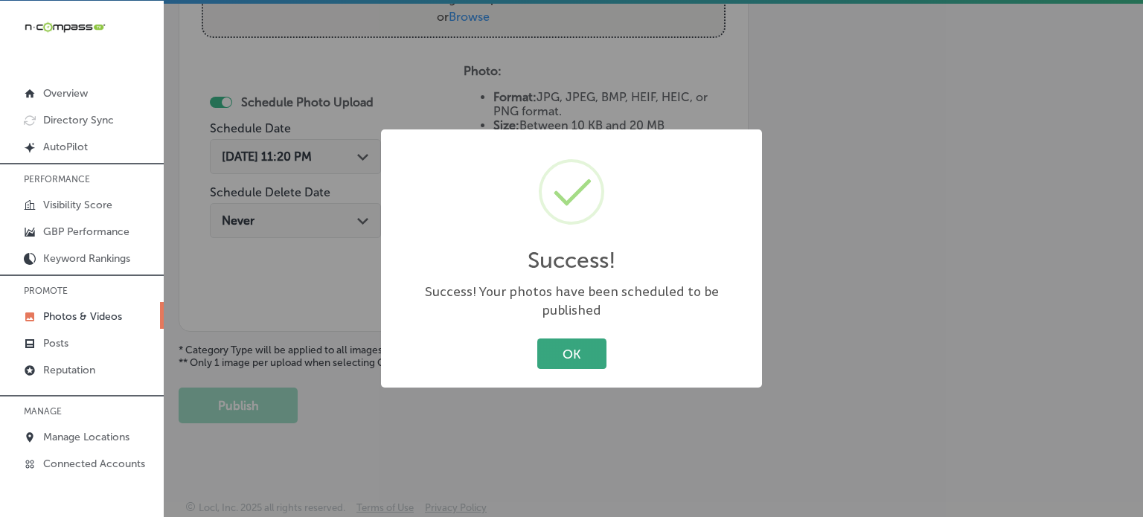
click at [568, 347] on button "OK" at bounding box center [571, 353] width 69 height 31
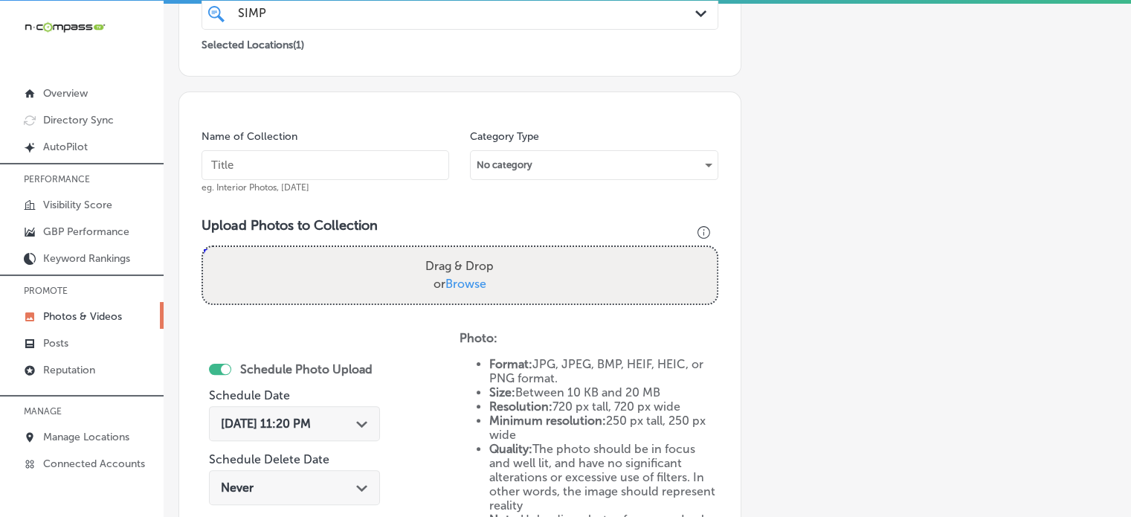
scroll to position [334, 0]
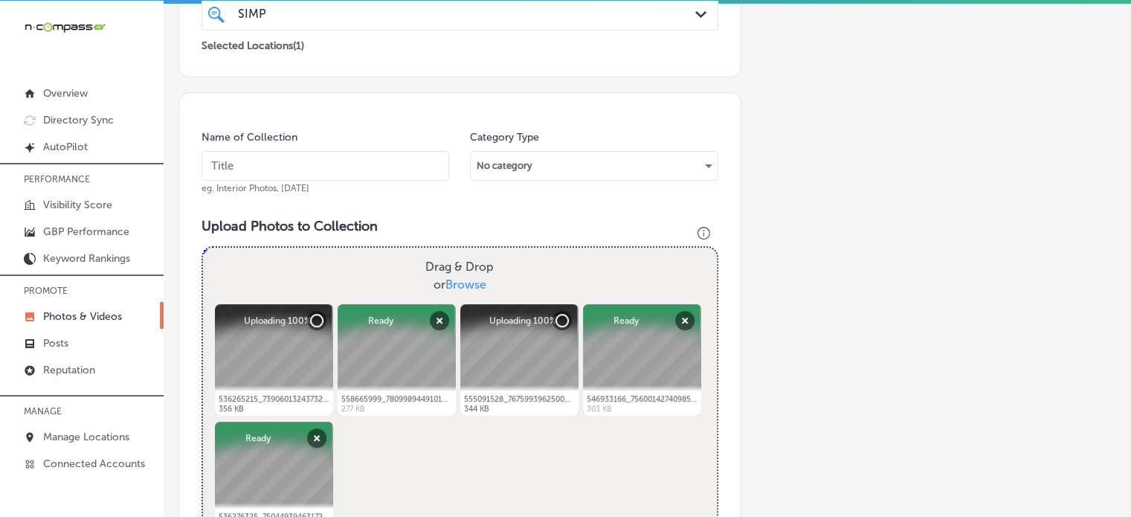
click at [287, 163] on input "text" at bounding box center [326, 166] width 248 height 30
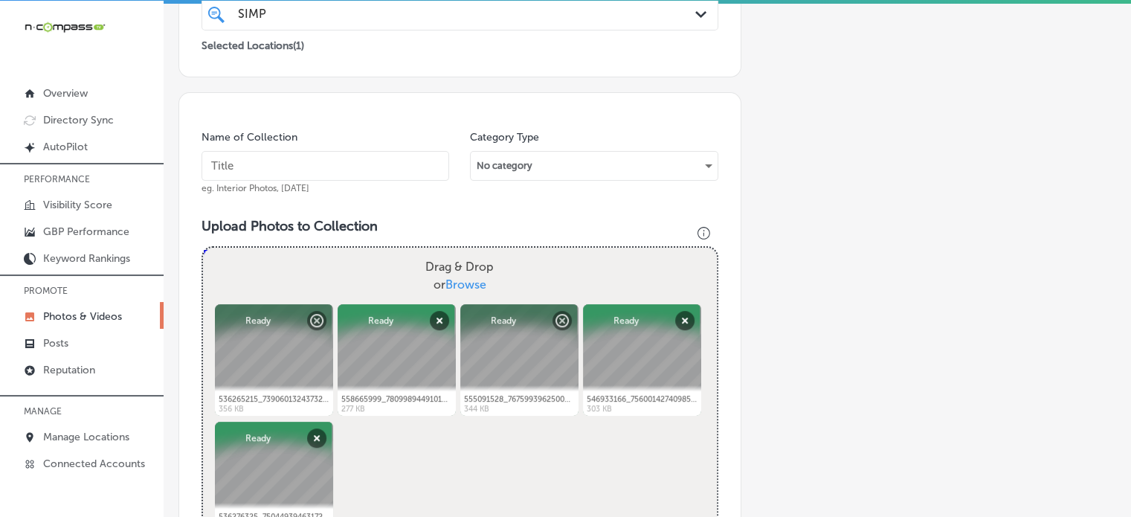
paste input "Solar Financing"
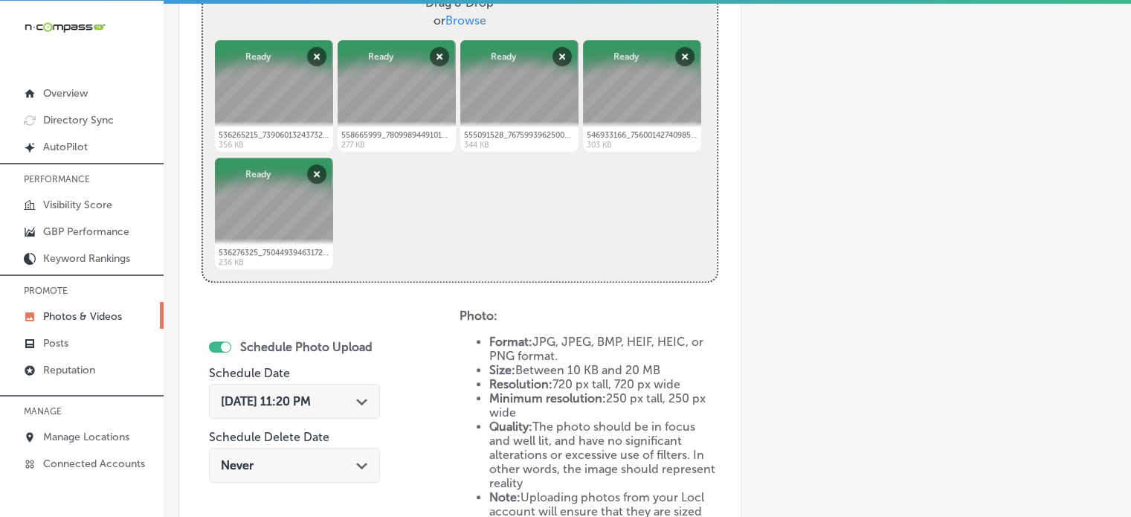
scroll to position [626, 0]
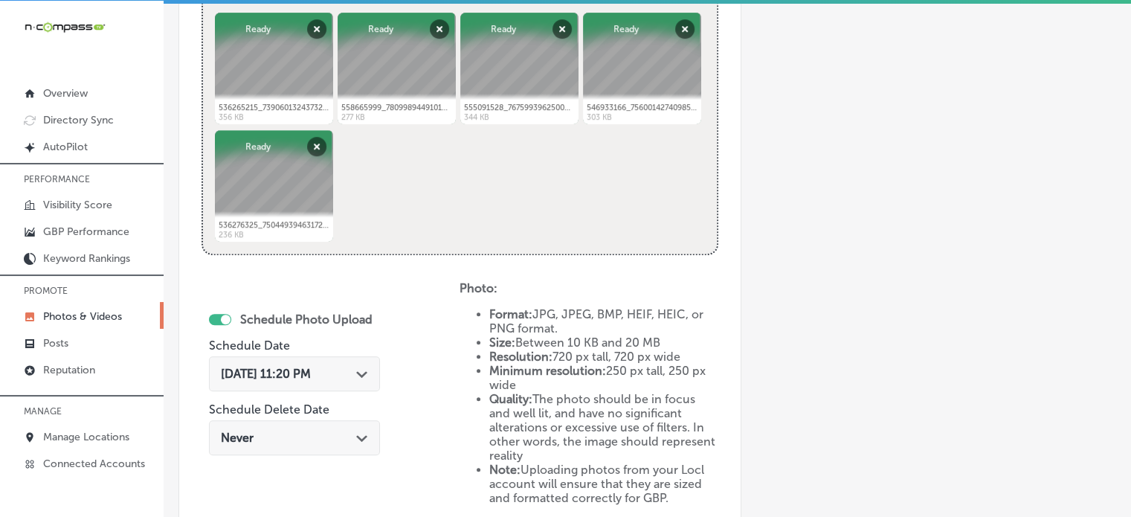
type input "Solar Financing"
click at [346, 367] on div "[DATE] 11:20 PM Path Created with Sketch." at bounding box center [294, 374] width 147 height 14
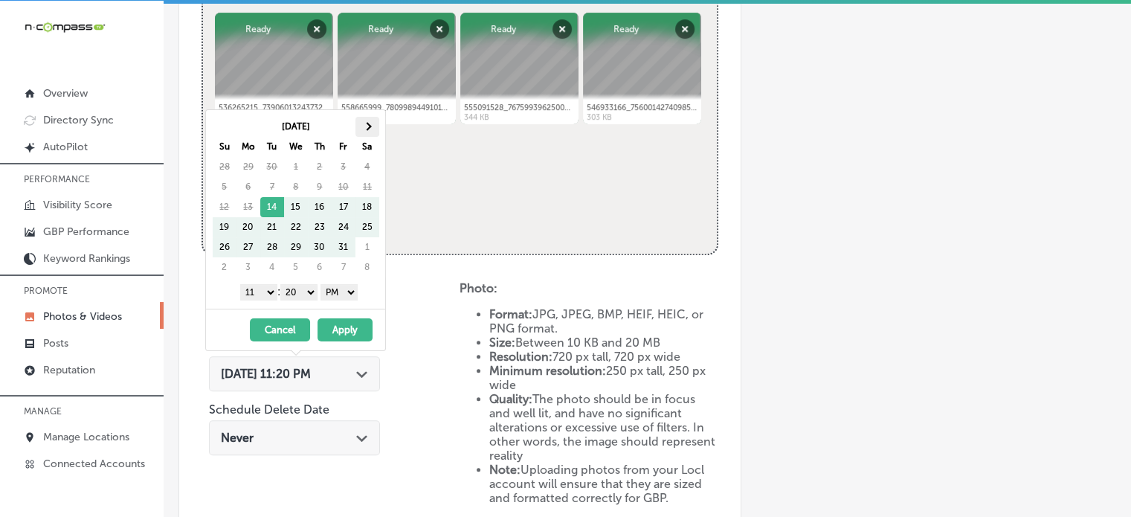
click at [367, 121] on th at bounding box center [368, 127] width 24 height 20
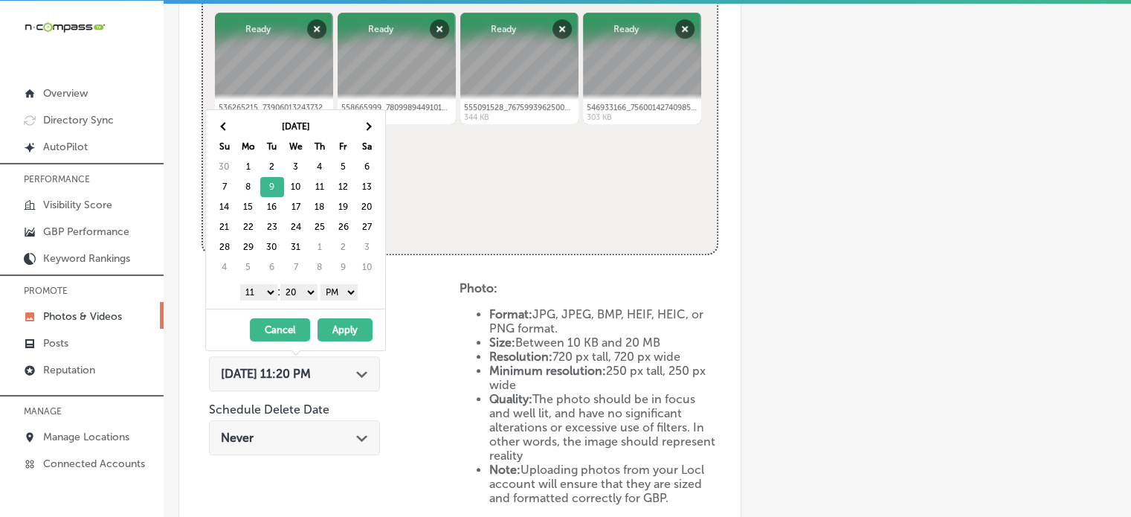
click at [266, 288] on select "1 2 3 4 5 6 7 8 9 10 11 12" at bounding box center [258, 292] width 37 height 16
click at [306, 290] on select "00 10 20 30 40 50" at bounding box center [298, 292] width 37 height 16
click at [339, 330] on button "Apply" at bounding box center [345, 329] width 55 height 23
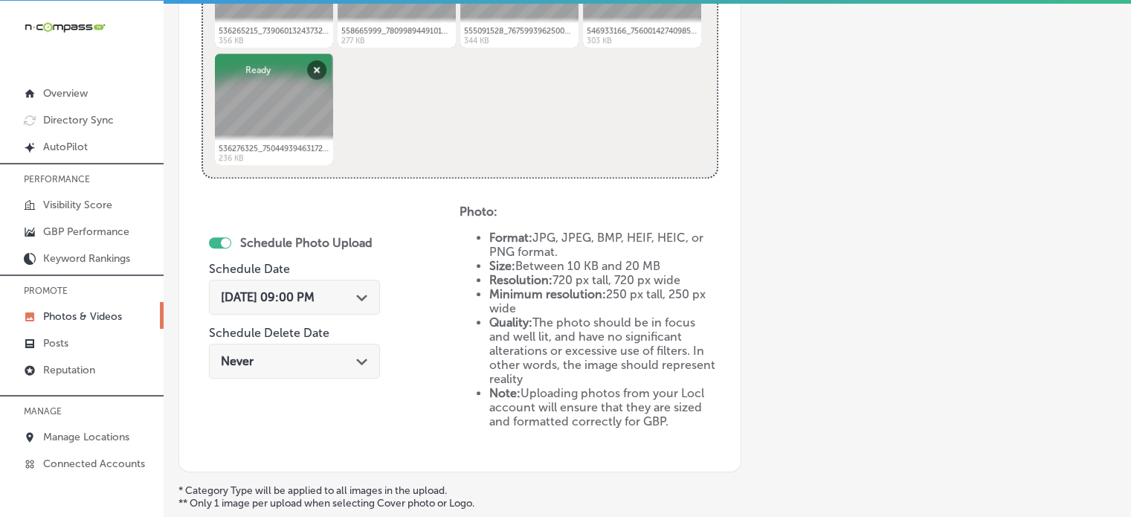
scroll to position [843, 0]
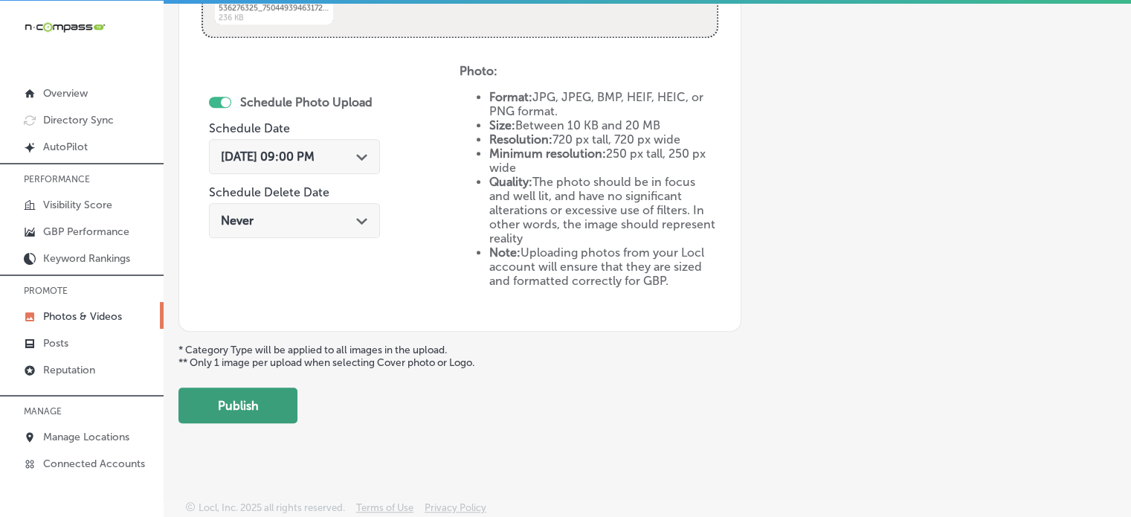
click at [207, 392] on button "Publish" at bounding box center [238, 406] width 119 height 36
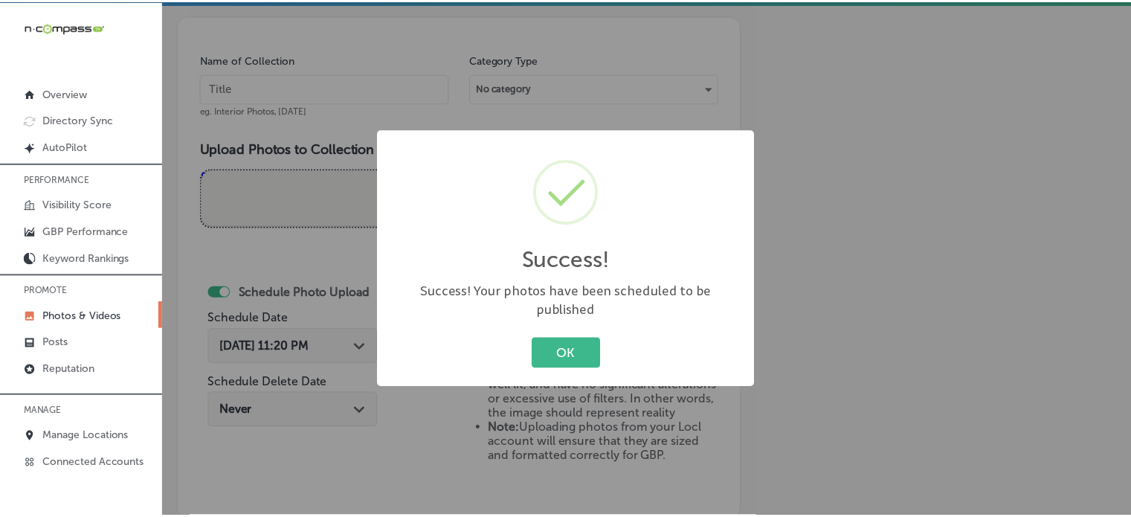
scroll to position [411, 0]
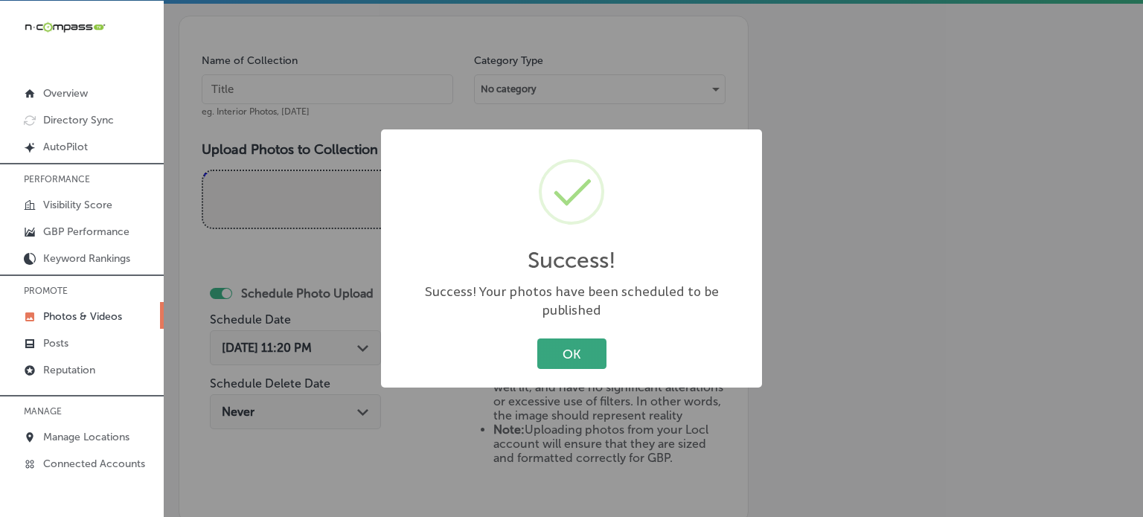
click at [564, 338] on button "OK" at bounding box center [571, 353] width 69 height 31
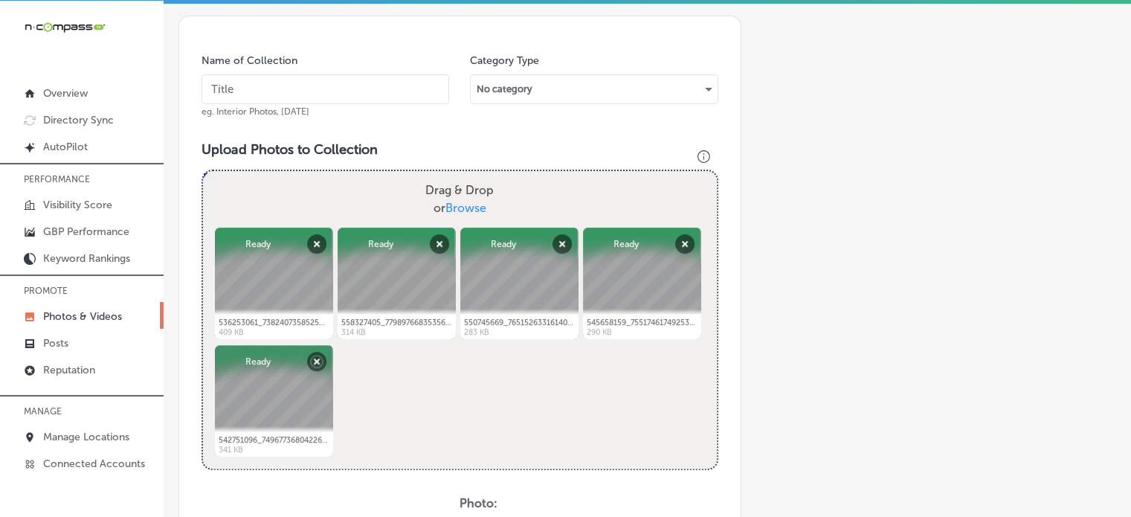
click at [324, 96] on input "text" at bounding box center [326, 89] width 248 height 30
paste input "Solar System Maintenance"
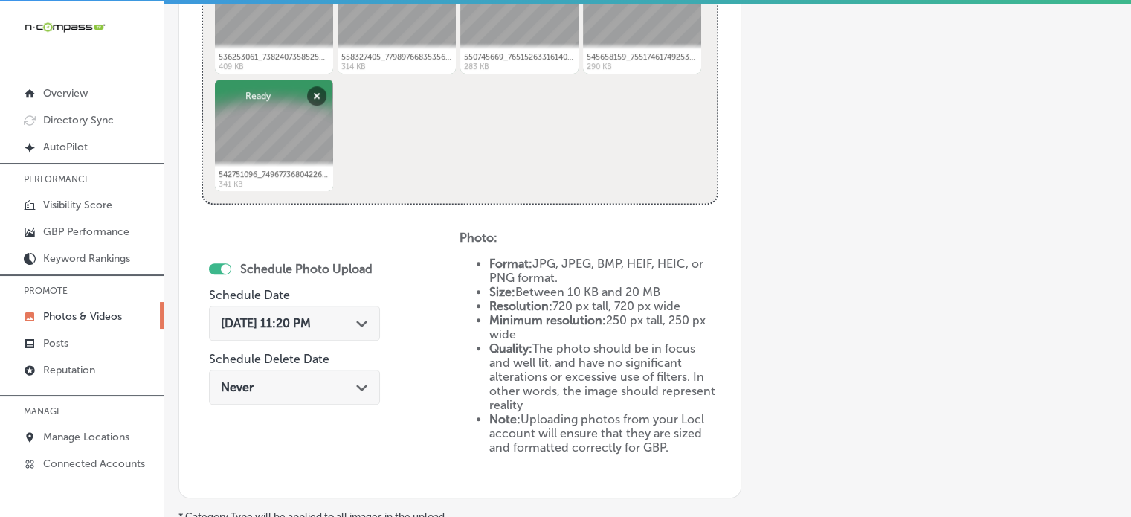
scroll to position [681, 0]
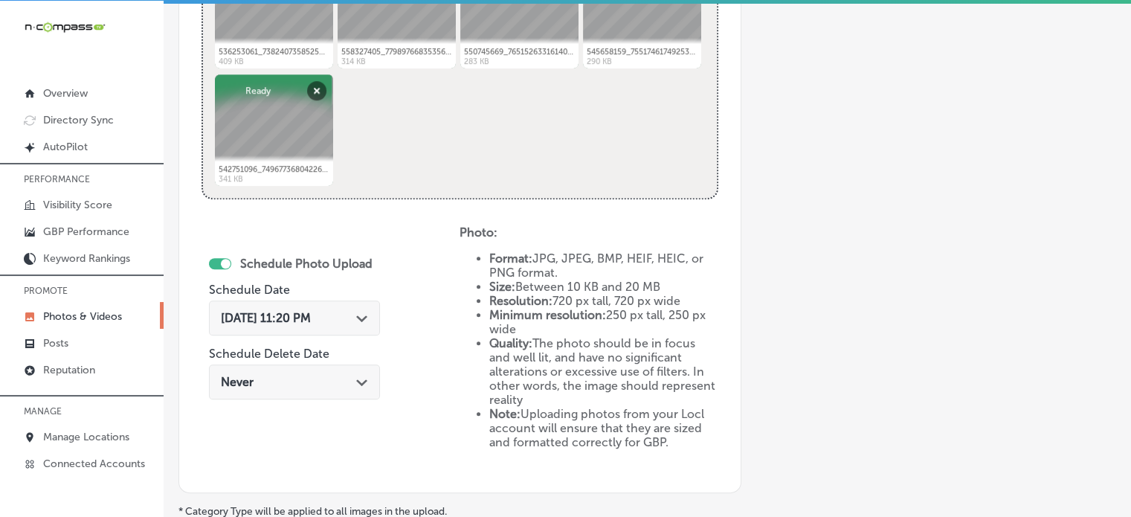
type input "Solar System Maintenance"
click at [344, 304] on div "[DATE] 11:20 PM Path Created with Sketch." at bounding box center [294, 318] width 171 height 35
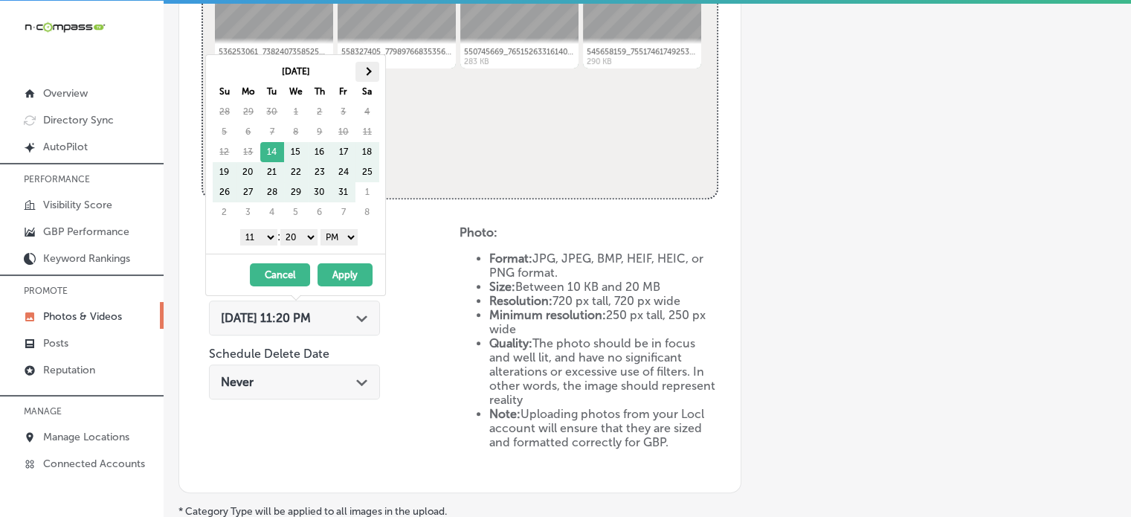
click at [369, 77] on th at bounding box center [368, 72] width 24 height 20
click at [263, 237] on select "1 2 3 4 5 6 7 8 9 10 11 12" at bounding box center [258, 237] width 37 height 16
click at [292, 240] on select "00 10 20 30 40 50" at bounding box center [298, 237] width 37 height 16
click at [348, 270] on button "Apply" at bounding box center [345, 274] width 55 height 23
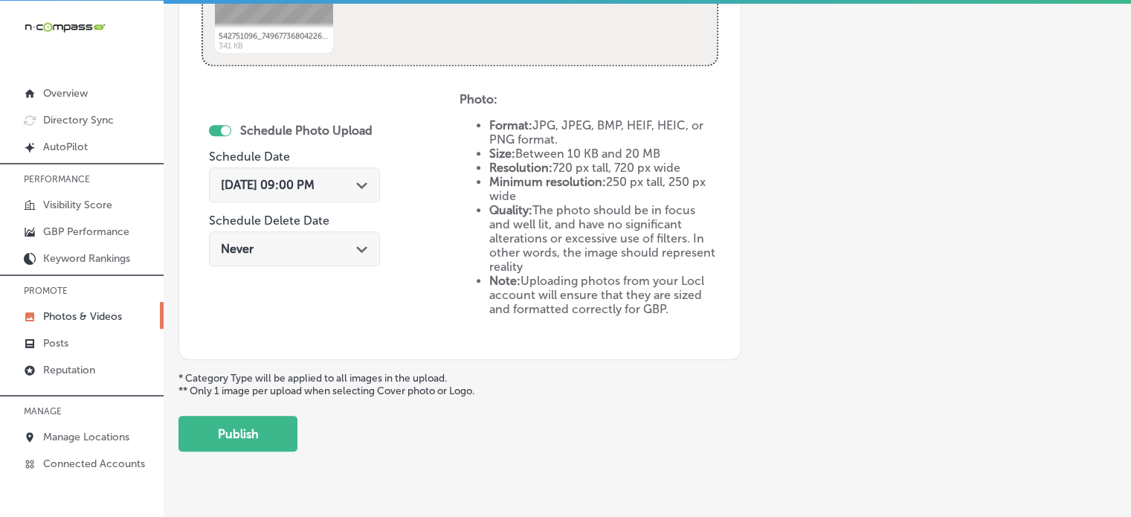
scroll to position [815, 0]
click at [208, 426] on button "Publish" at bounding box center [238, 433] width 119 height 36
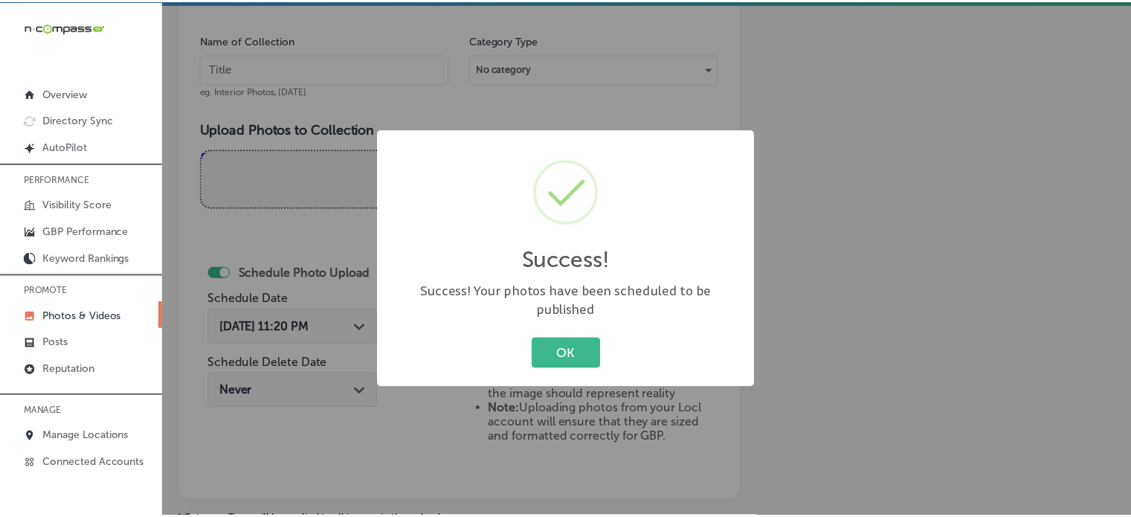
scroll to position [429, 0]
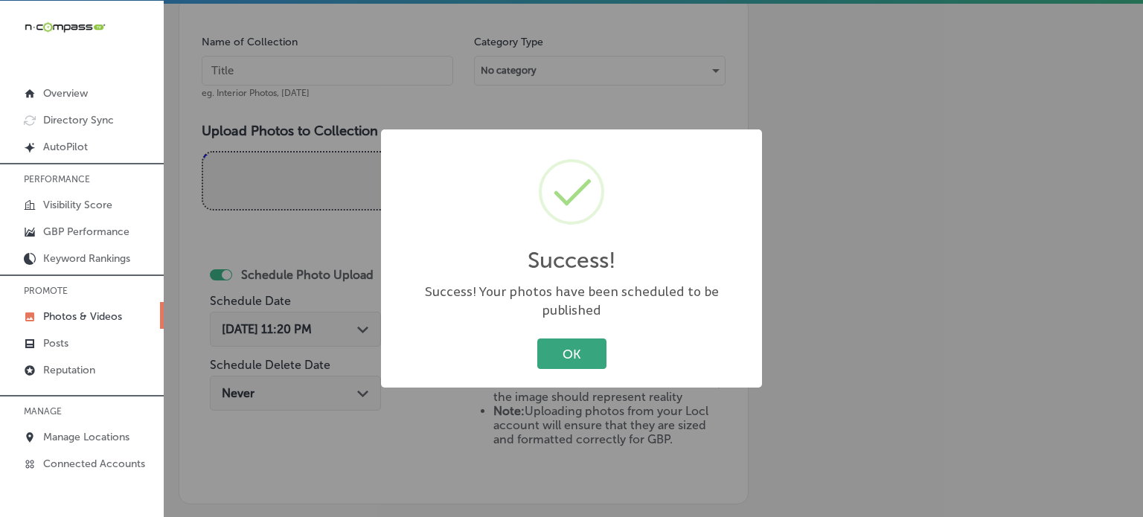
click at [549, 338] on button "OK" at bounding box center [571, 353] width 69 height 31
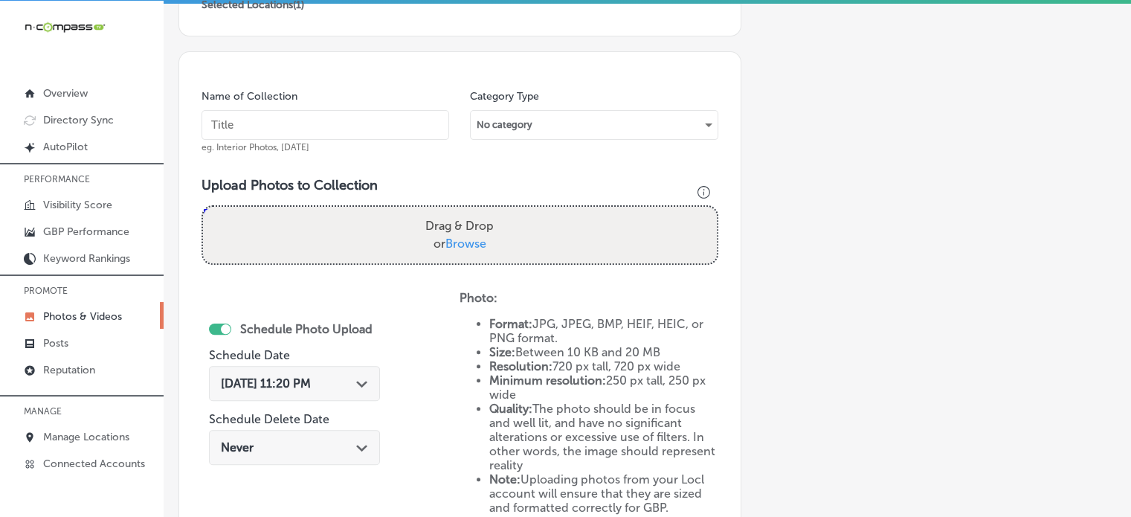
scroll to position [373, 0]
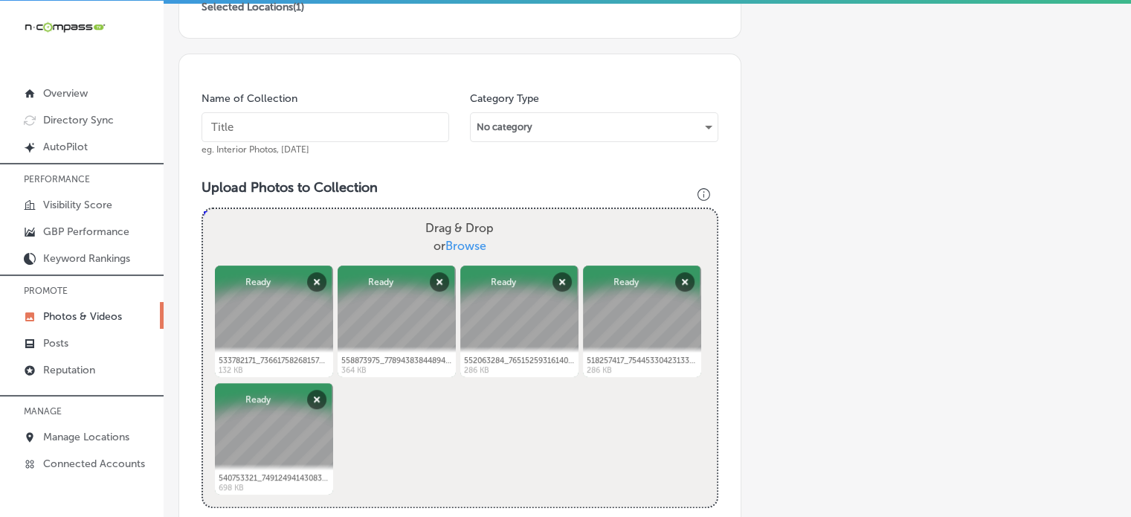
click at [300, 129] on input "text" at bounding box center [326, 127] width 248 height 30
paste input "Solar Panel Repair"
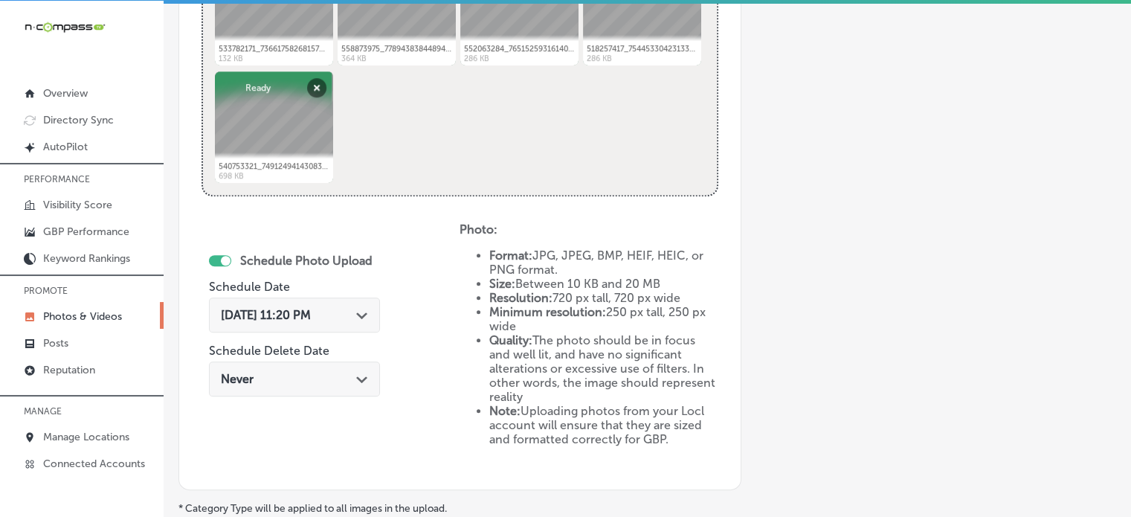
scroll to position [750, 0]
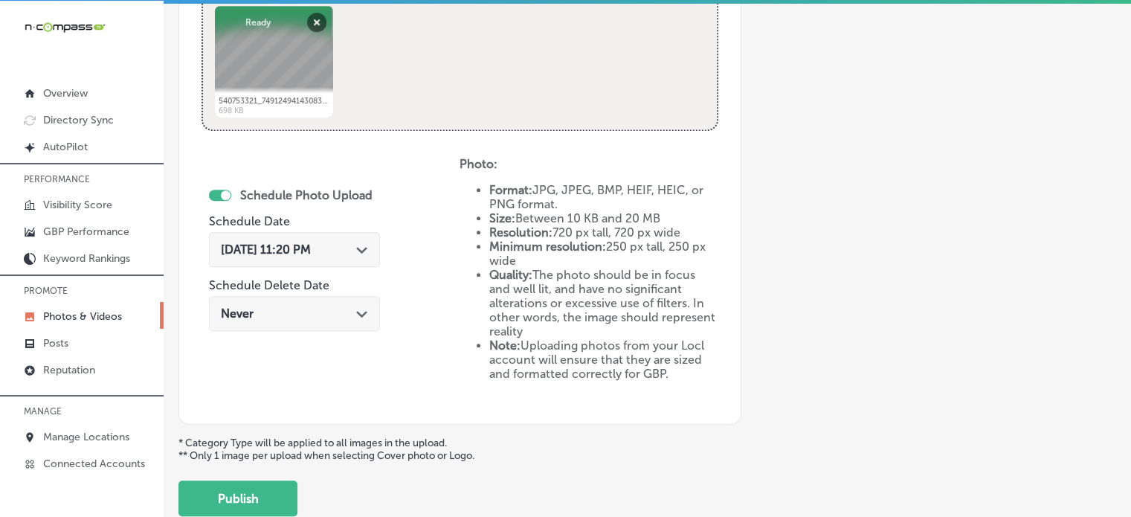
type input "Solar Panel Repair"
click at [345, 239] on div "[DATE] 11:20 PM Path Created with Sketch." at bounding box center [294, 249] width 171 height 35
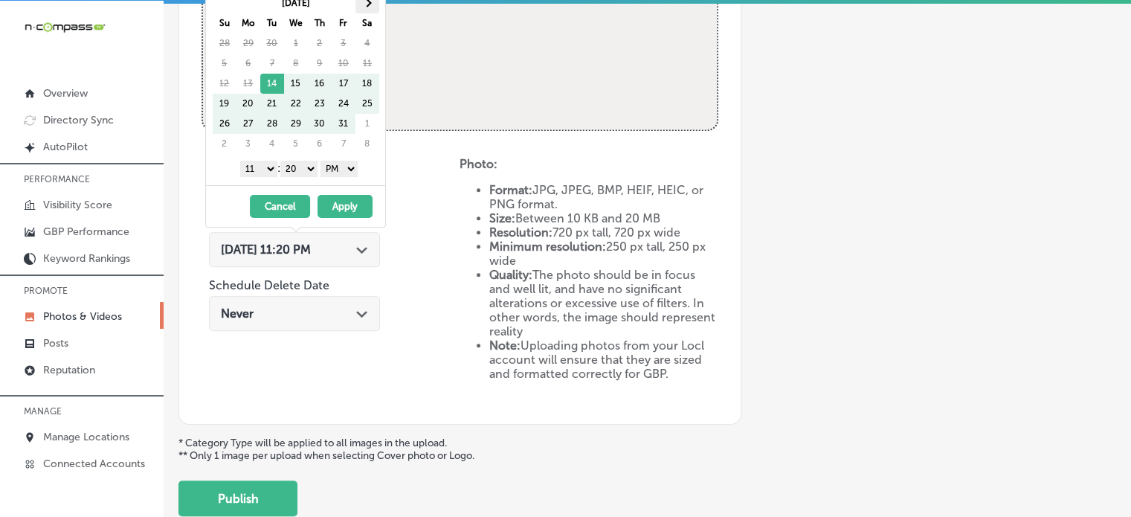
click at [371, 7] on th at bounding box center [368, 3] width 24 height 20
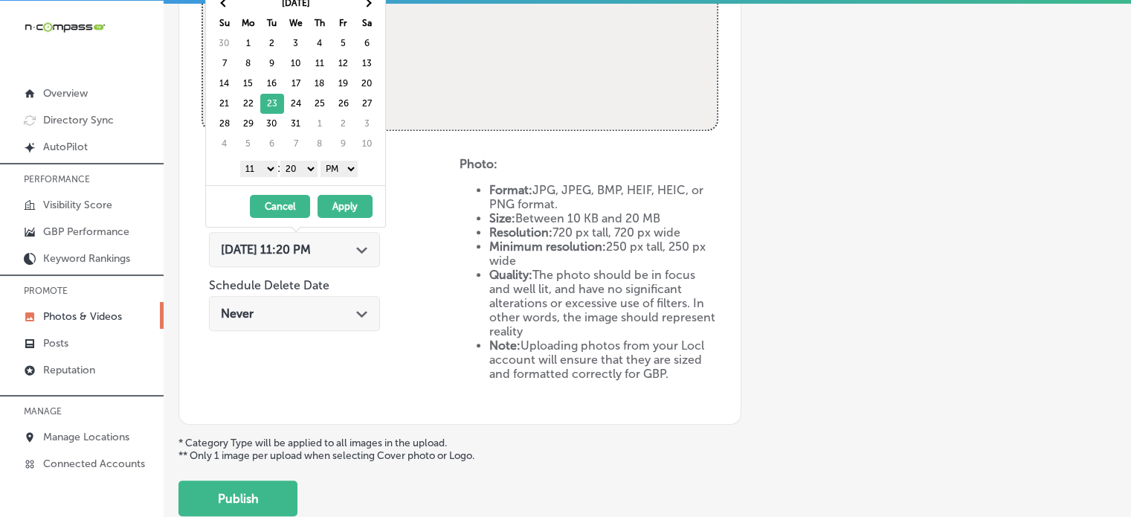
click at [268, 167] on select "1 2 3 4 5 6 7 8 9 10 11 12" at bounding box center [258, 169] width 37 height 16
drag, startPoint x: 307, startPoint y: 170, endPoint x: 304, endPoint y: 189, distance: 19.7
click at [304, 189] on div "[DATE] Su Mo Tu We Th Fr Sa 30 1 2 3 4 5 6 7 8 9 10 11 12 13 14 15 16 17 18 19 …" at bounding box center [295, 107] width 181 height 242
click at [344, 204] on button "Apply" at bounding box center [345, 206] width 55 height 23
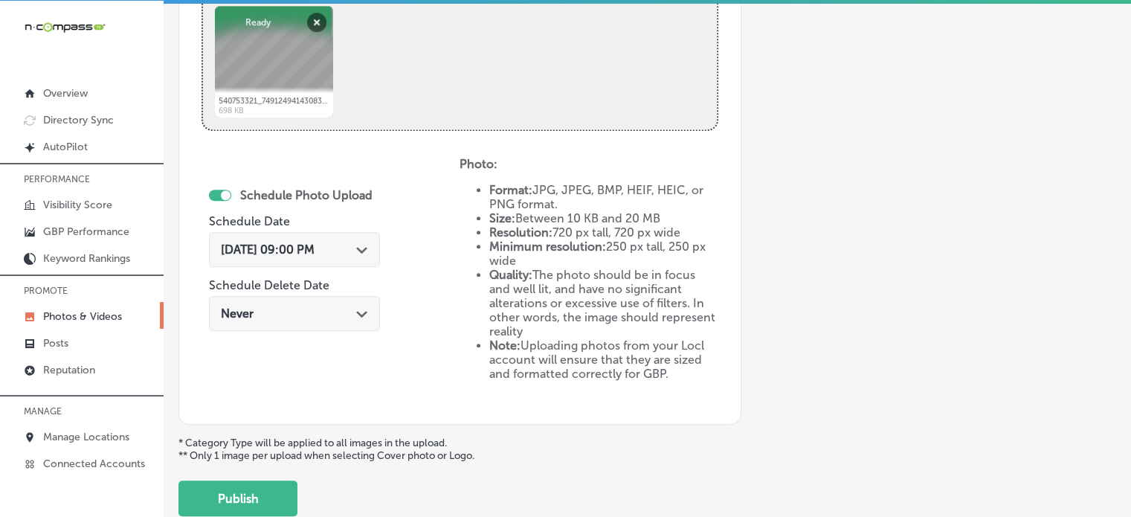
click at [380, 211] on div "Schedule Photo Upload Schedule Date [DATE] 09:00 PM Path Created with Sketch. S…" at bounding box center [294, 261] width 171 height 161
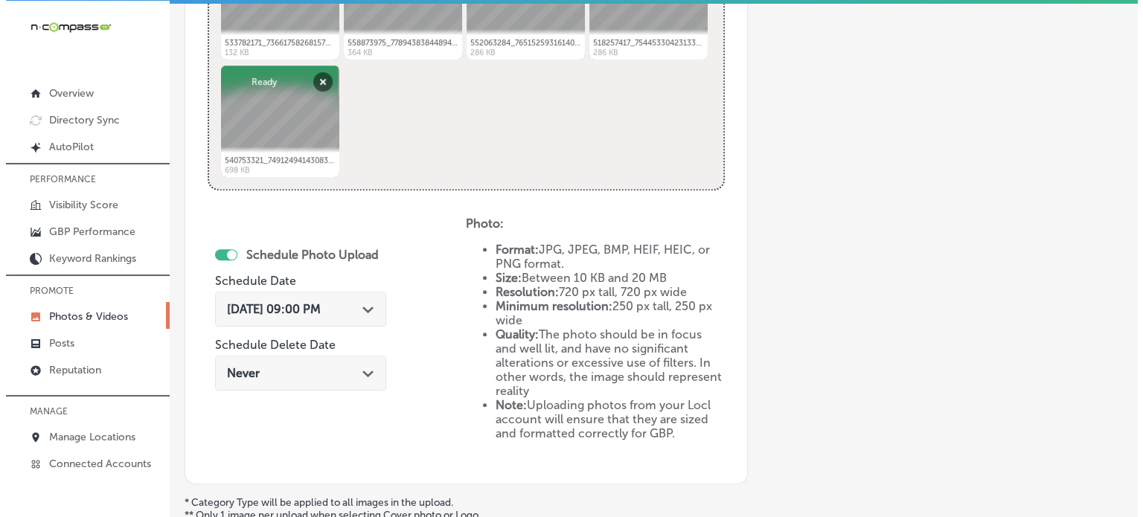
scroll to position [843, 0]
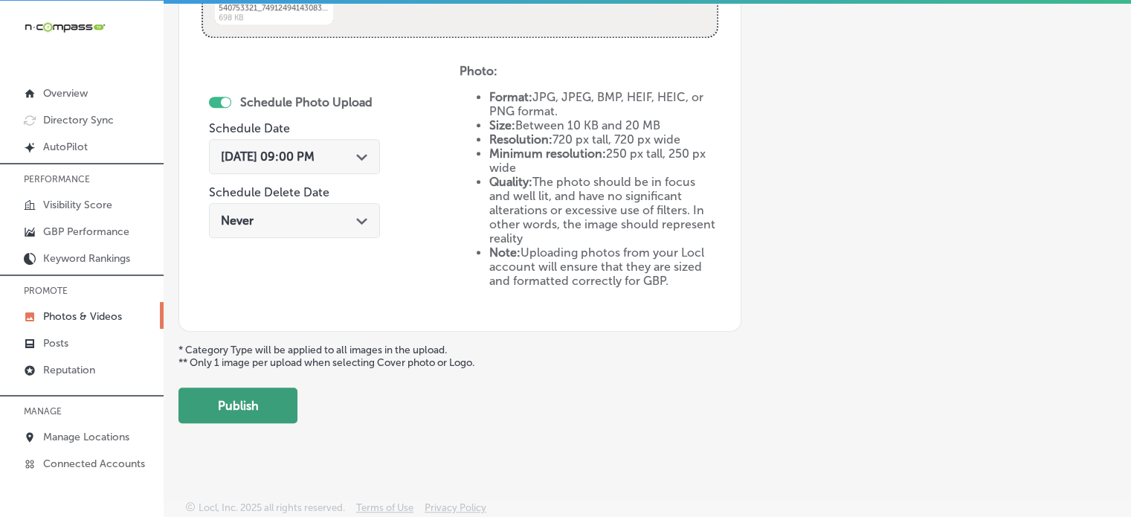
click at [204, 397] on button "Publish" at bounding box center [238, 406] width 119 height 36
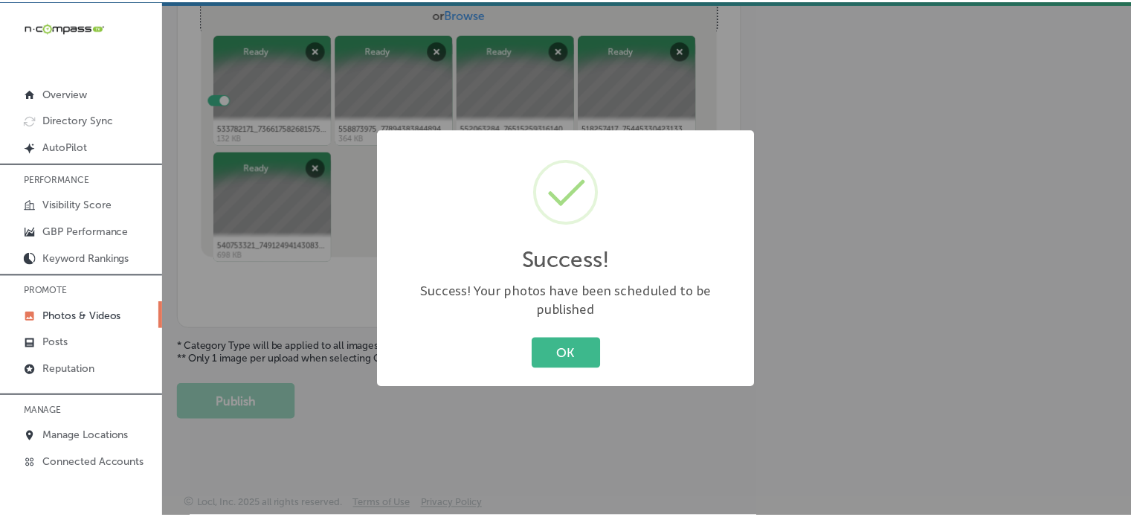
scroll to position [602, 0]
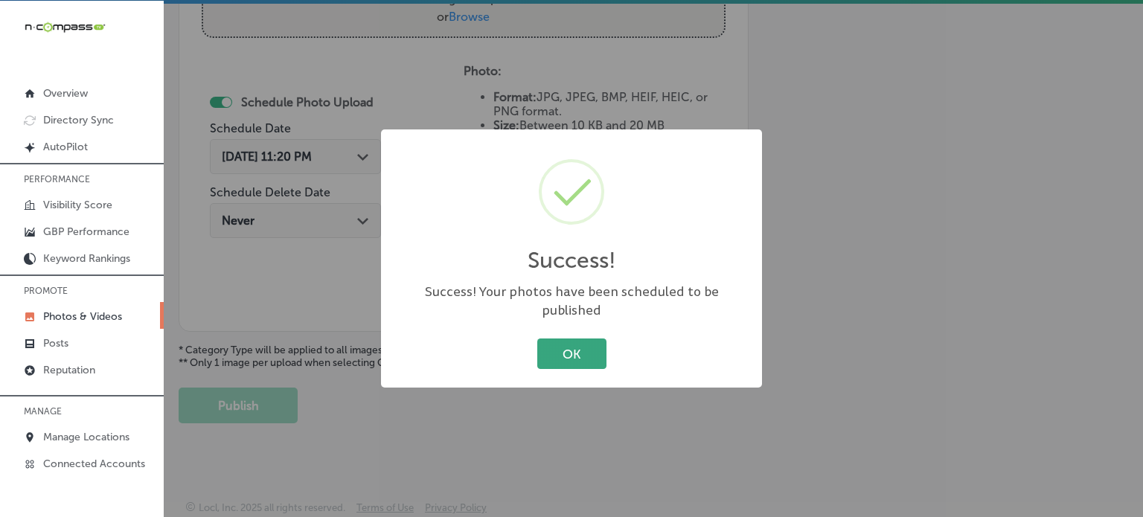
click at [577, 353] on button "OK" at bounding box center [571, 353] width 69 height 31
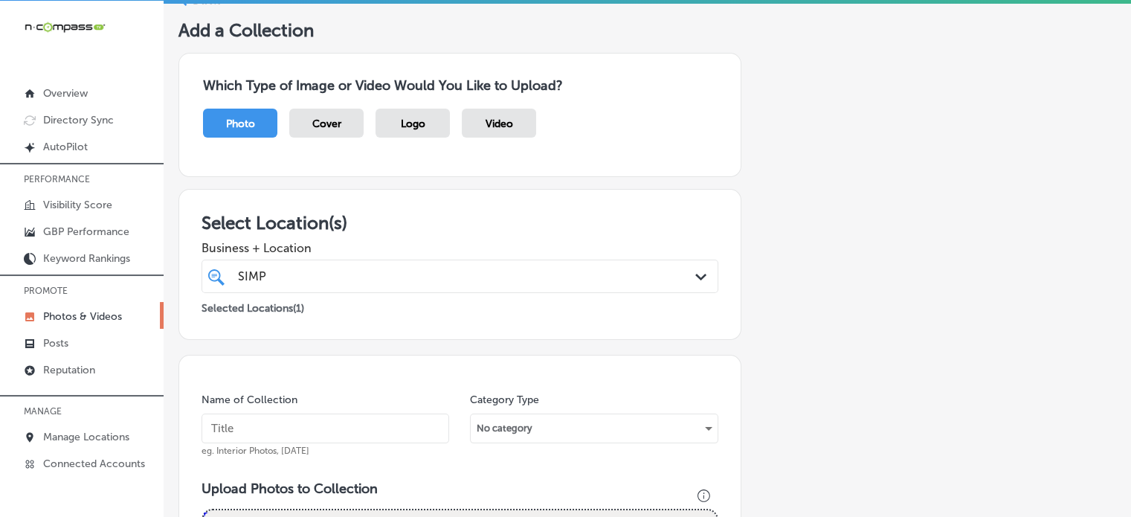
scroll to position [0, 0]
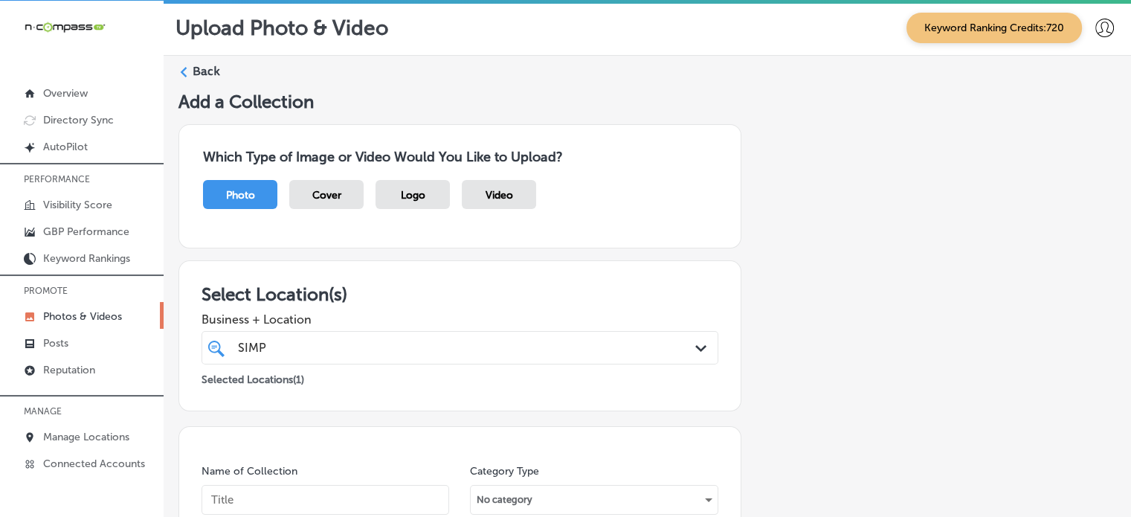
click at [195, 72] on label "Back" at bounding box center [207, 71] width 28 height 16
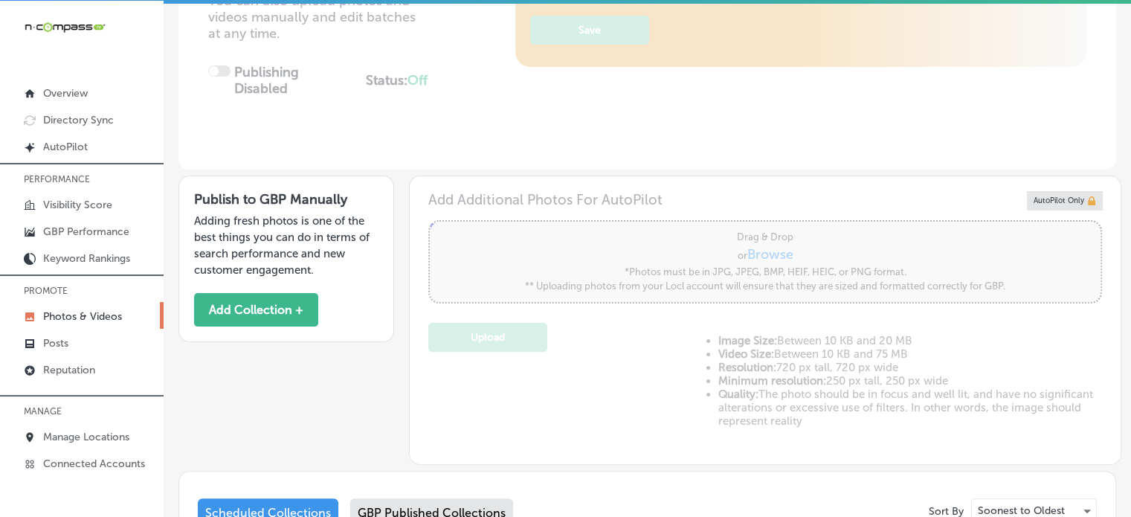
type input "5"
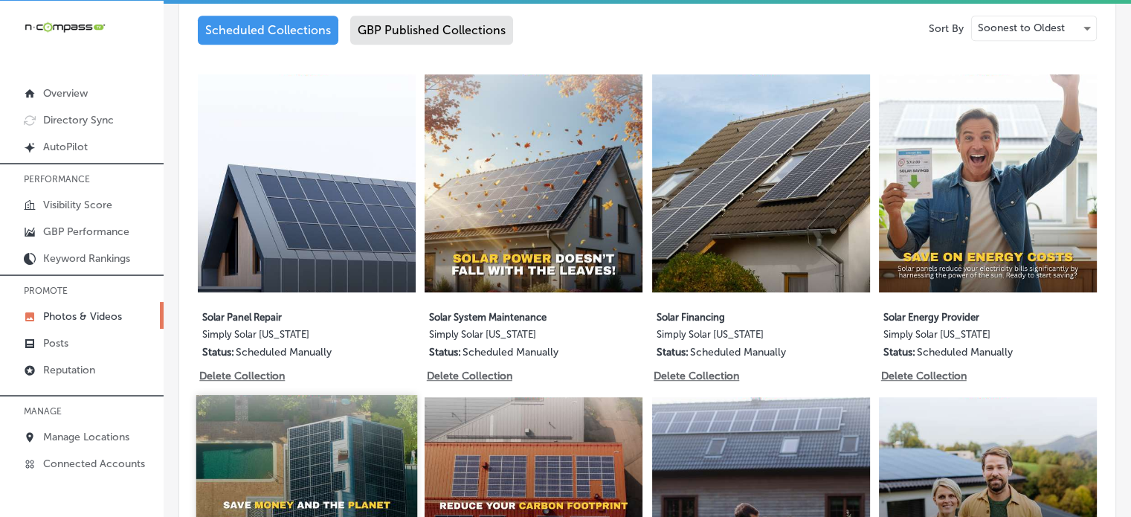
scroll to position [763, 0]
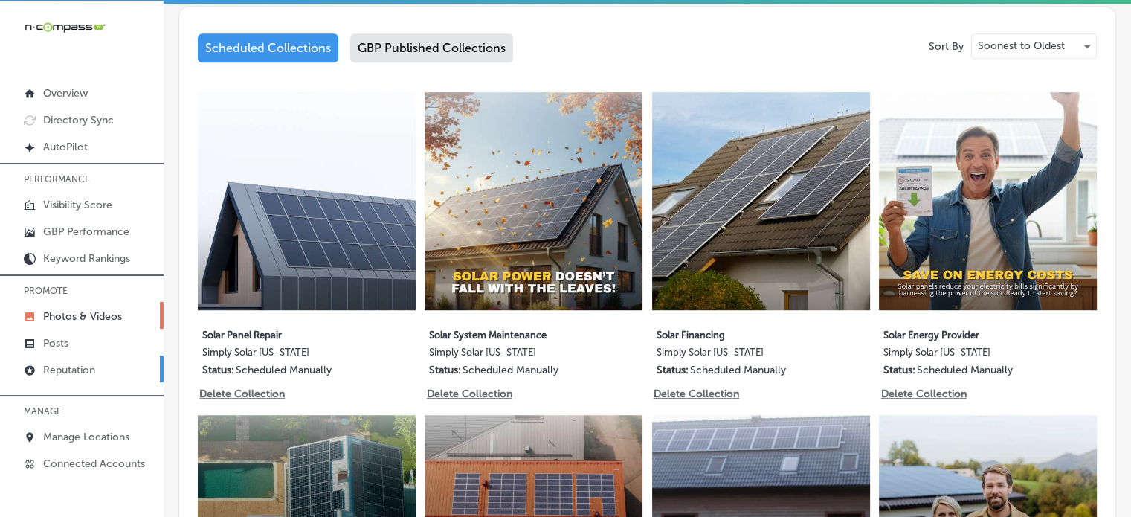
click at [68, 376] on p "Reputation" at bounding box center [69, 370] width 52 height 13
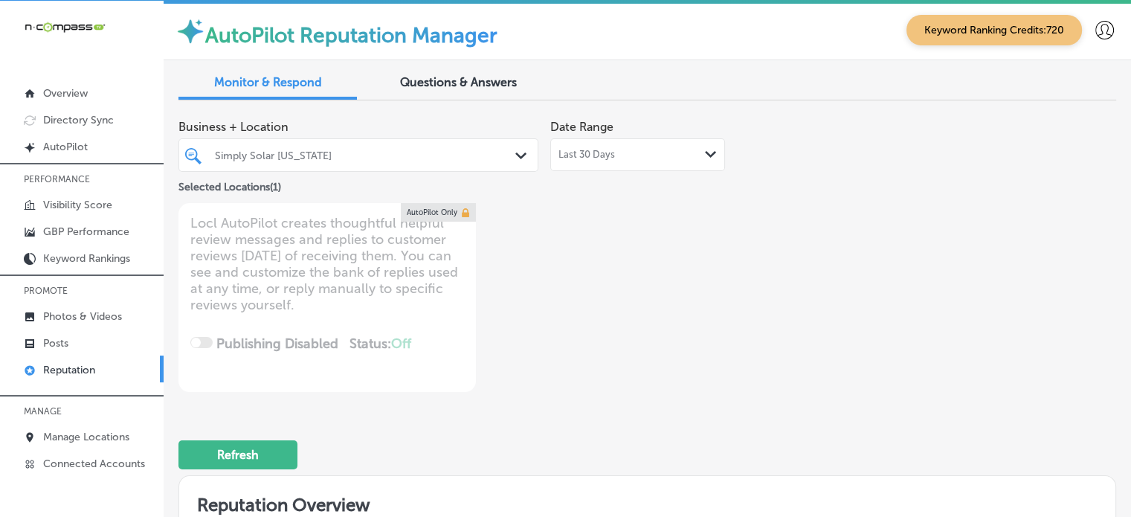
type textarea "x"
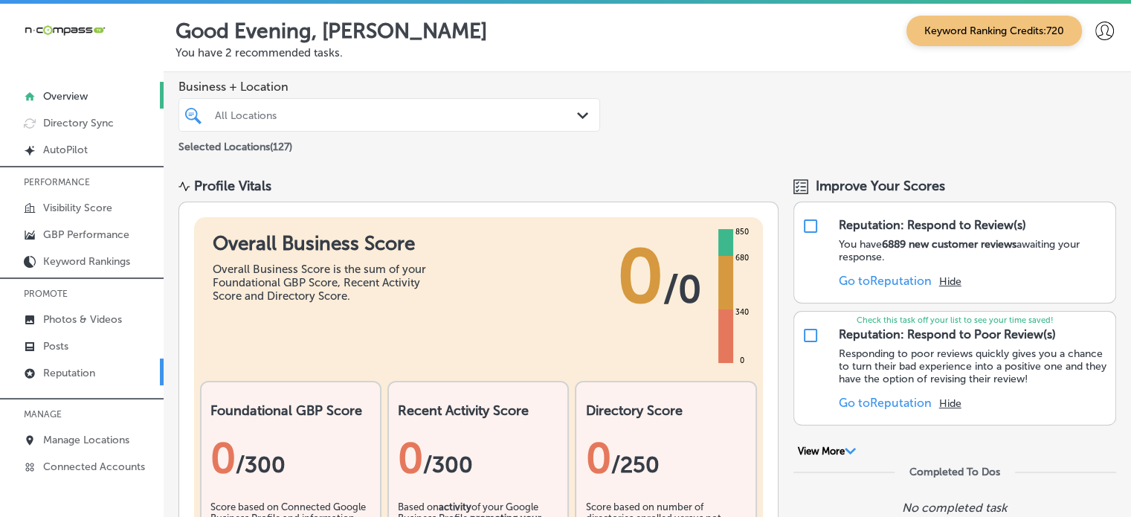
click at [68, 379] on p "Reputation" at bounding box center [69, 373] width 52 height 13
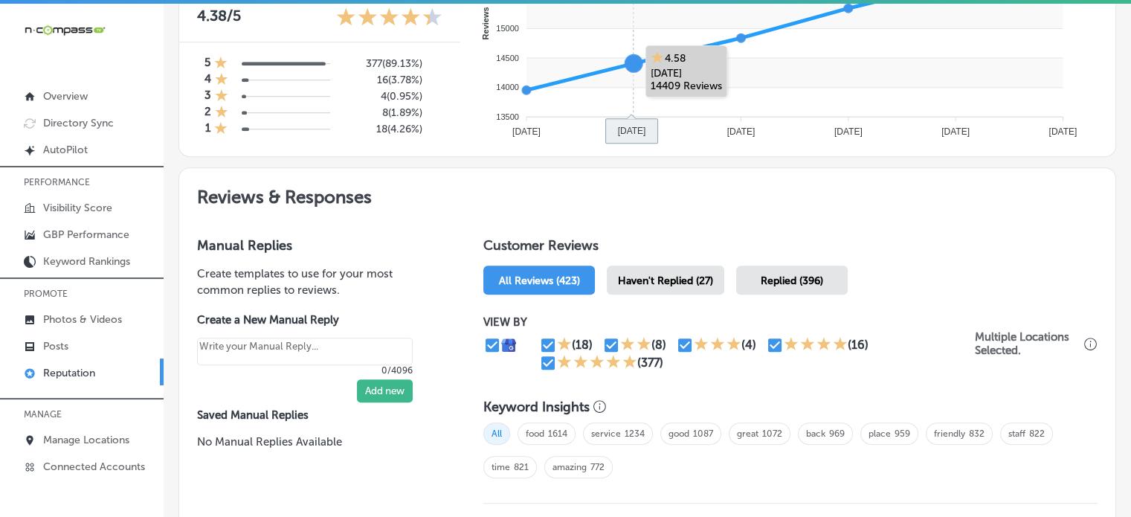
scroll to position [669, 0]
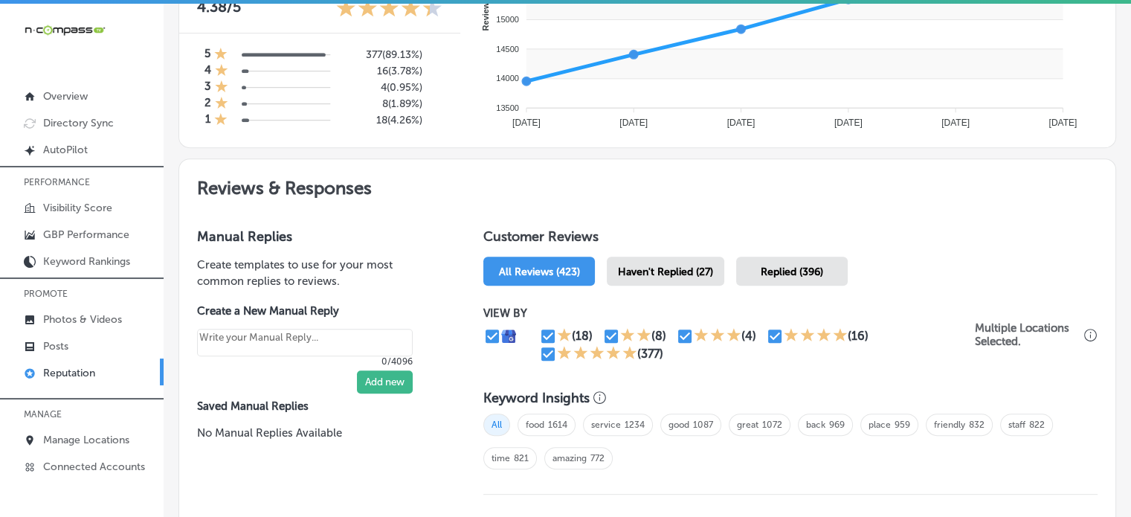
click at [694, 273] on span "Haven't Replied (27)" at bounding box center [665, 272] width 95 height 13
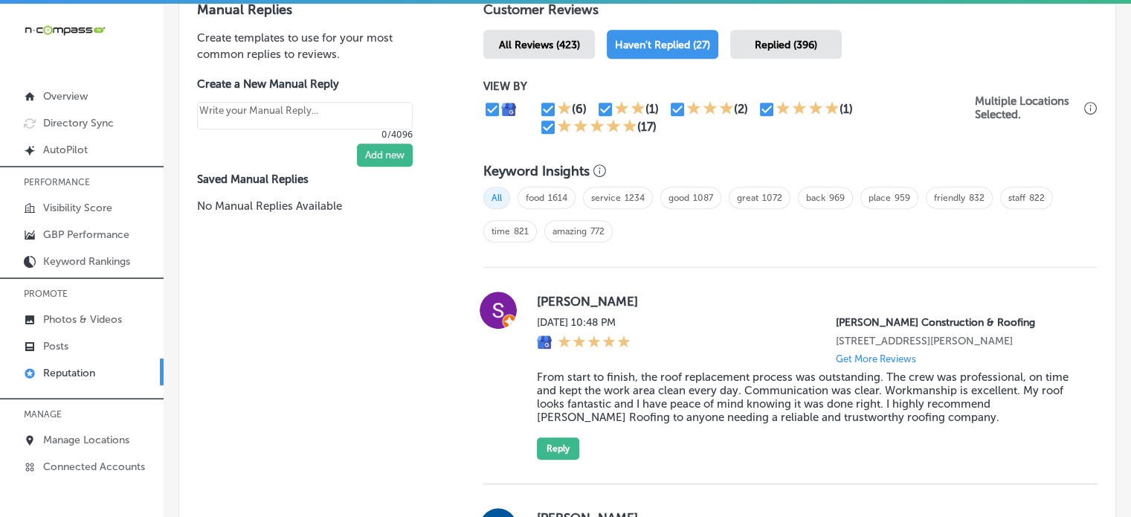
scroll to position [964, 0]
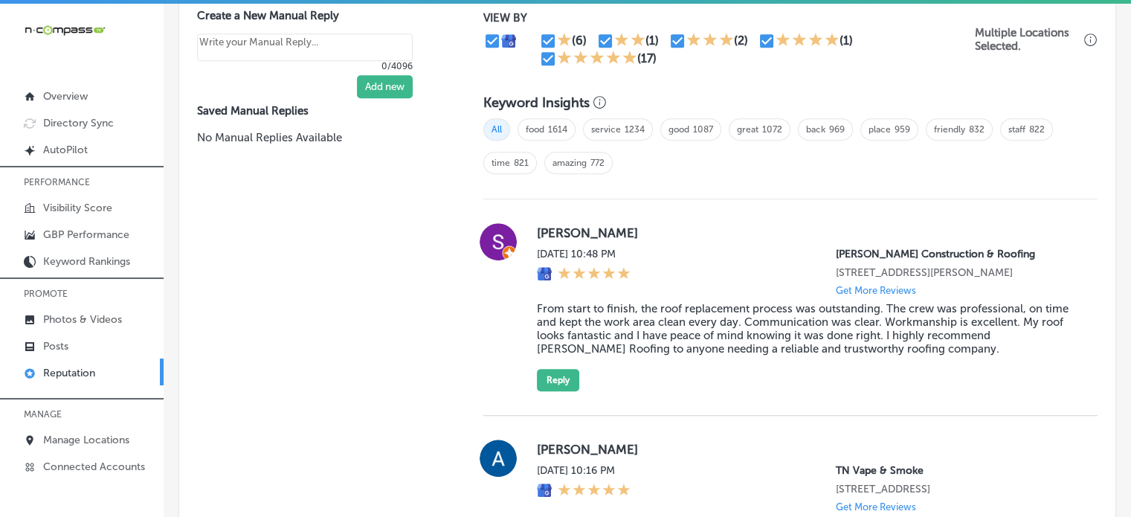
click at [608, 318] on blockquote "From start to finish, the roof replacement process was outstanding. The crew wa…" at bounding box center [805, 329] width 537 height 54
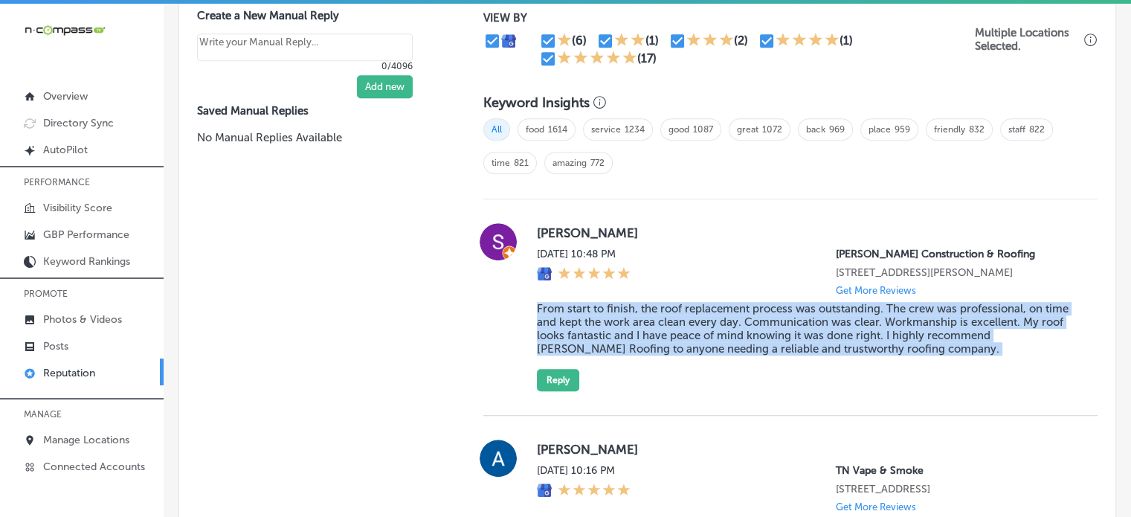
click at [608, 318] on blockquote "From start to finish, the roof replacement process was outstanding. The crew wa…" at bounding box center [805, 329] width 537 height 54
copy blockquote "From start to finish, the roof replacement process was outstanding. The crew wa…"
click at [559, 391] on button "Reply" at bounding box center [558, 380] width 42 height 22
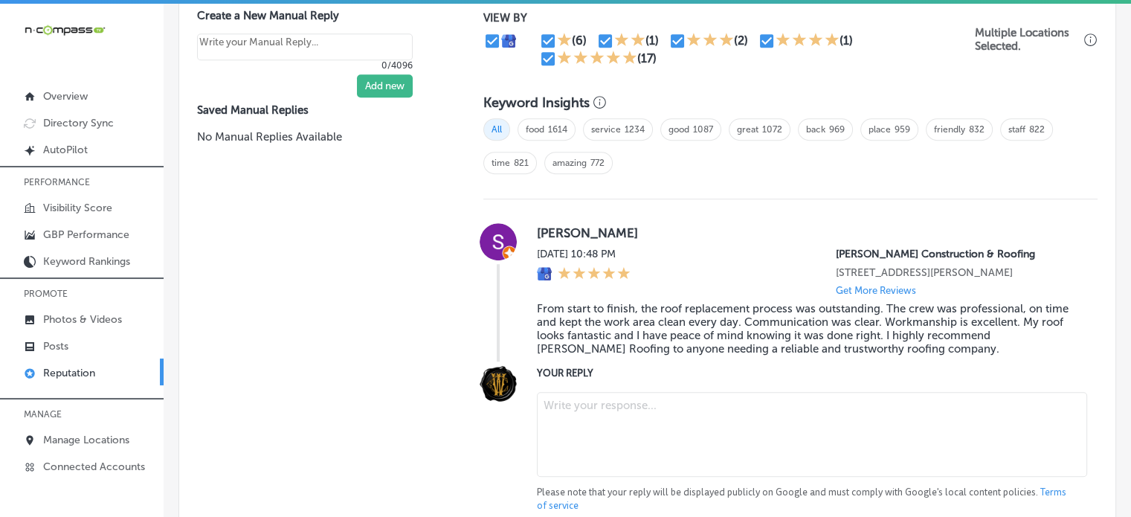
scroll to position [963, 0]
click at [617, 410] on textarea at bounding box center [812, 435] width 550 height 85
type textarea "x"
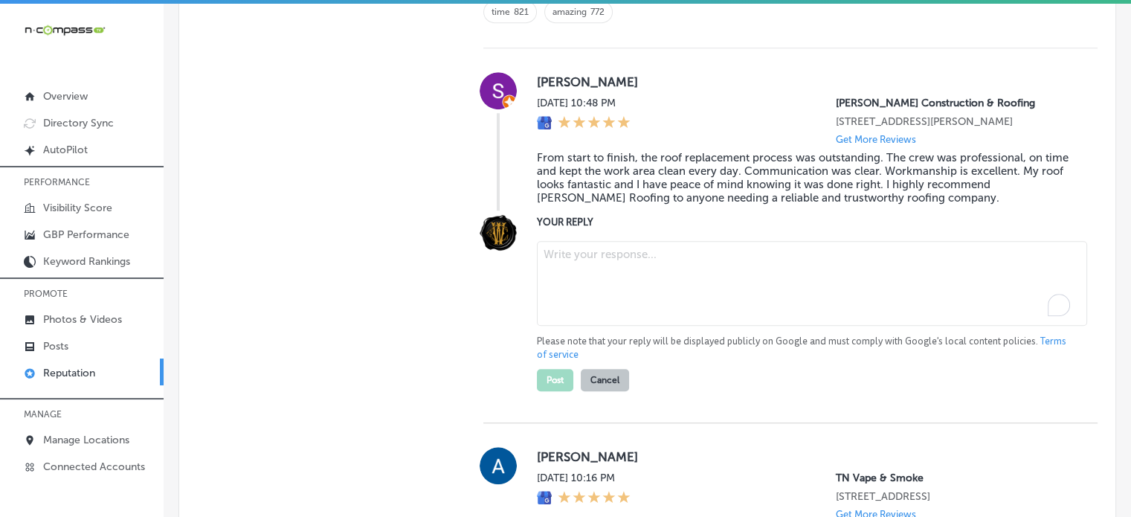
scroll to position [1116, 0]
click at [589, 288] on textarea "To enrich screen reader interactions, please activate Accessibility in Grammarl…" at bounding box center [812, 282] width 550 height 85
paste textarea "Thank you for the fantastic 5-star review, Sherill! We’re thrilled to hear that…"
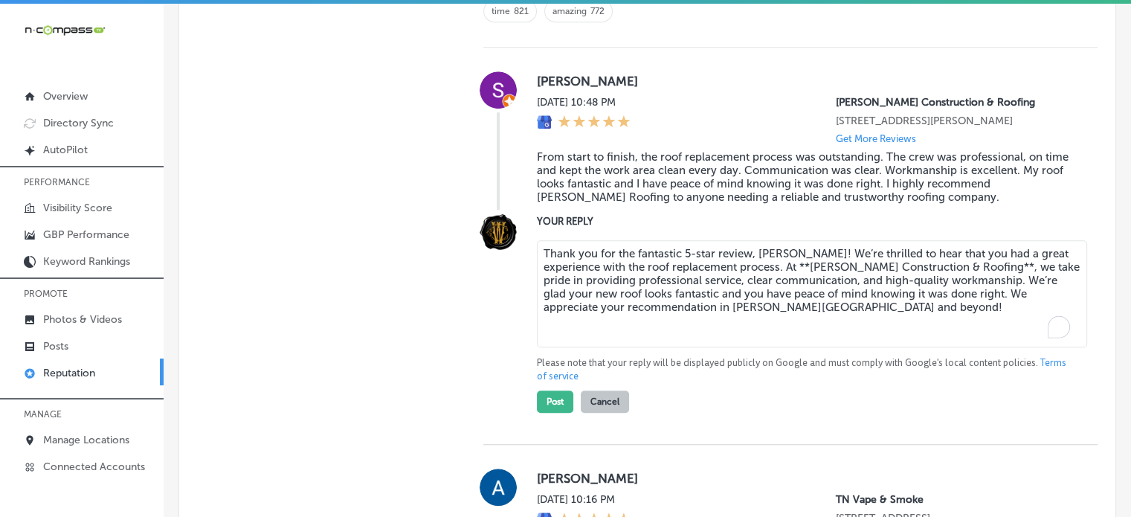
click at [748, 277] on textarea "Thank you for the fantastic 5-star review, Sherill! We’re thrilled to hear that…" at bounding box center [812, 293] width 550 height 107
type textarea "Thank you for the fantastic 5-star review, Sherill! We’re thrilled to hear that…"
click at [548, 410] on button "Post" at bounding box center [555, 402] width 36 height 22
type textarea "x"
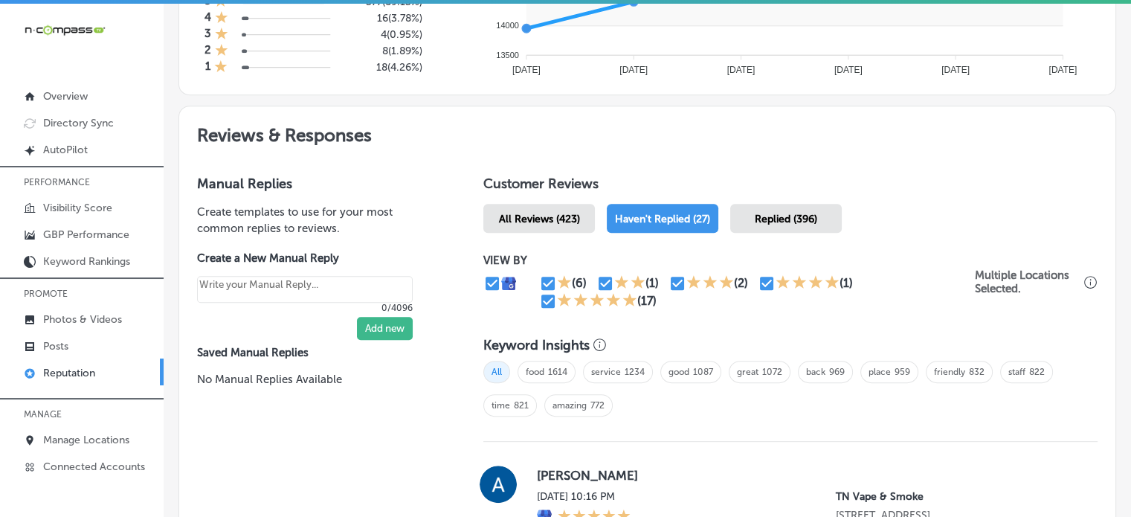
scroll to position [709, 0]
